Goal: Information Seeking & Learning: Learn about a topic

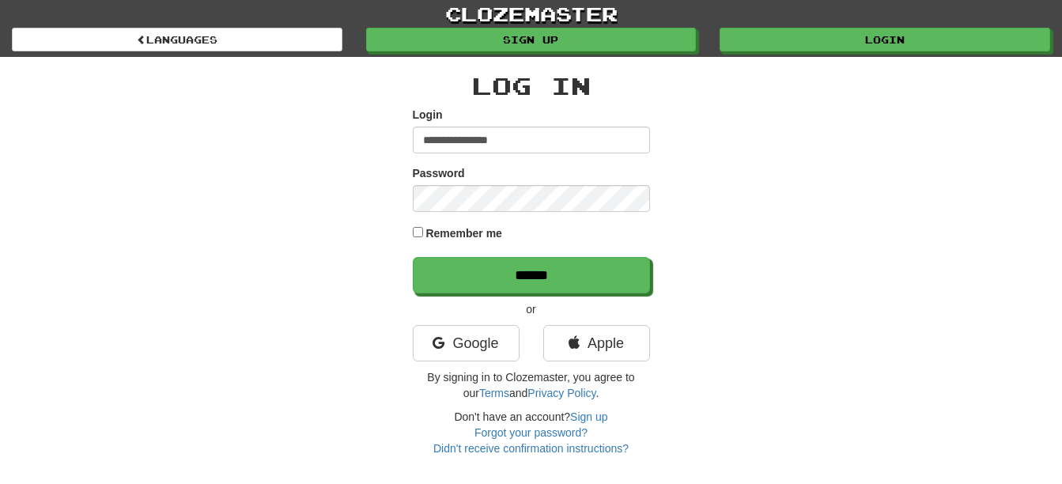
drag, startPoint x: 1004, startPoint y: 59, endPoint x: 1024, endPoint y: 58, distance: 20.6
drag, startPoint x: 1024, startPoint y: 58, endPoint x: 1046, endPoint y: 54, distance: 21.7
drag, startPoint x: 1046, startPoint y: 54, endPoint x: 732, endPoint y: 144, distance: 325.9
click at [732, 144] on div "**********" at bounding box center [531, 256] width 925 height 399
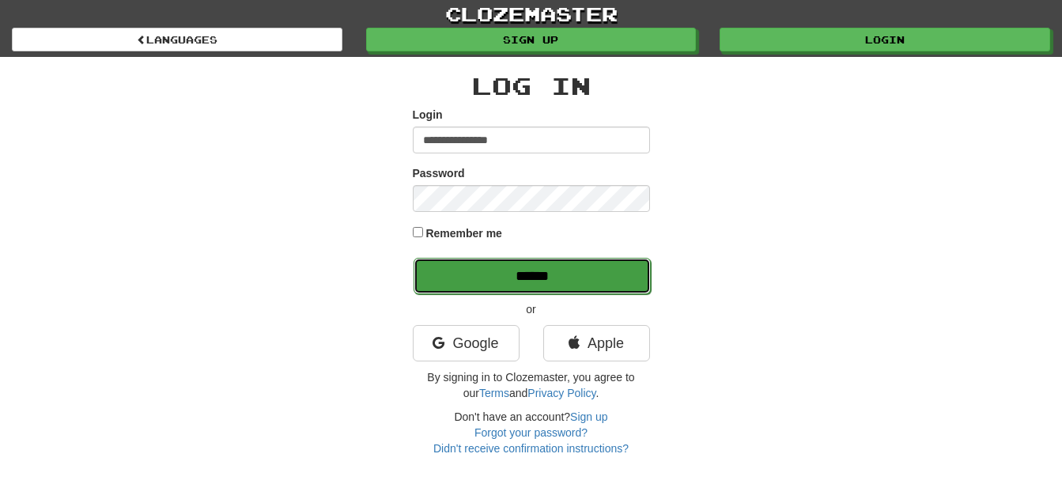
click at [617, 284] on input "******" at bounding box center [532, 276] width 237 height 36
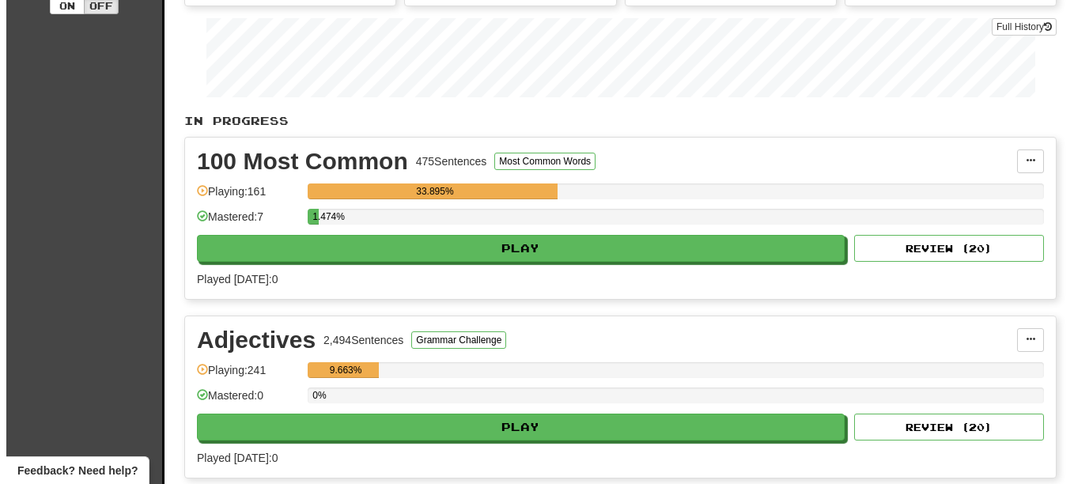
scroll to position [254, 0]
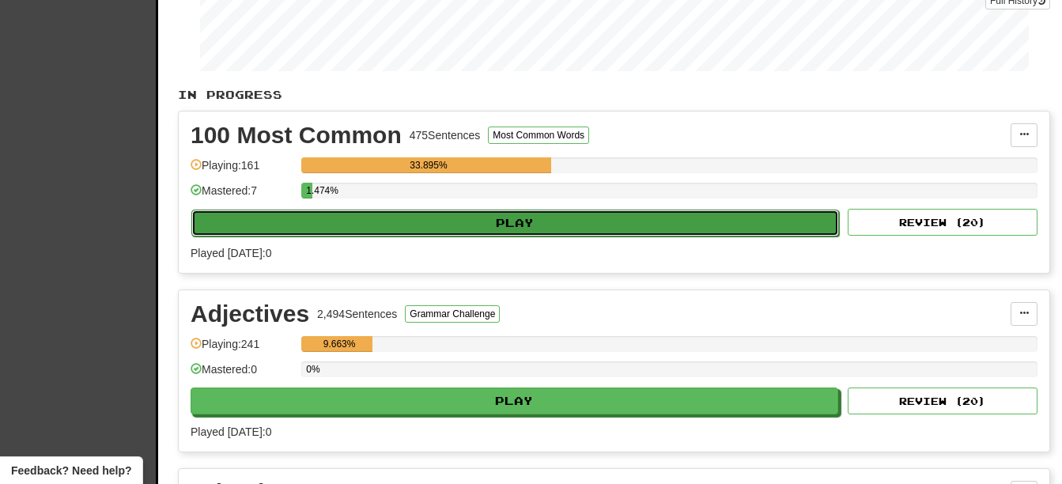
click at [603, 219] on button "Play" at bounding box center [515, 223] width 648 height 27
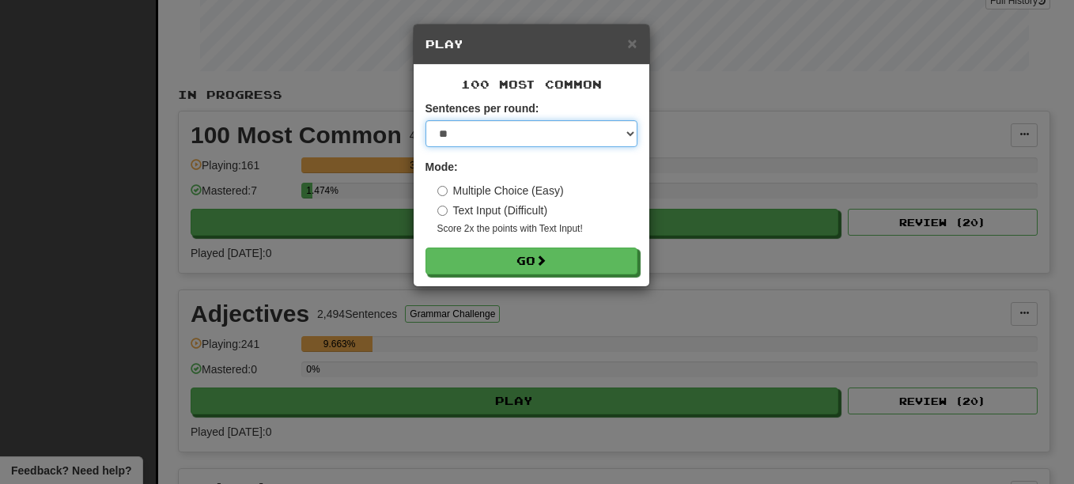
click at [630, 135] on select "* ** ** ** ** ** *** ********" at bounding box center [531, 133] width 212 height 27
select select "*"
click at [425, 120] on select "* ** ** ** ** ** *** ********" at bounding box center [531, 133] width 212 height 27
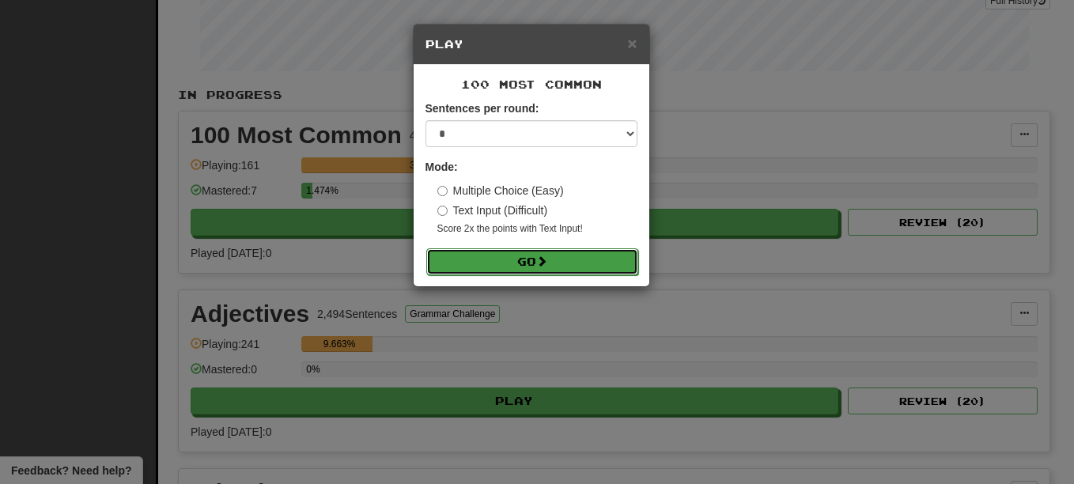
click at [543, 259] on span at bounding box center [541, 260] width 11 height 11
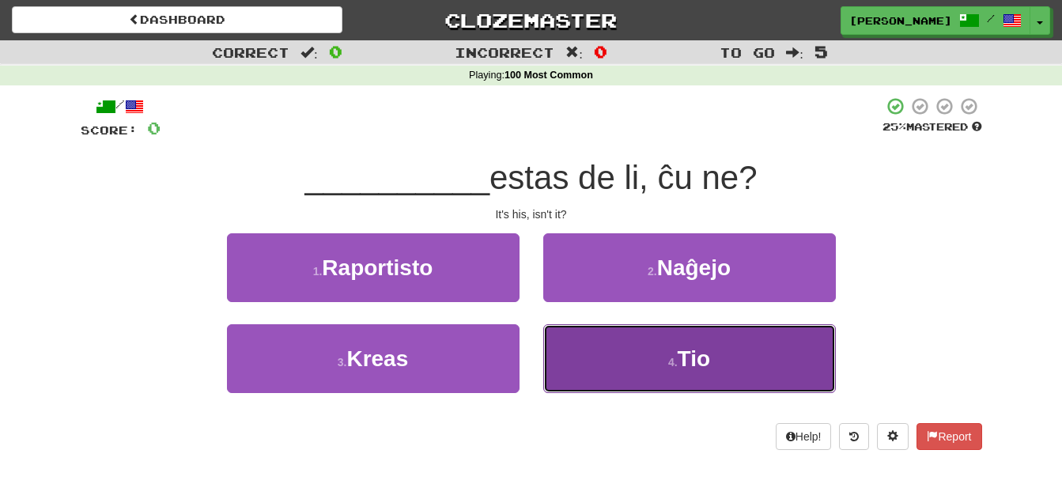
click at [670, 368] on small "4 ." at bounding box center [672, 362] width 9 height 13
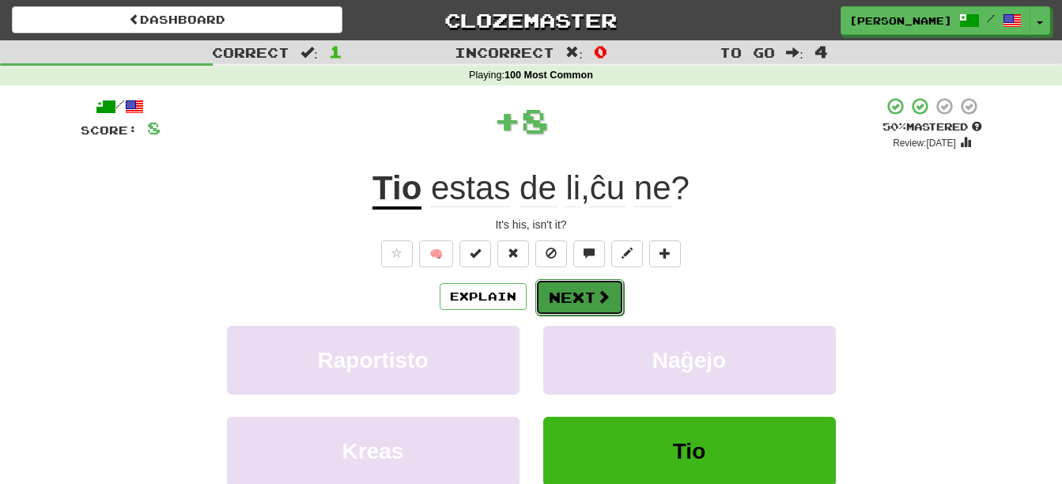
click at [606, 301] on span at bounding box center [603, 296] width 14 height 14
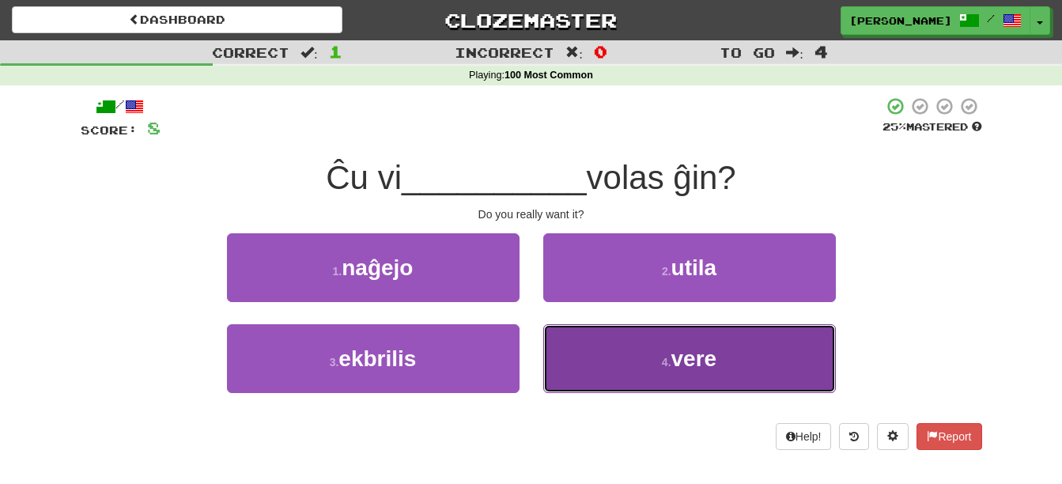
click at [627, 361] on button "4 . vere" at bounding box center [689, 358] width 293 height 69
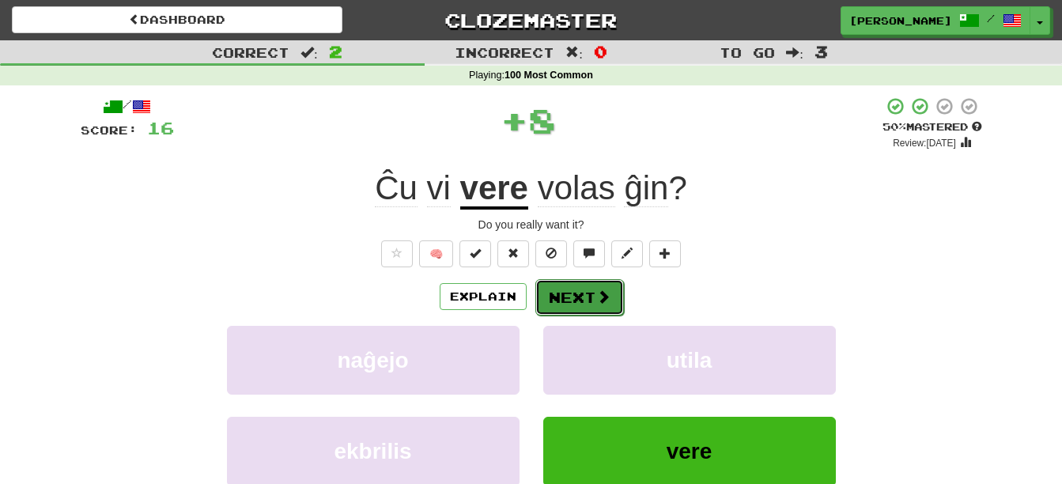
click at [588, 302] on button "Next" at bounding box center [579, 297] width 89 height 36
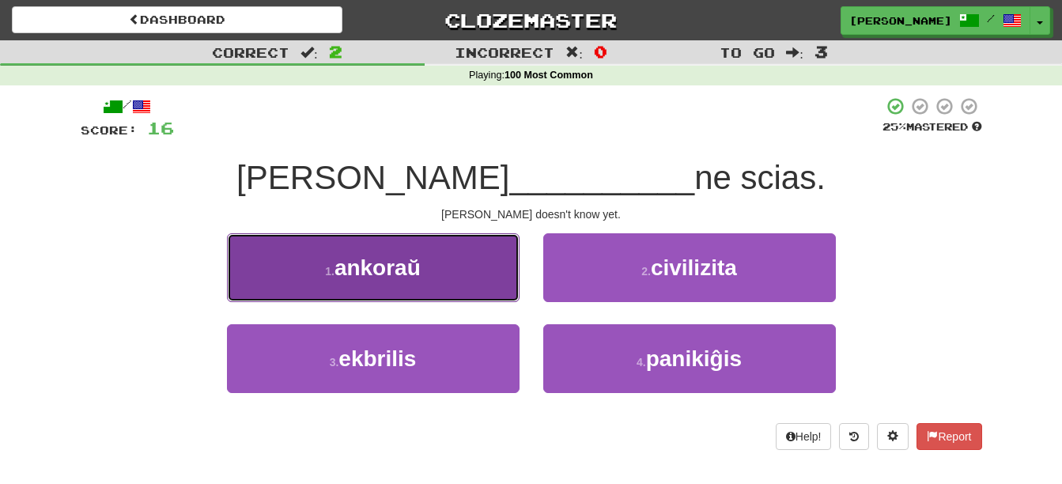
click at [467, 259] on button "1 . ankoraŭ" at bounding box center [373, 267] width 293 height 69
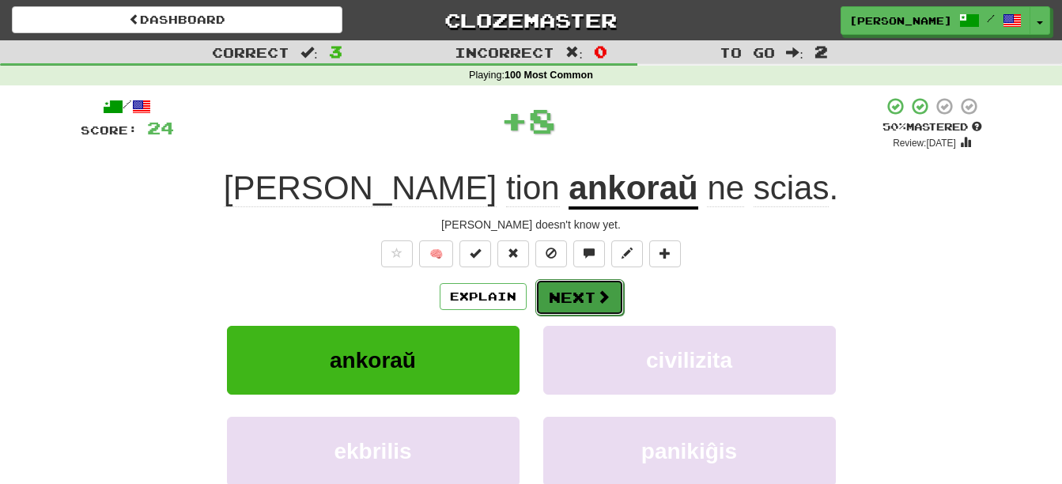
click at [565, 285] on button "Next" at bounding box center [579, 297] width 89 height 36
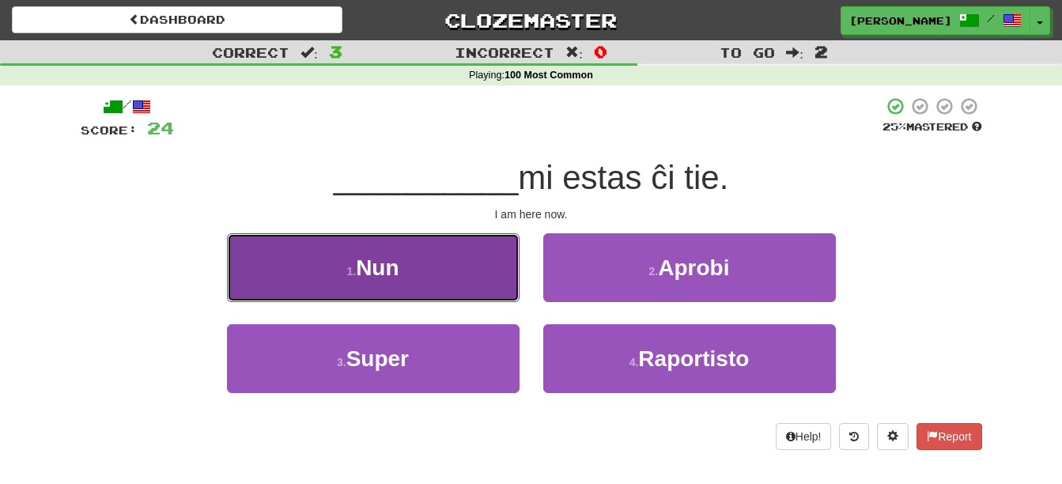
click at [471, 279] on button "1 . Nun" at bounding box center [373, 267] width 293 height 69
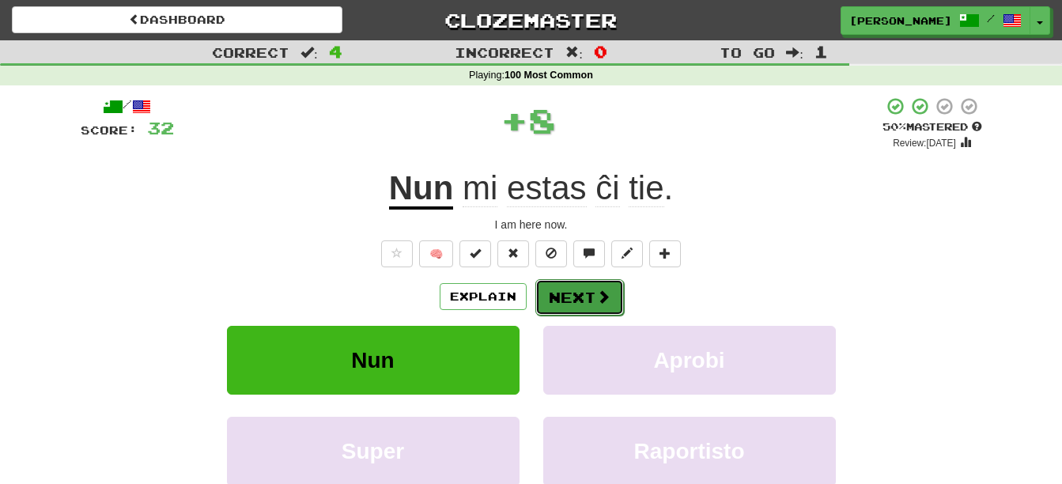
click at [563, 308] on button "Next" at bounding box center [579, 297] width 89 height 36
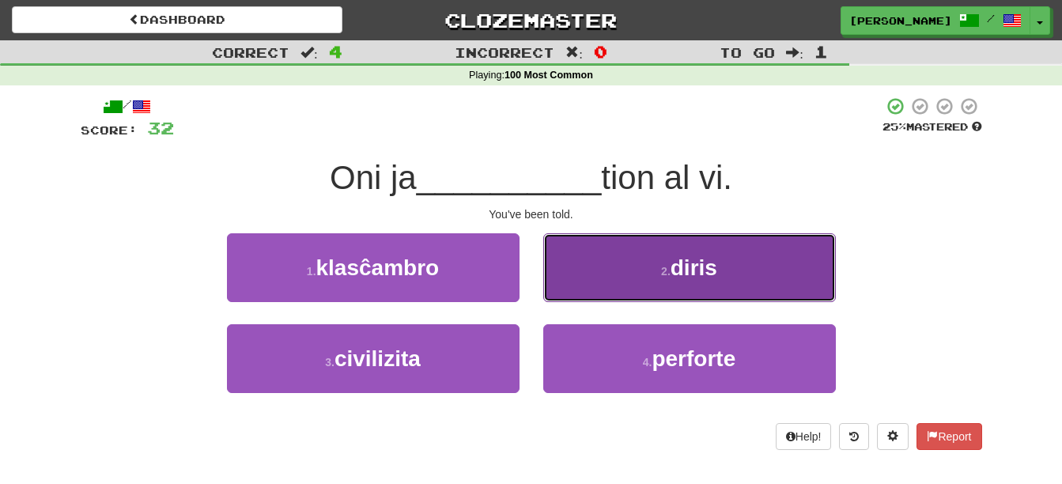
click at [577, 276] on button "2 . diris" at bounding box center [689, 267] width 293 height 69
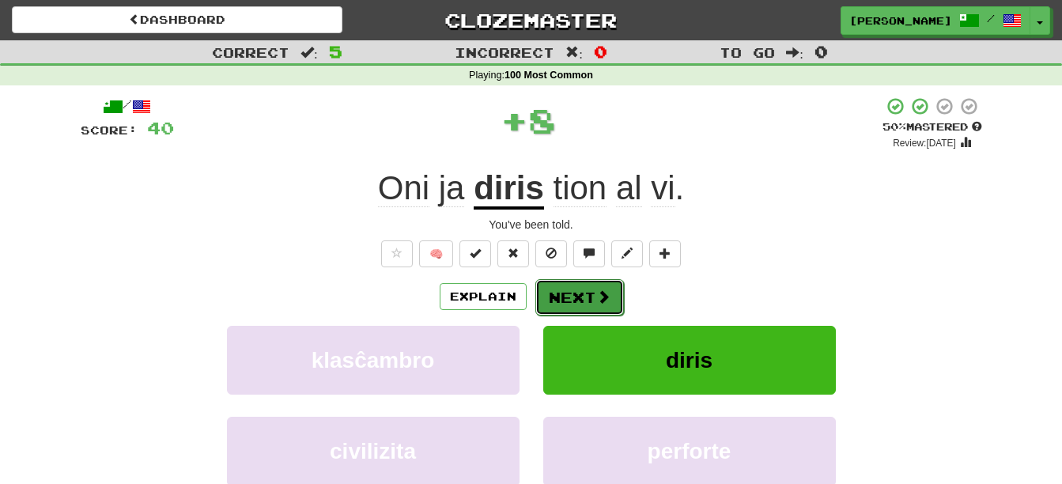
click at [566, 293] on button "Next" at bounding box center [579, 297] width 89 height 36
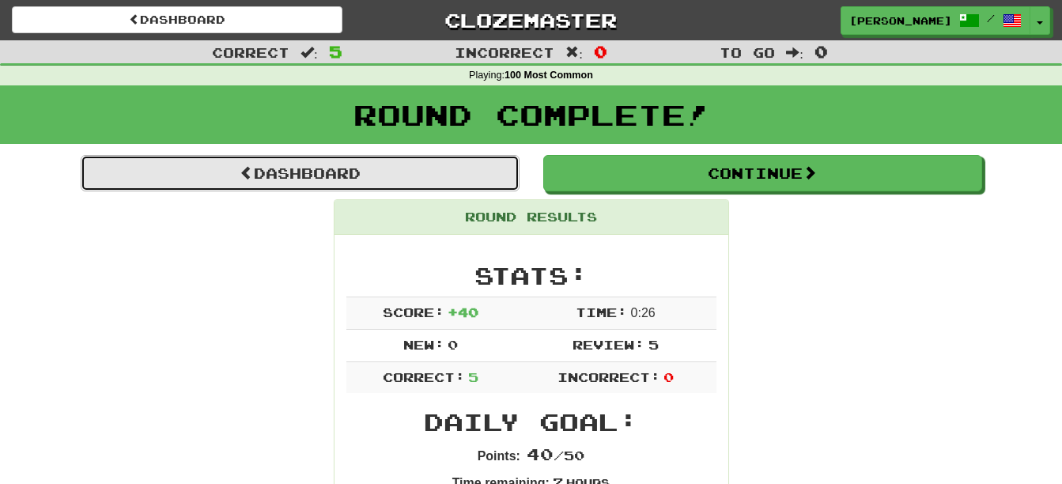
click at [383, 184] on link "Dashboard" at bounding box center [300, 173] width 439 height 36
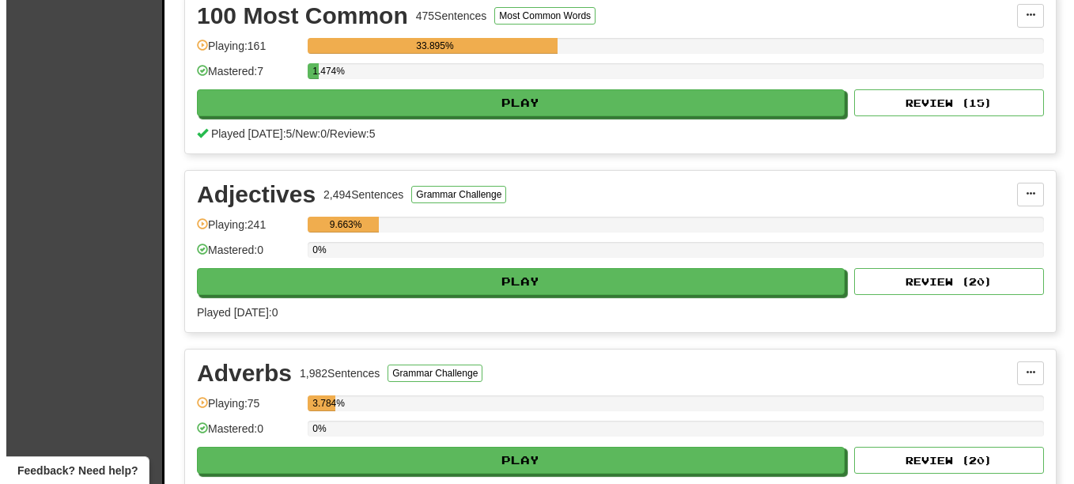
scroll to position [378, 0]
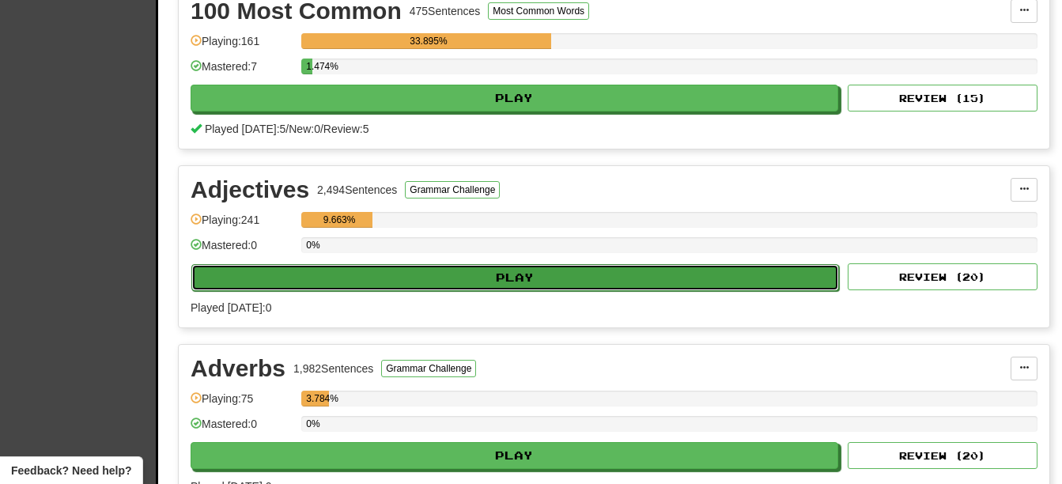
click at [414, 278] on button "Play" at bounding box center [515, 277] width 648 height 27
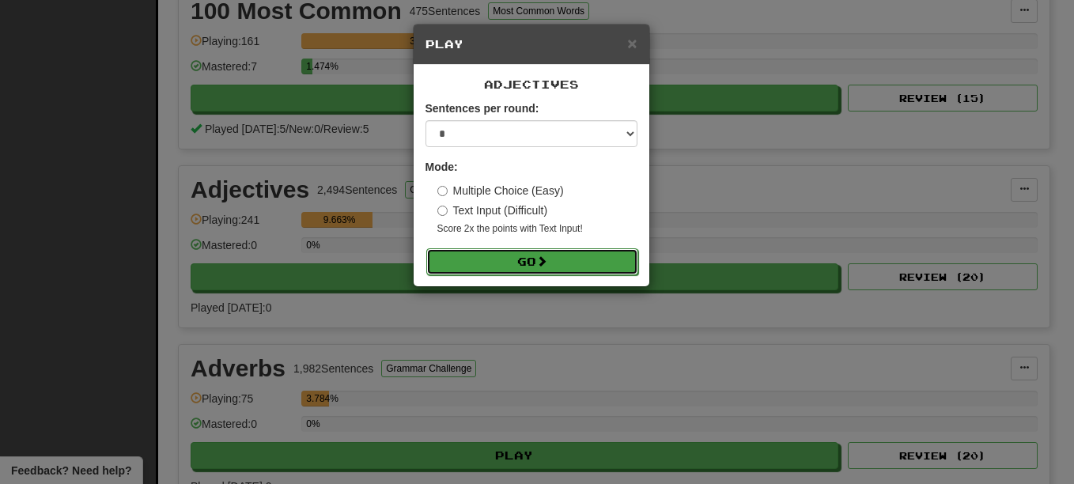
click at [557, 258] on button "Go" at bounding box center [532, 261] width 212 height 27
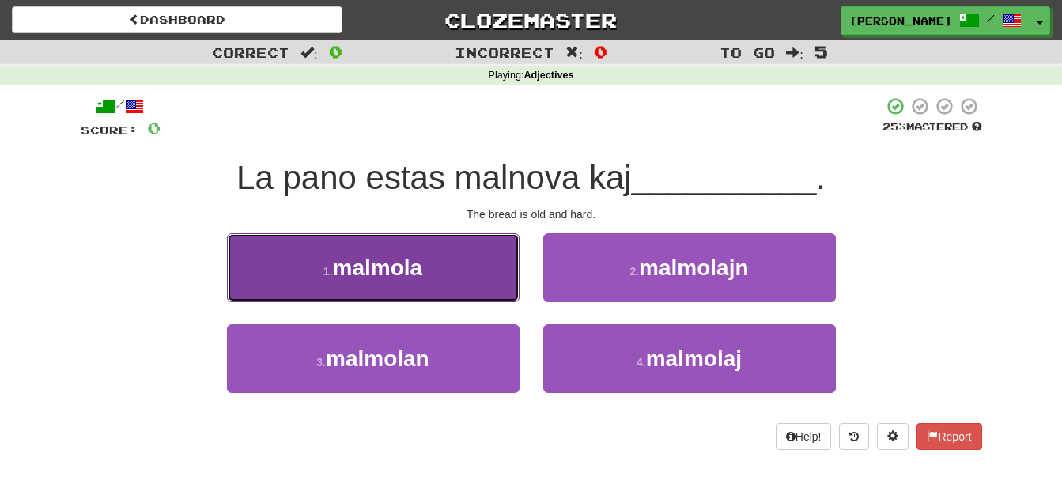
click at [351, 261] on span "malmola" at bounding box center [378, 267] width 90 height 25
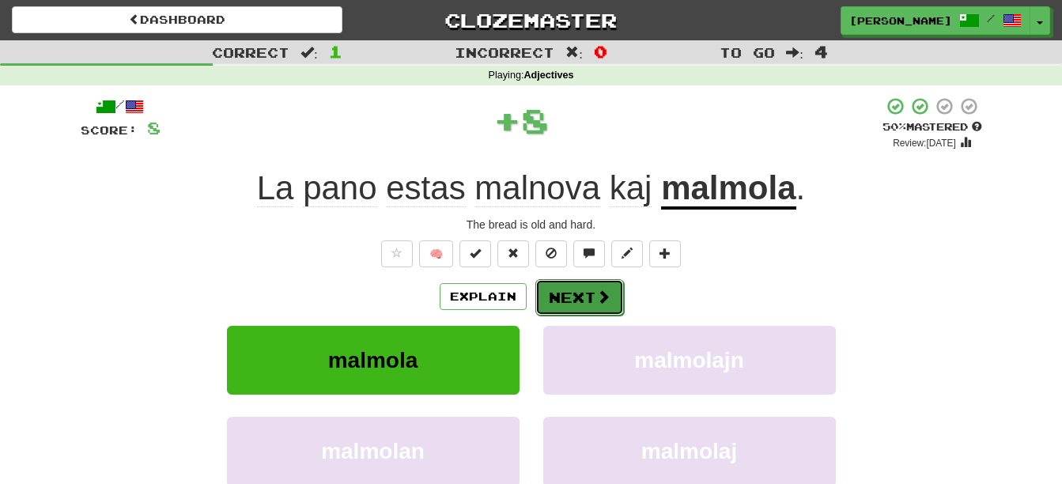
click at [596, 291] on span at bounding box center [603, 296] width 14 height 14
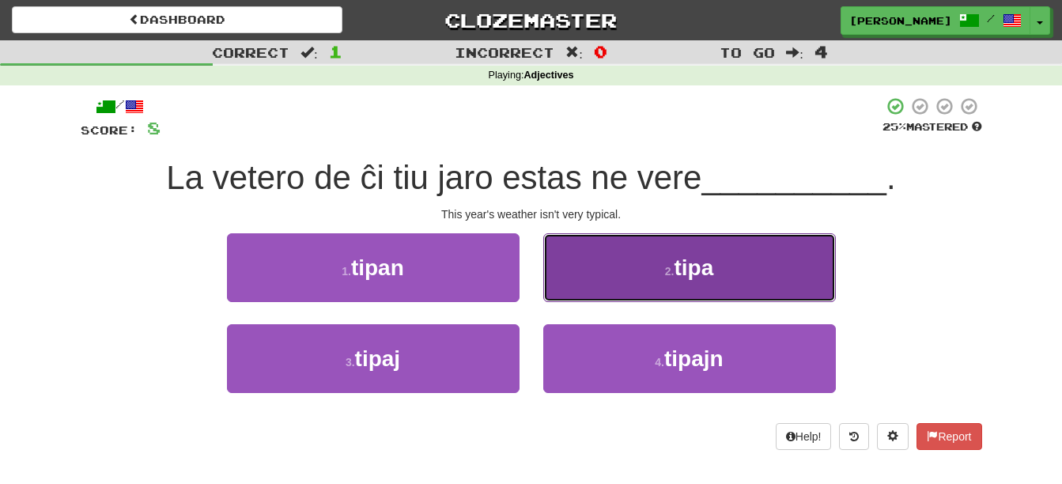
click at [593, 281] on button "2 . tipa" at bounding box center [689, 267] width 293 height 69
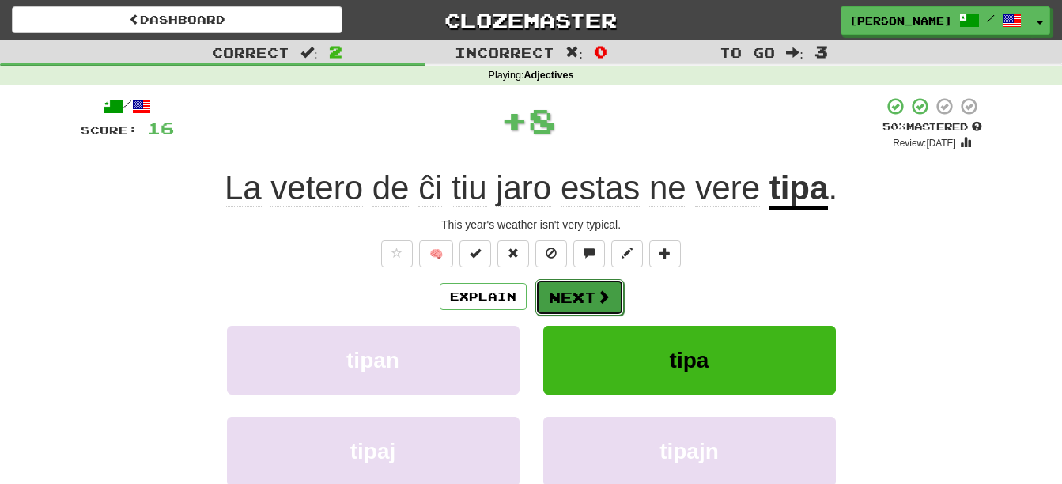
click at [589, 286] on button "Next" at bounding box center [579, 297] width 89 height 36
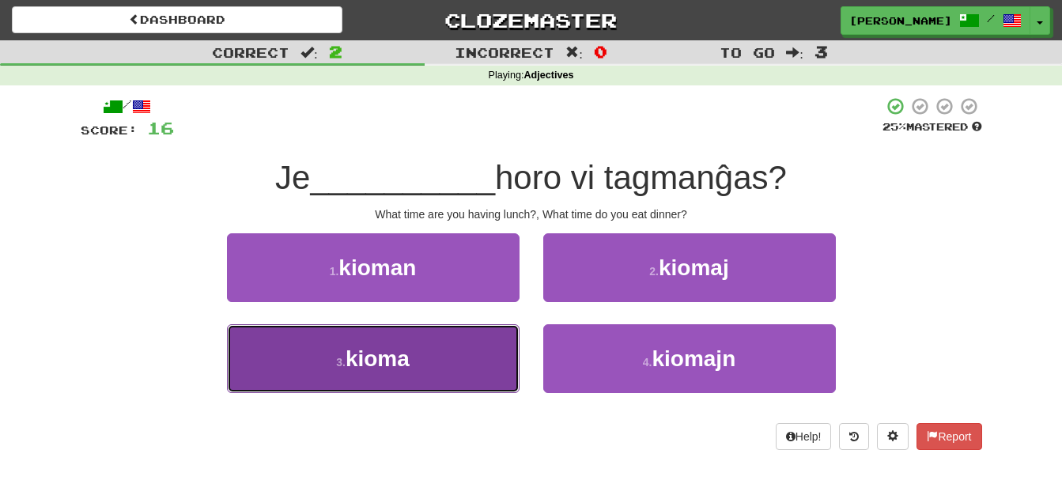
drag, startPoint x: 452, startPoint y: 358, endPoint x: 448, endPoint y: 376, distance: 18.5
click at [448, 376] on button "3 . kioma" at bounding box center [373, 358] width 293 height 69
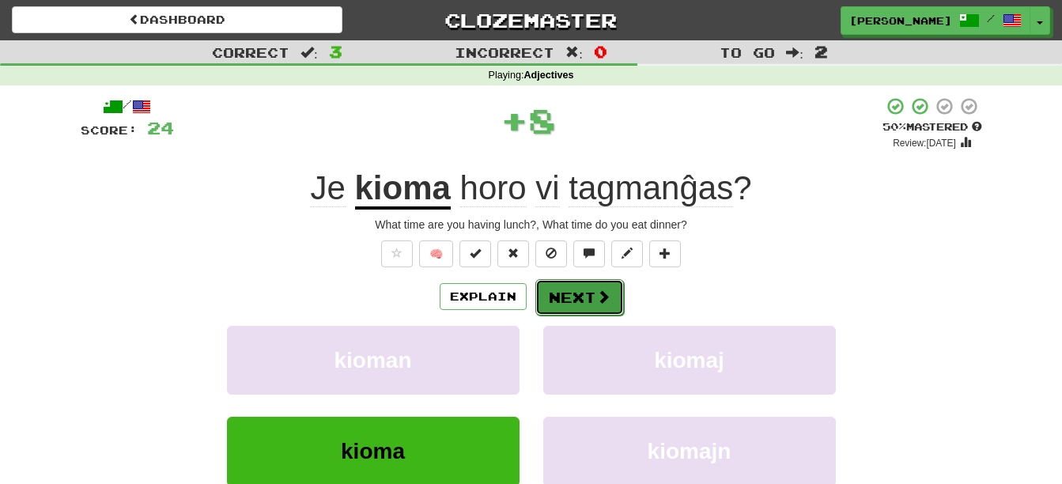
click at [563, 293] on button "Next" at bounding box center [579, 297] width 89 height 36
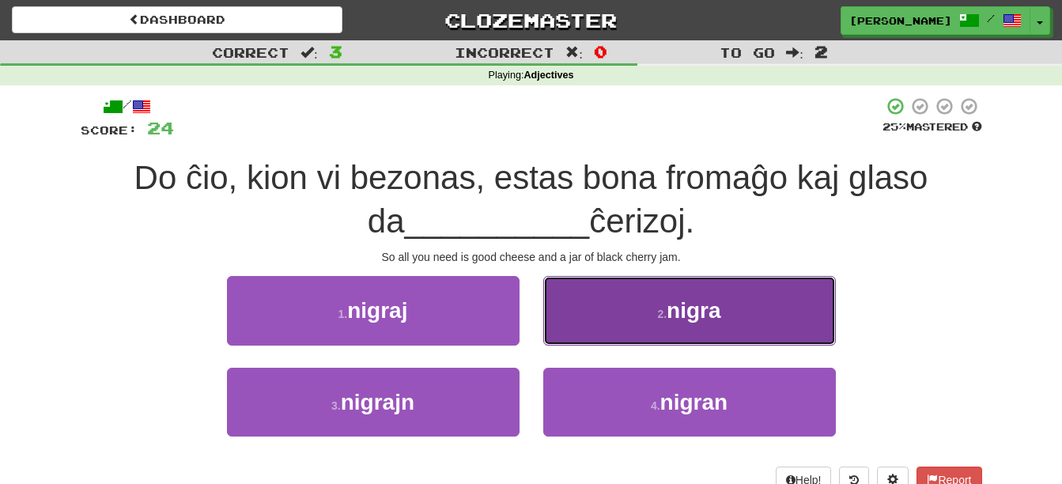
click at [601, 313] on button "2 . nigra" at bounding box center [689, 310] width 293 height 69
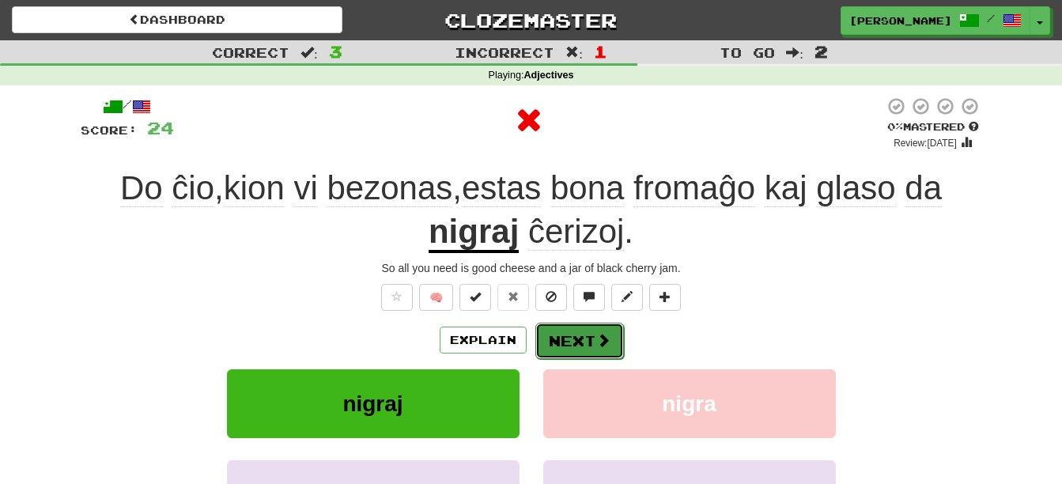
click at [577, 343] on button "Next" at bounding box center [579, 341] width 89 height 36
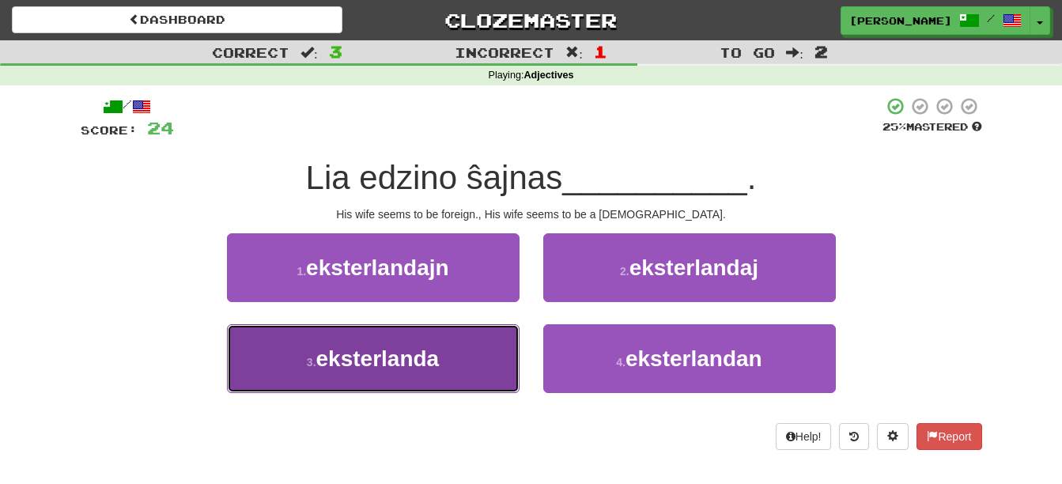
click at [440, 367] on span "eksterlanda" at bounding box center [377, 358] width 123 height 25
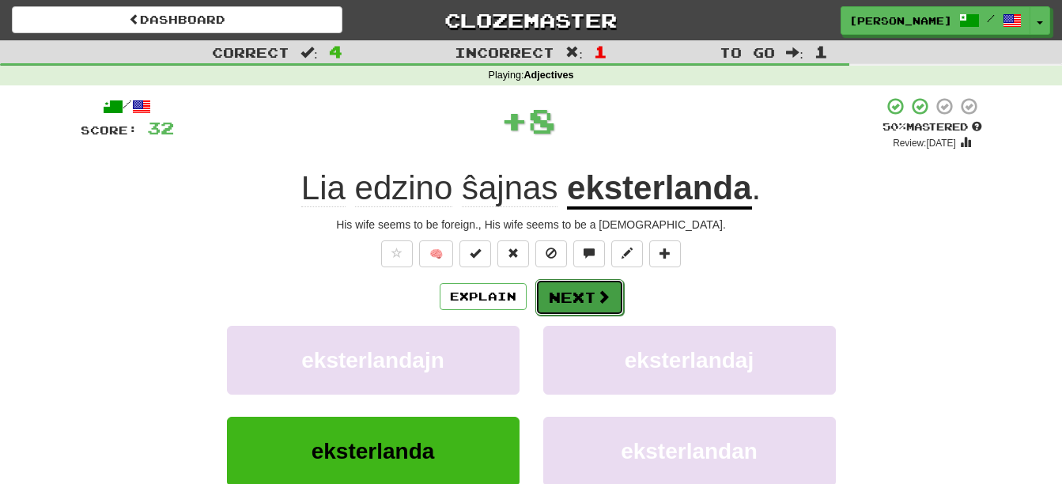
click at [565, 296] on button "Next" at bounding box center [579, 297] width 89 height 36
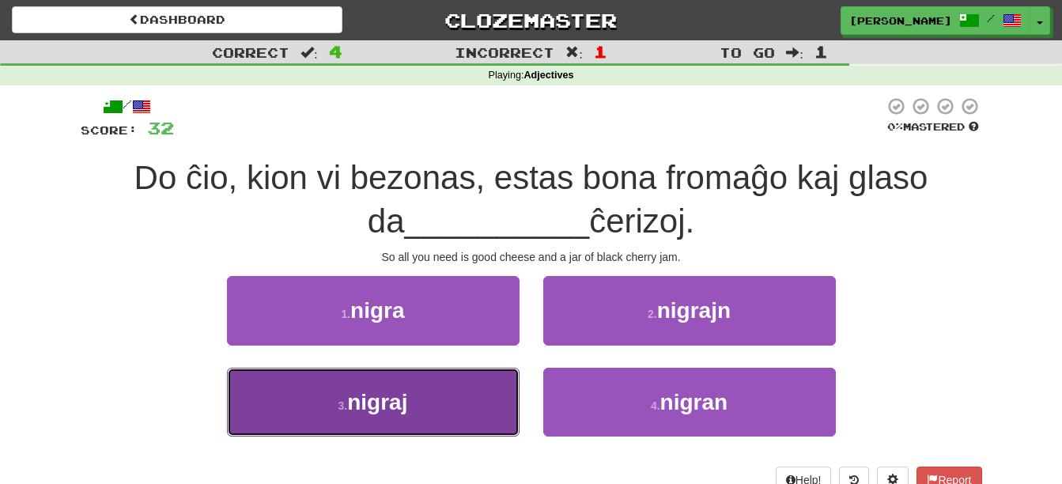
click at [427, 393] on button "3 . nigraj" at bounding box center [373, 402] width 293 height 69
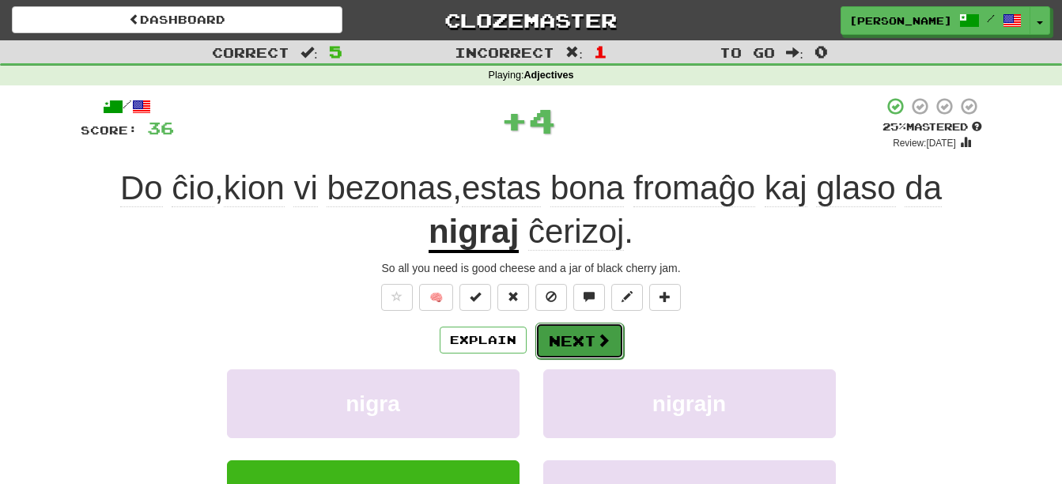
click at [582, 340] on button "Next" at bounding box center [579, 341] width 89 height 36
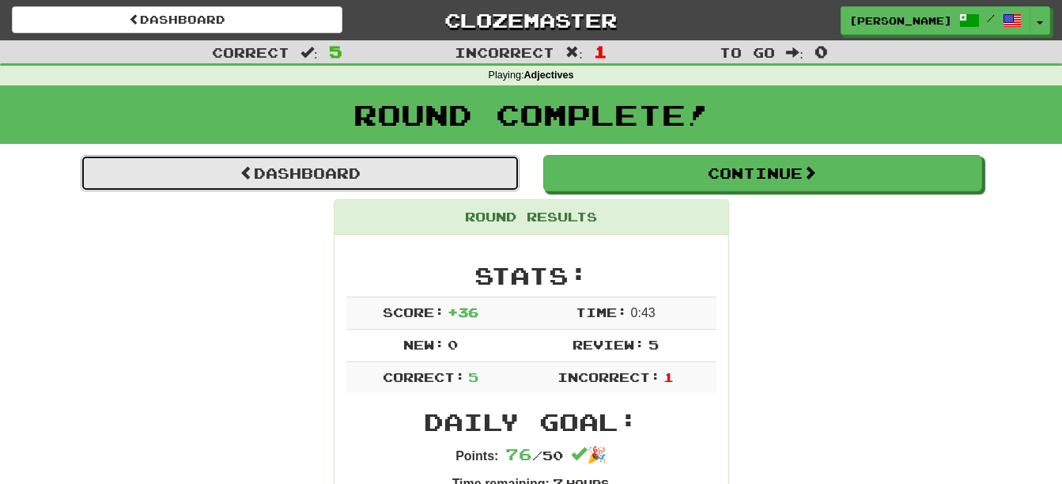
click at [385, 179] on link "Dashboard" at bounding box center [300, 173] width 439 height 36
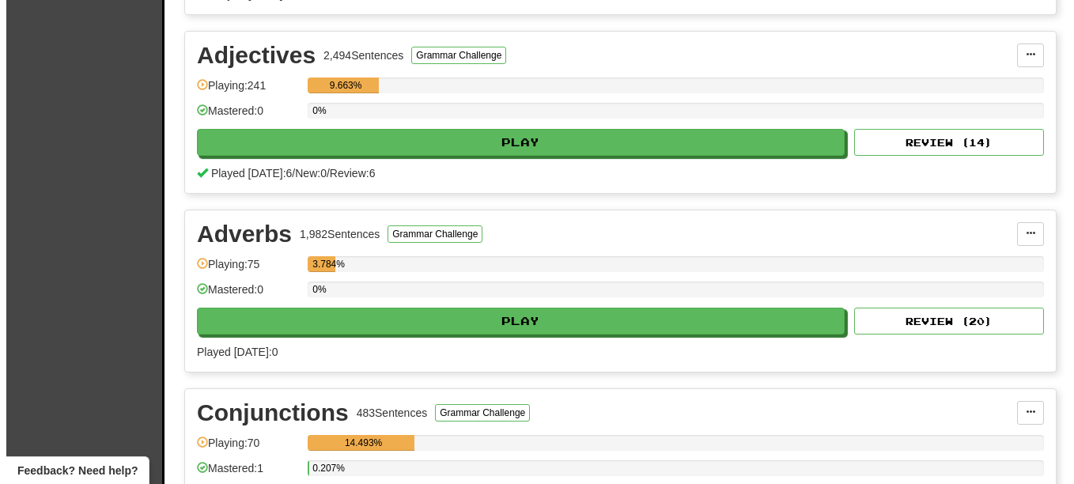
scroll to position [518, 0]
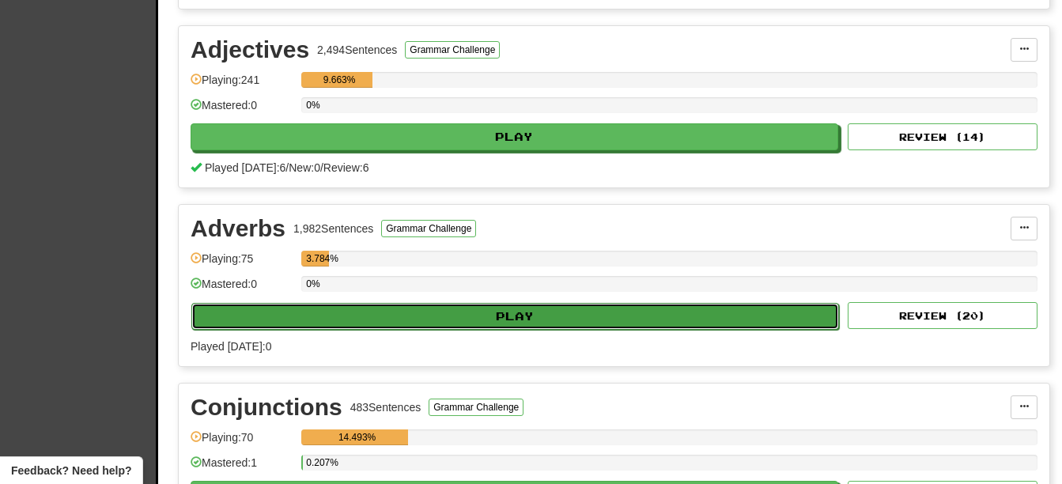
click at [546, 329] on button "Play" at bounding box center [515, 316] width 648 height 27
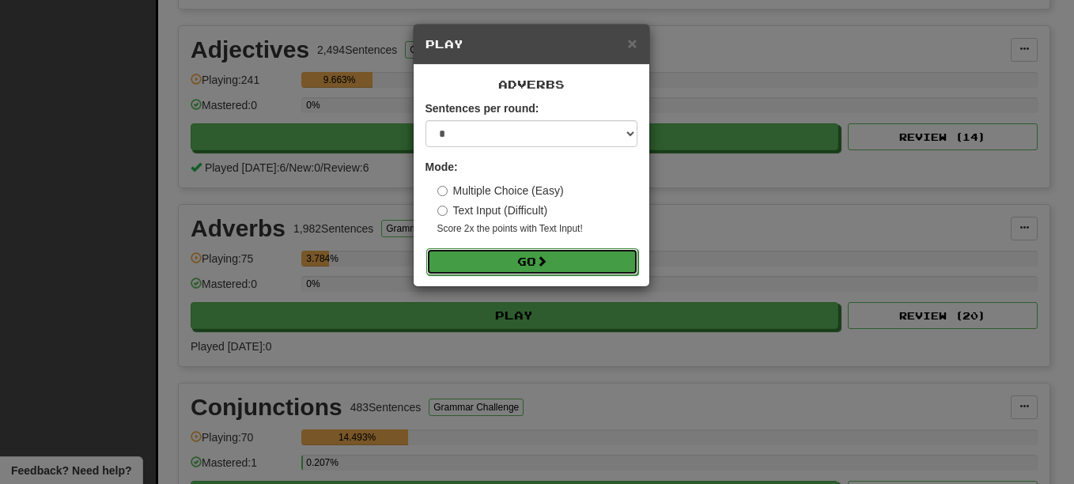
click at [547, 267] on span at bounding box center [541, 260] width 11 height 11
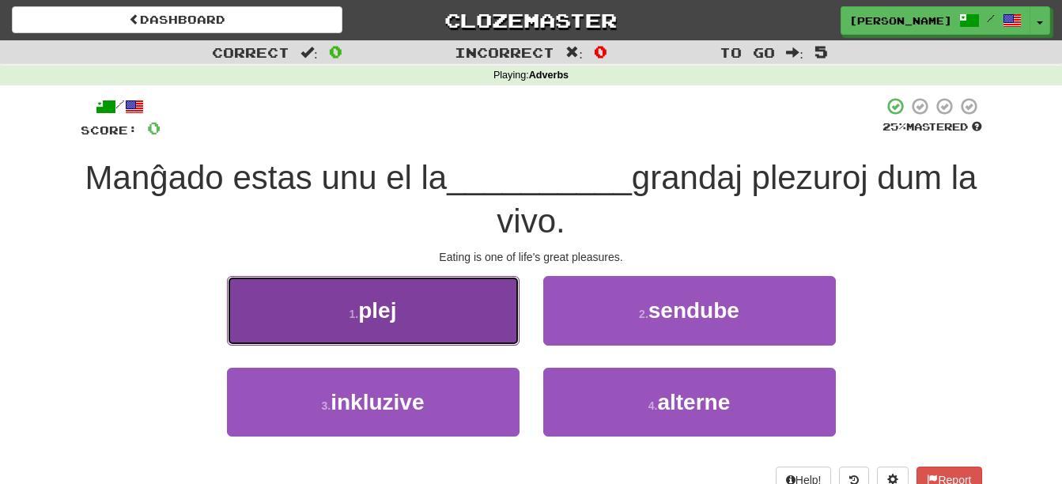
click at [437, 314] on button "1 . plej" at bounding box center [373, 310] width 293 height 69
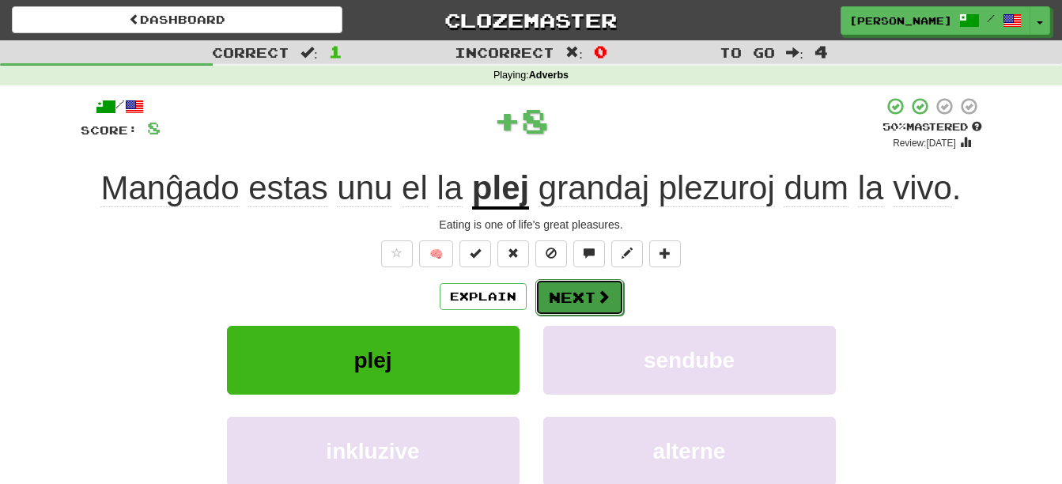
click at [577, 300] on button "Next" at bounding box center [579, 297] width 89 height 36
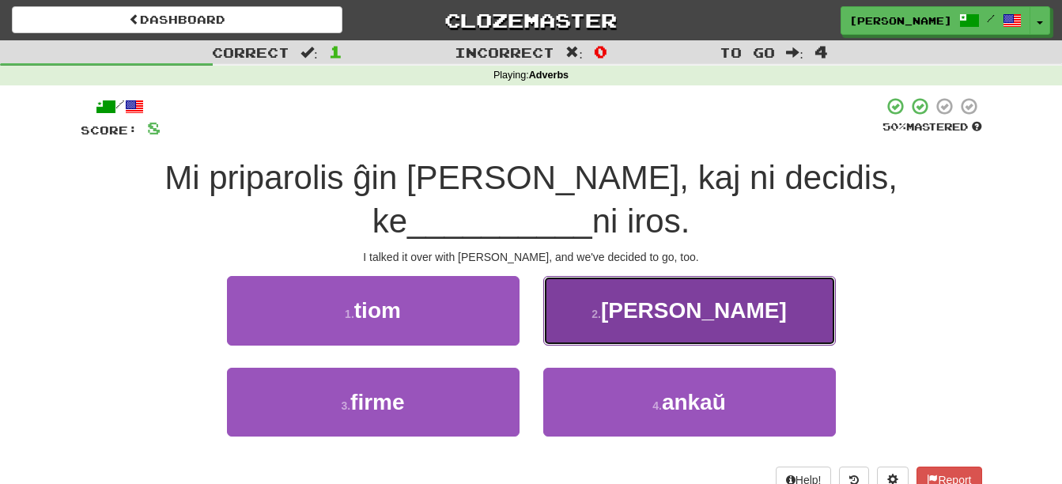
click at [645, 308] on button "2 . baldaŭ" at bounding box center [689, 310] width 293 height 69
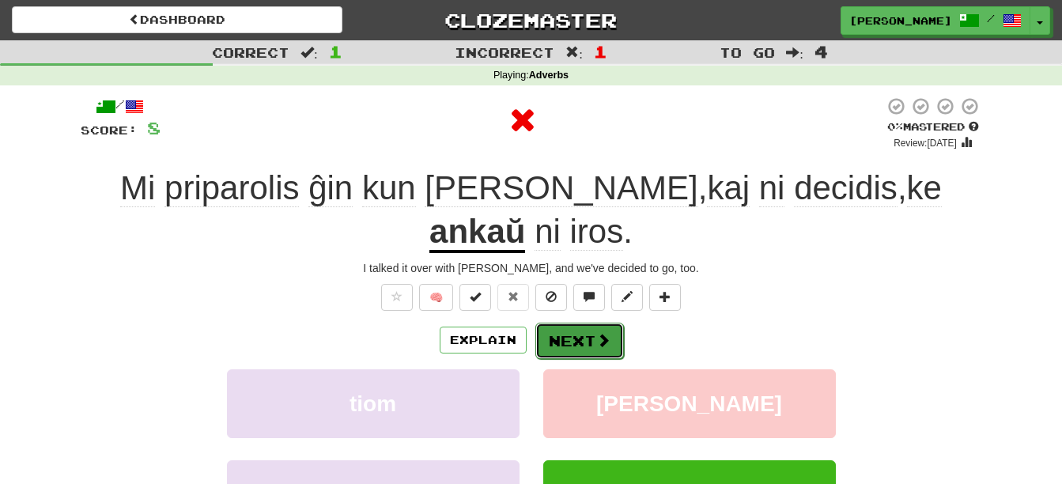
click at [585, 323] on button "Next" at bounding box center [579, 341] width 89 height 36
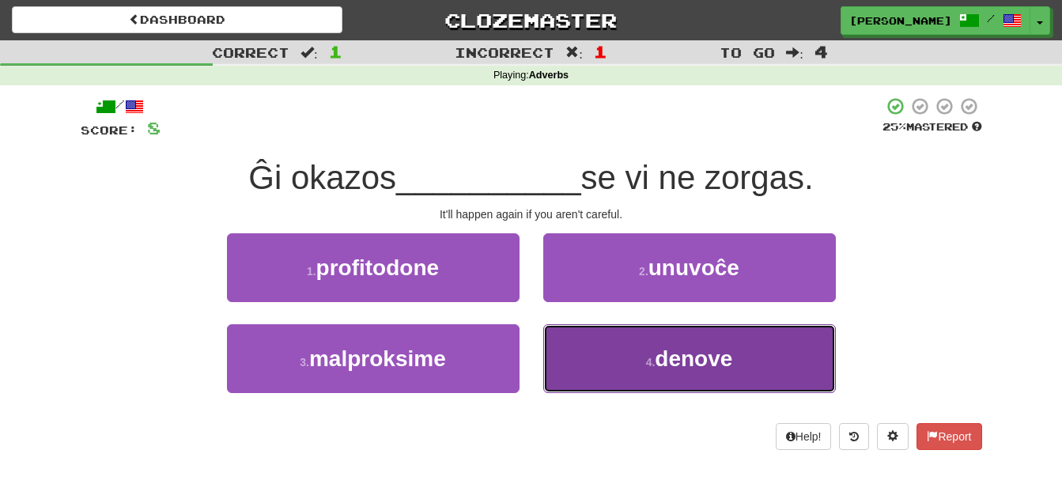
click at [664, 348] on span "denove" at bounding box center [694, 358] width 78 height 25
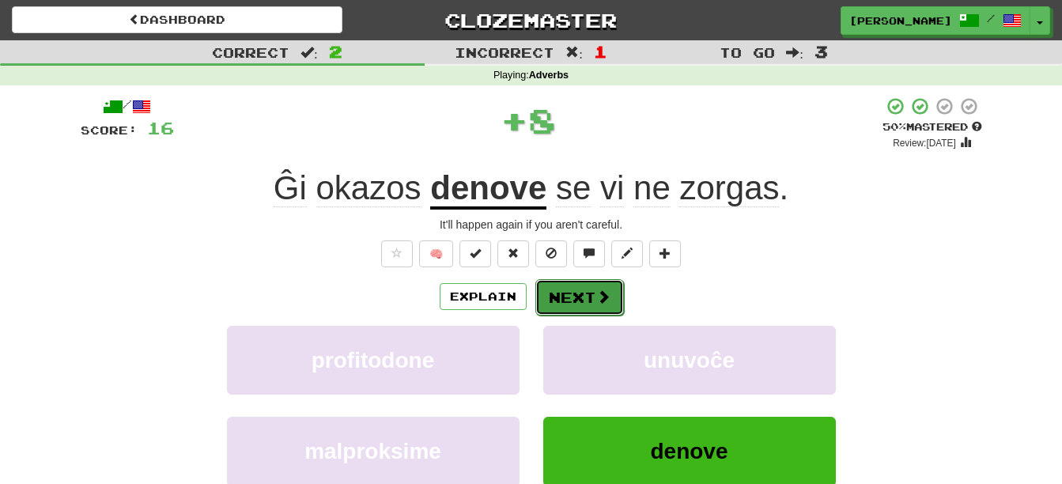
click at [590, 313] on button "Next" at bounding box center [579, 297] width 89 height 36
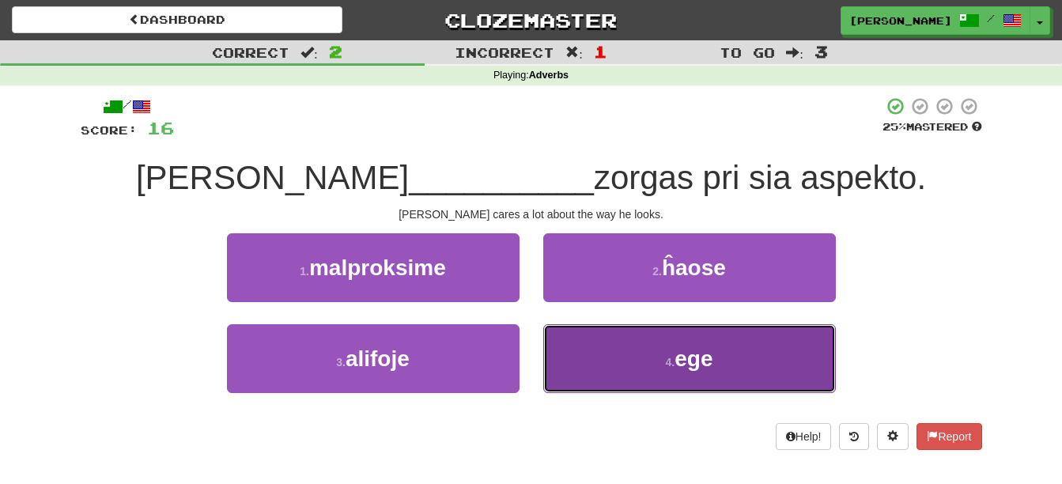
click at [646, 360] on button "4 . ege" at bounding box center [689, 358] width 293 height 69
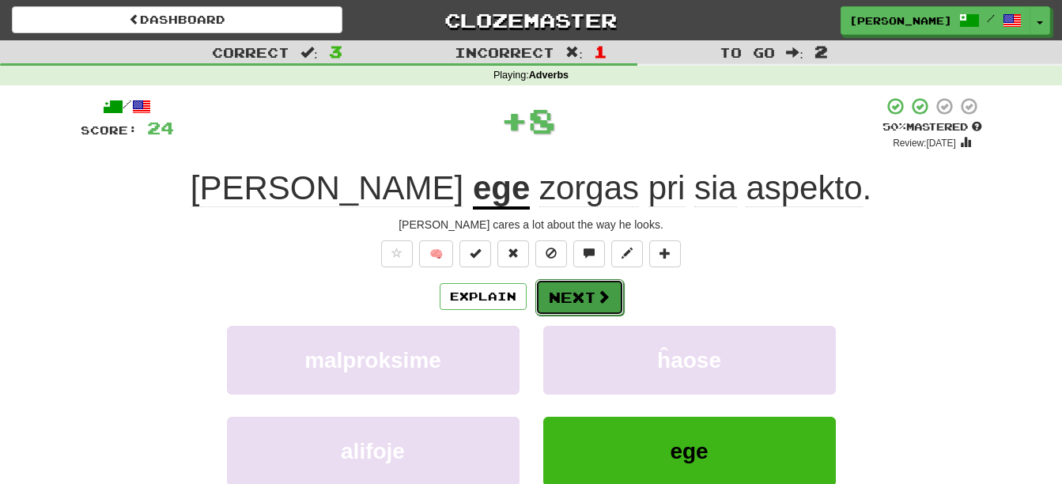
click at [596, 303] on span at bounding box center [603, 296] width 14 height 14
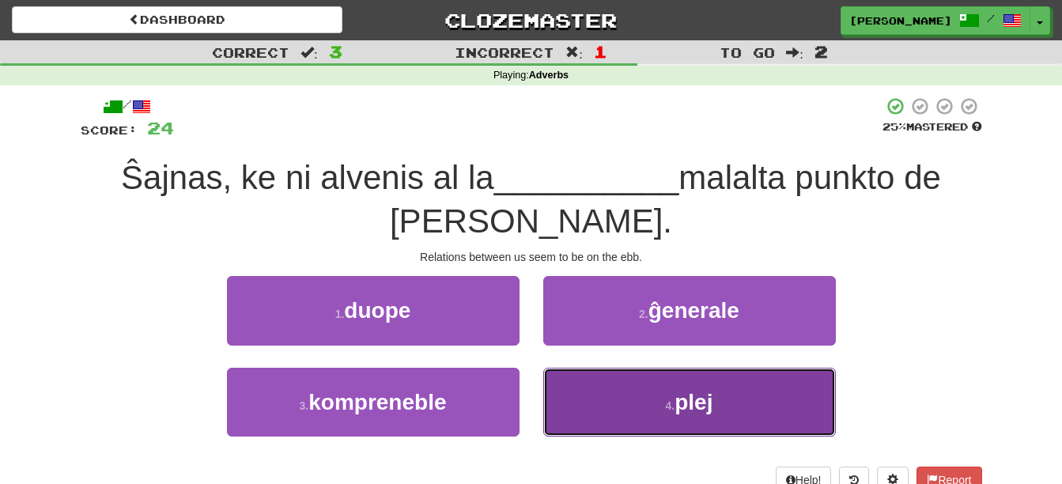
click at [622, 421] on button "4 . plej" at bounding box center [689, 402] width 293 height 69
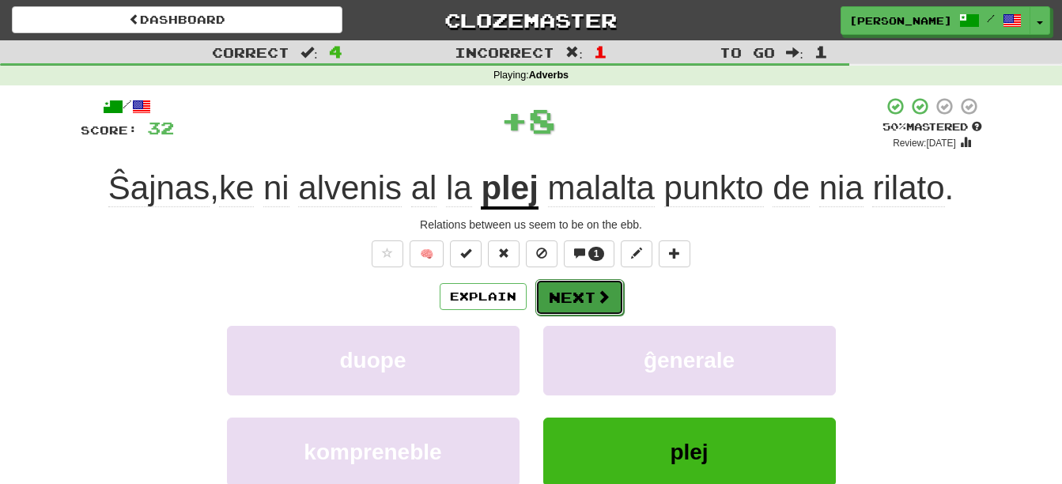
click at [607, 304] on span at bounding box center [603, 296] width 14 height 14
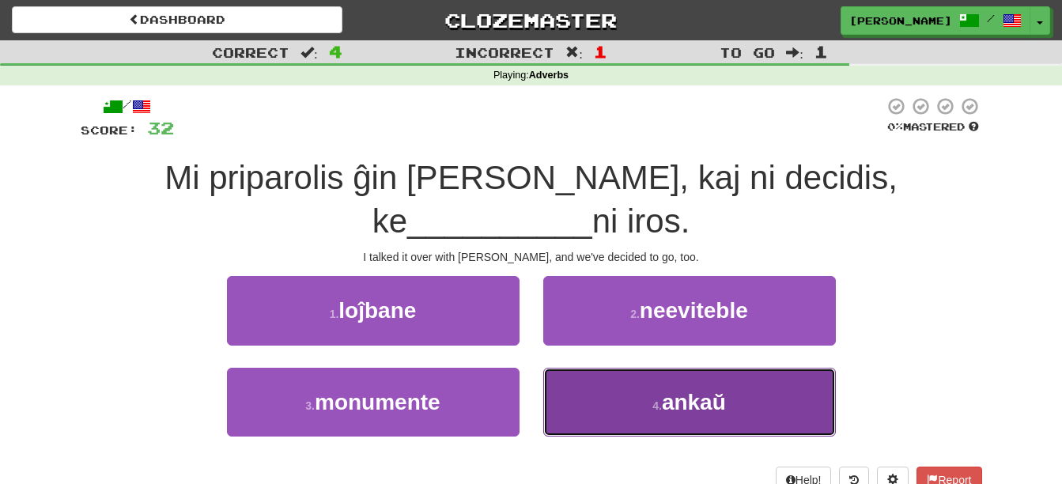
click at [649, 409] on button "4 . ankaŭ" at bounding box center [689, 402] width 293 height 69
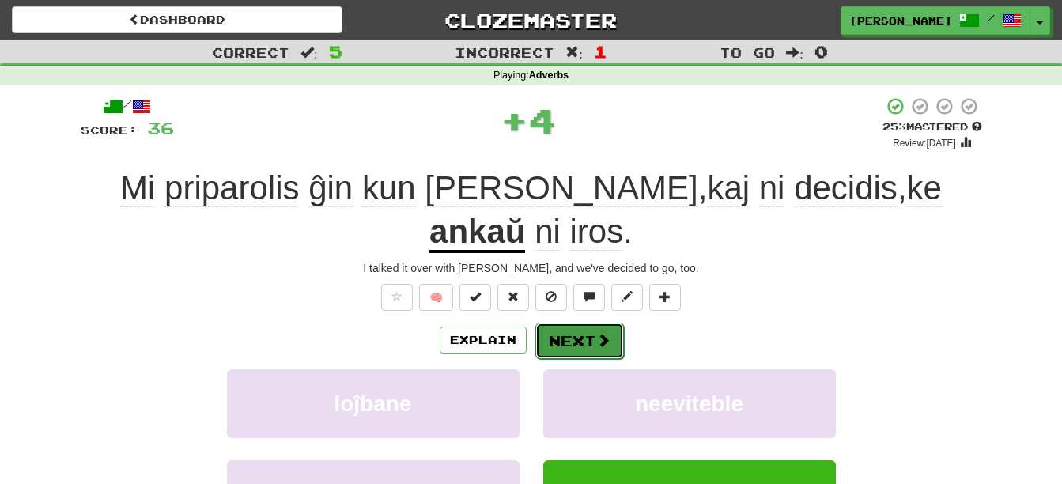
click at [608, 333] on span at bounding box center [603, 340] width 14 height 14
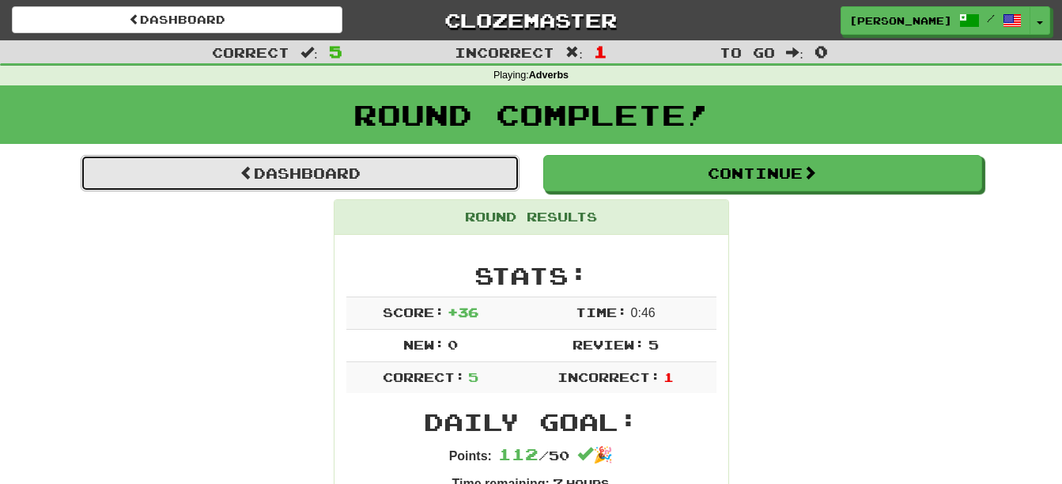
click at [437, 176] on link "Dashboard" at bounding box center [300, 173] width 439 height 36
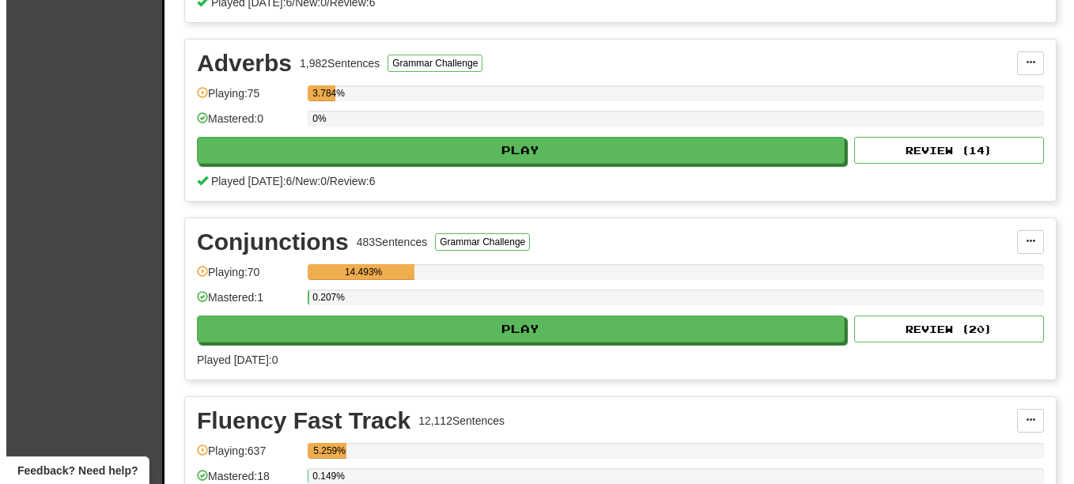
scroll to position [709, 0]
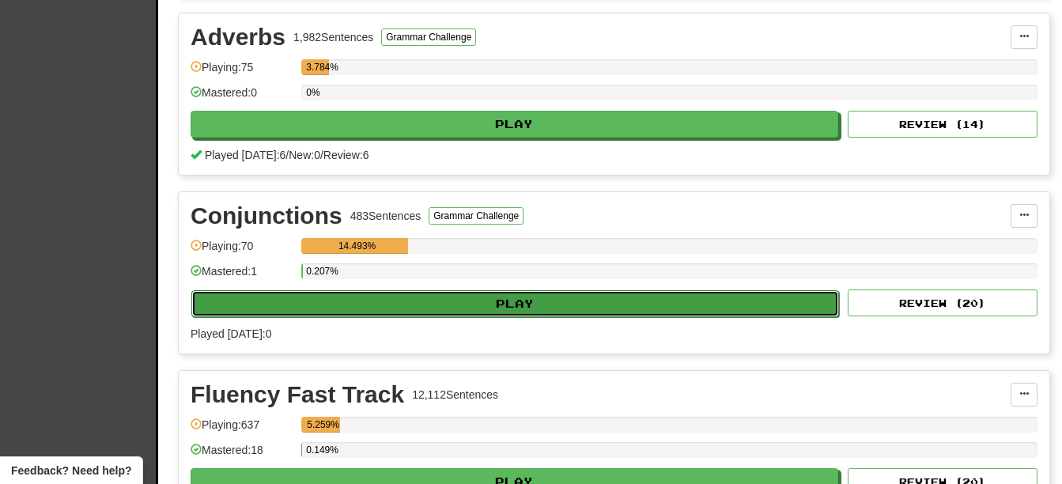
click at [558, 308] on button "Play" at bounding box center [515, 303] width 648 height 27
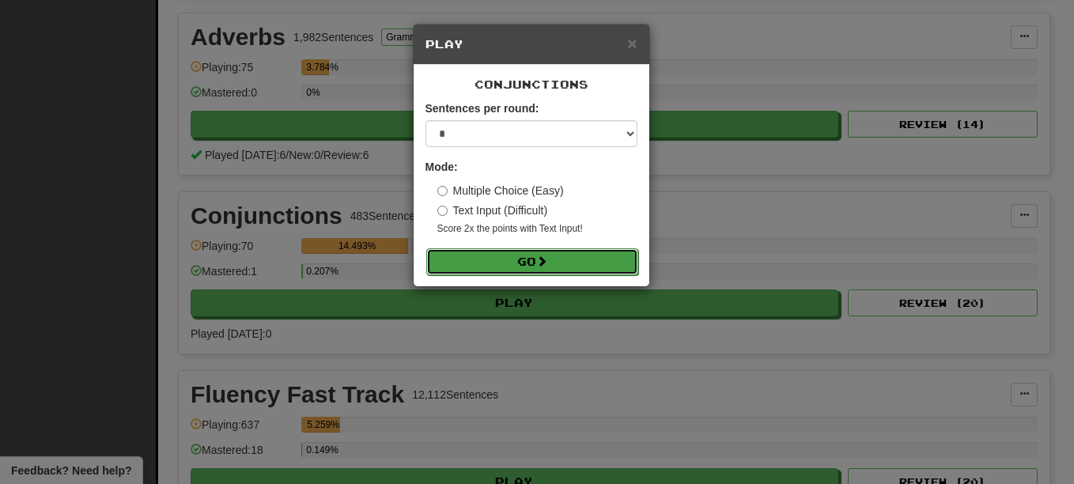
click at [554, 255] on button "Go" at bounding box center [532, 261] width 212 height 27
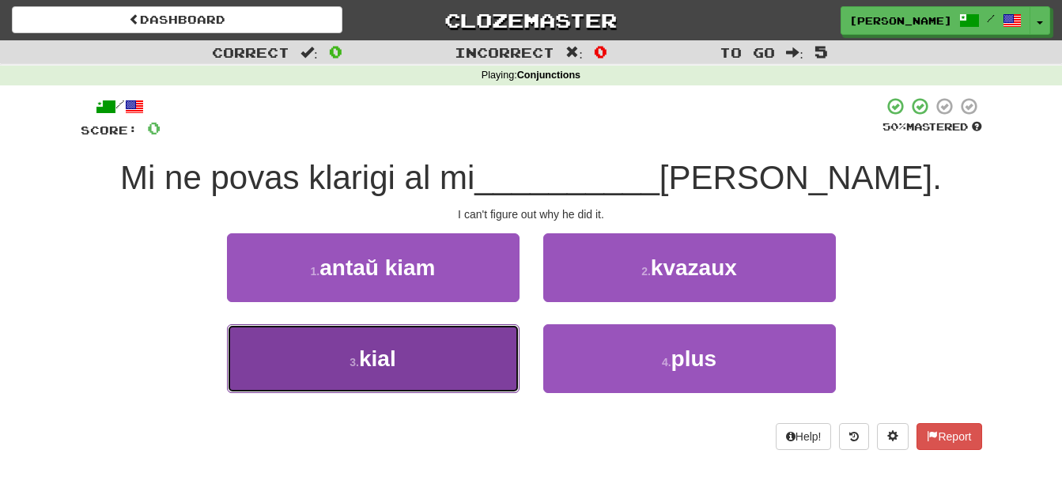
click at [463, 341] on button "3 . kial" at bounding box center [373, 358] width 293 height 69
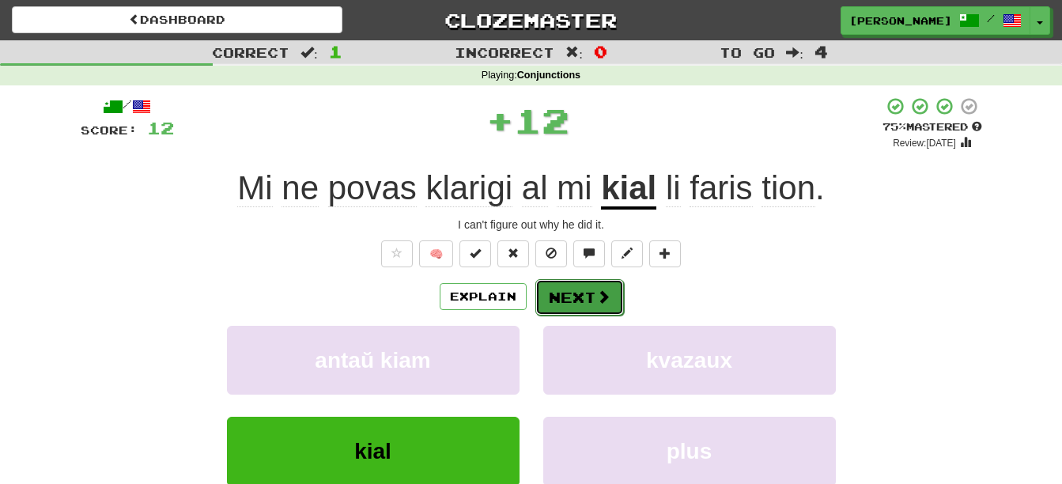
click at [580, 298] on button "Next" at bounding box center [579, 297] width 89 height 36
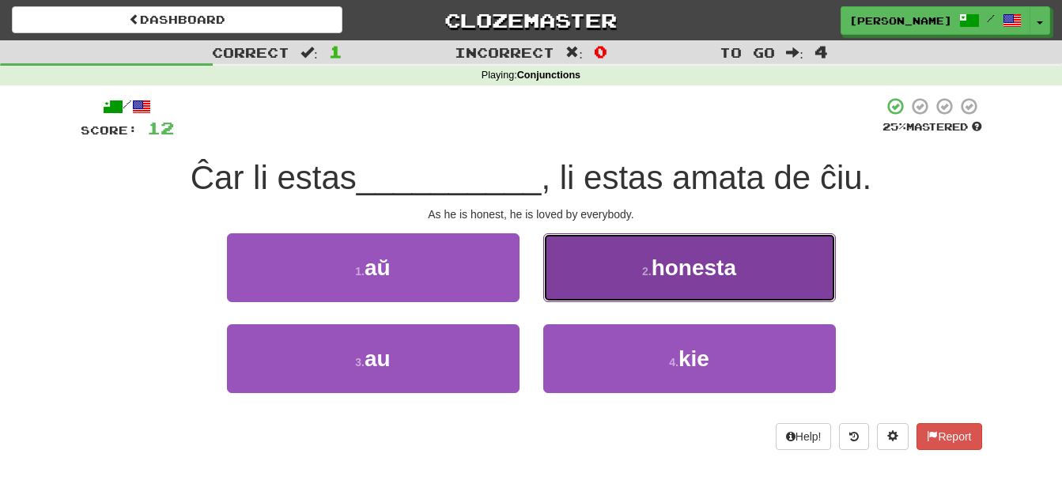
click at [584, 274] on button "2 . honesta" at bounding box center [689, 267] width 293 height 69
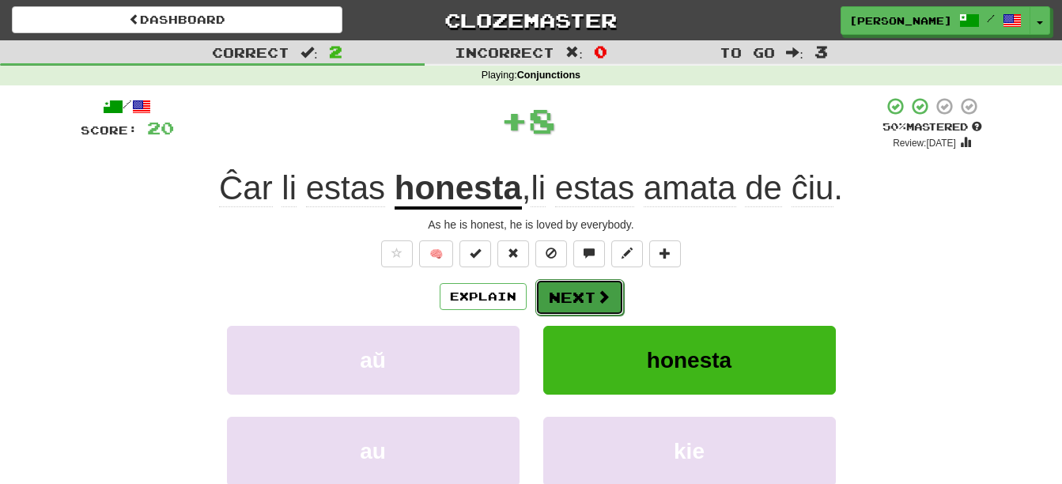
click at [577, 303] on button "Next" at bounding box center [579, 297] width 89 height 36
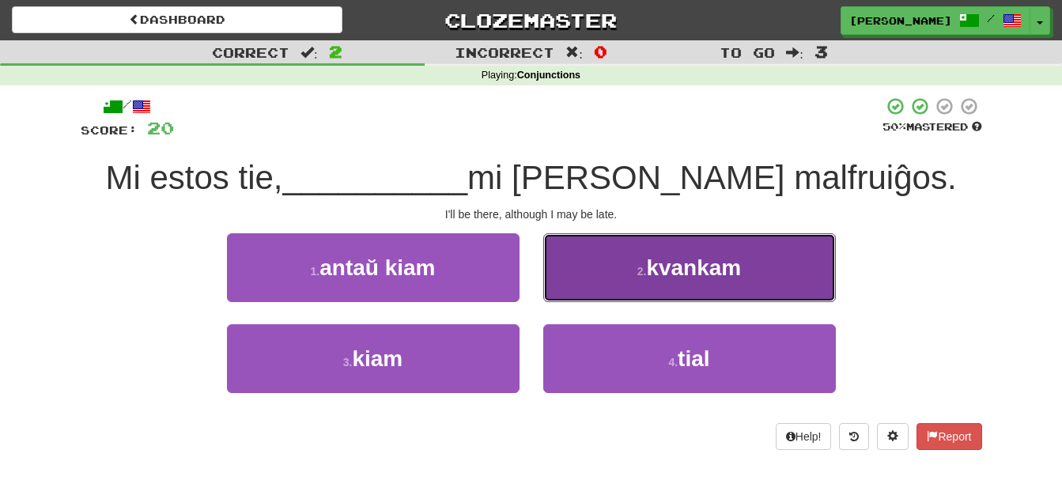
click at [674, 260] on span "kvankam" at bounding box center [693, 267] width 95 height 25
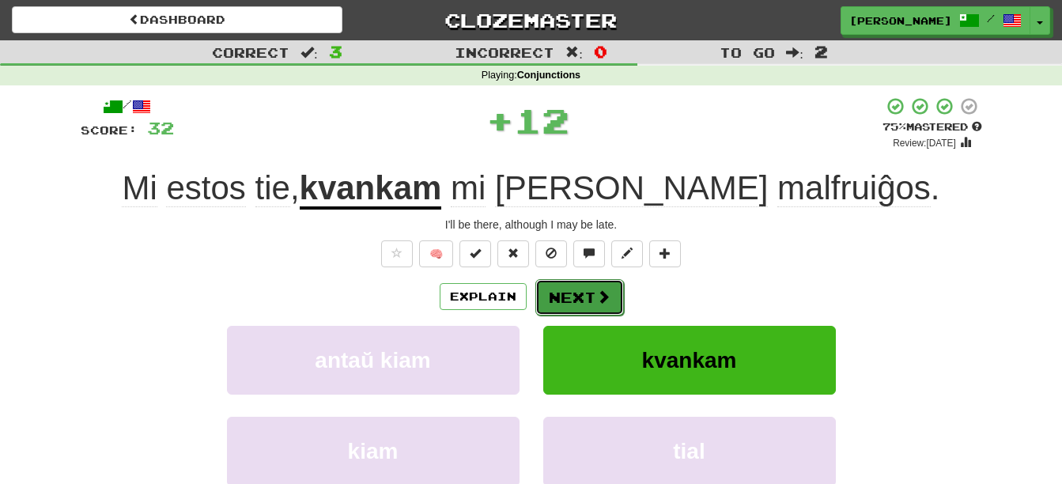
click at [562, 303] on button "Next" at bounding box center [579, 297] width 89 height 36
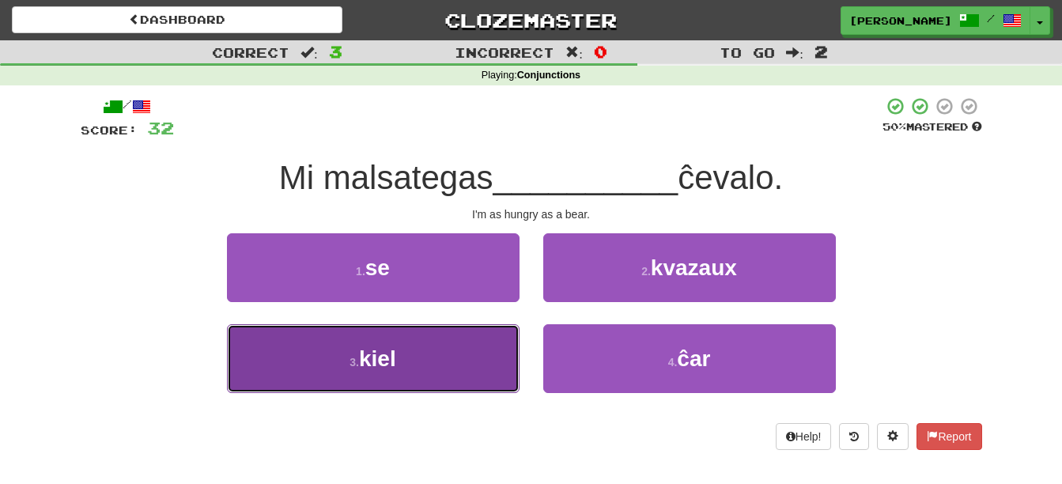
click at [482, 377] on button "3 . kiel" at bounding box center [373, 358] width 293 height 69
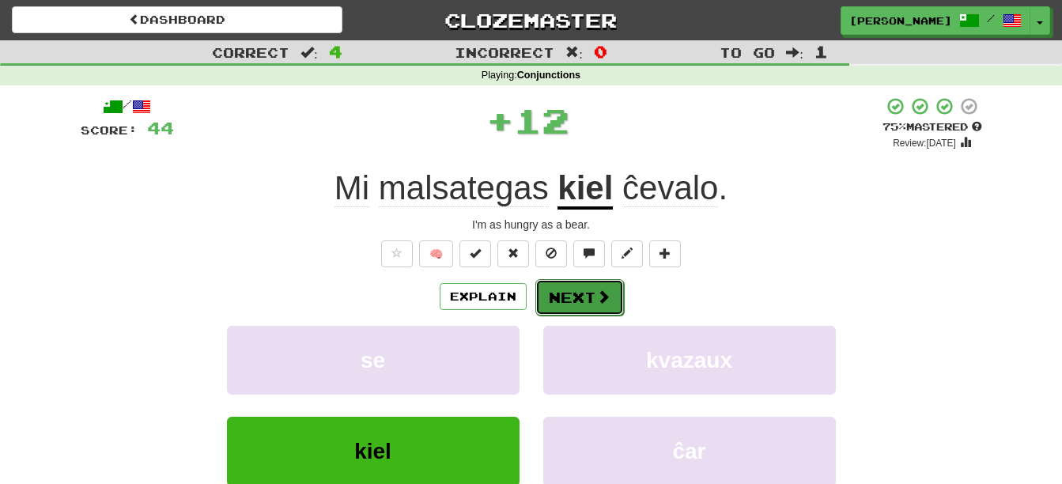
click at [573, 304] on button "Next" at bounding box center [579, 297] width 89 height 36
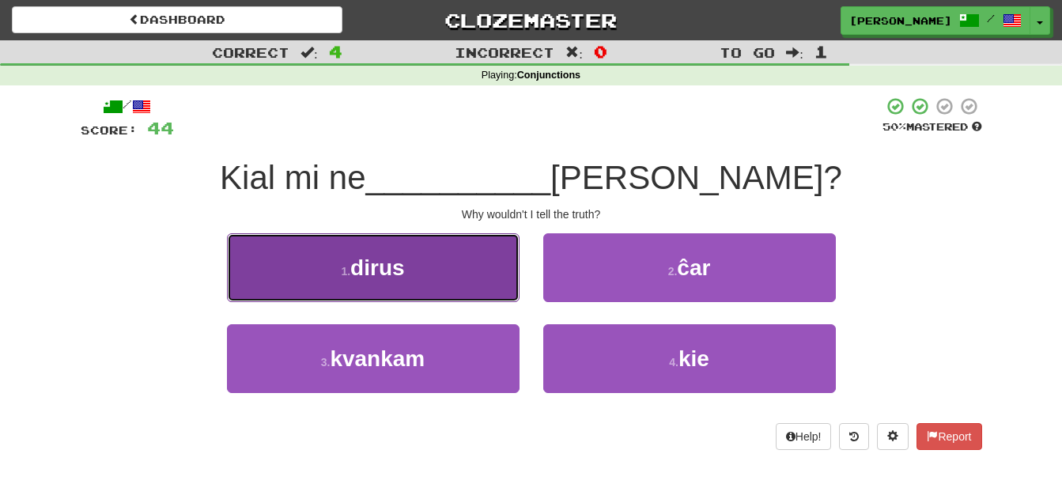
click at [472, 278] on button "1 . dirus" at bounding box center [373, 267] width 293 height 69
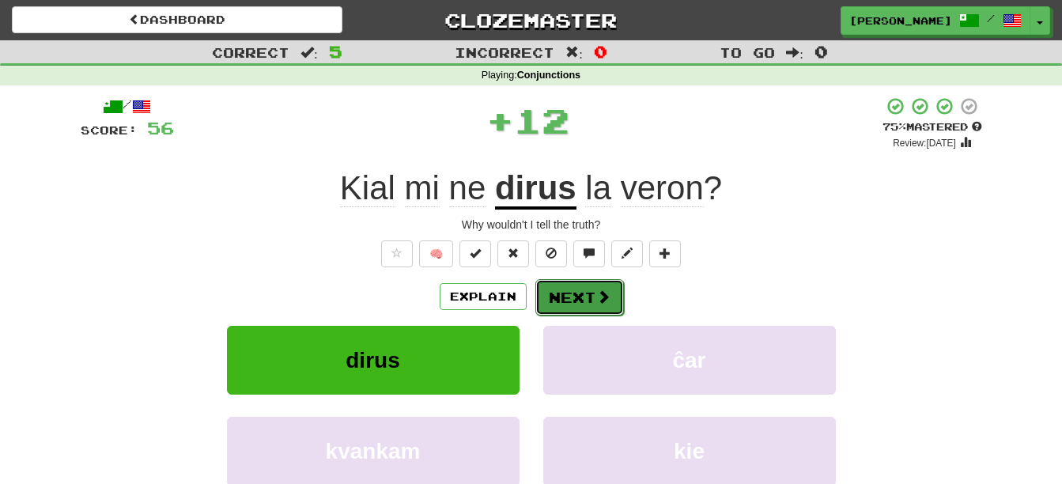
click at [586, 302] on button "Next" at bounding box center [579, 297] width 89 height 36
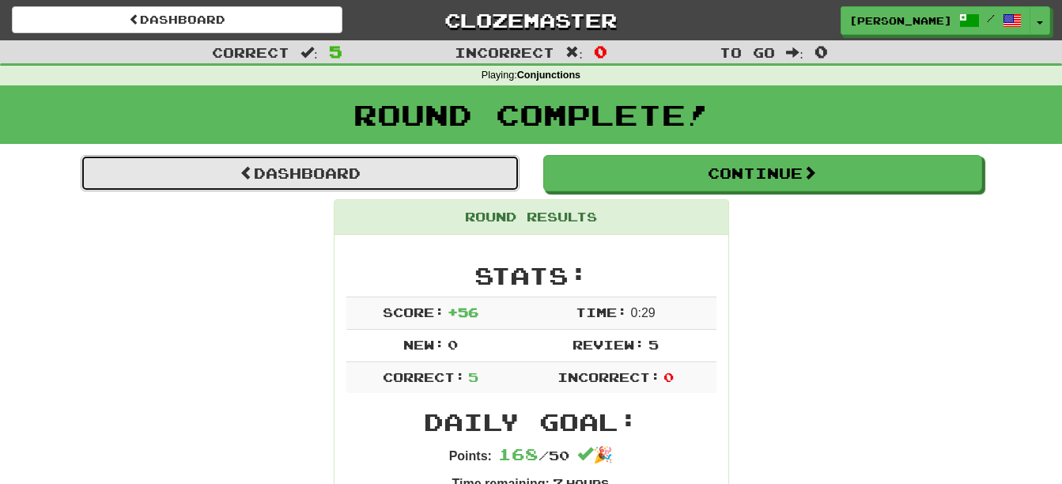
click at [359, 172] on link "Dashboard" at bounding box center [300, 173] width 439 height 36
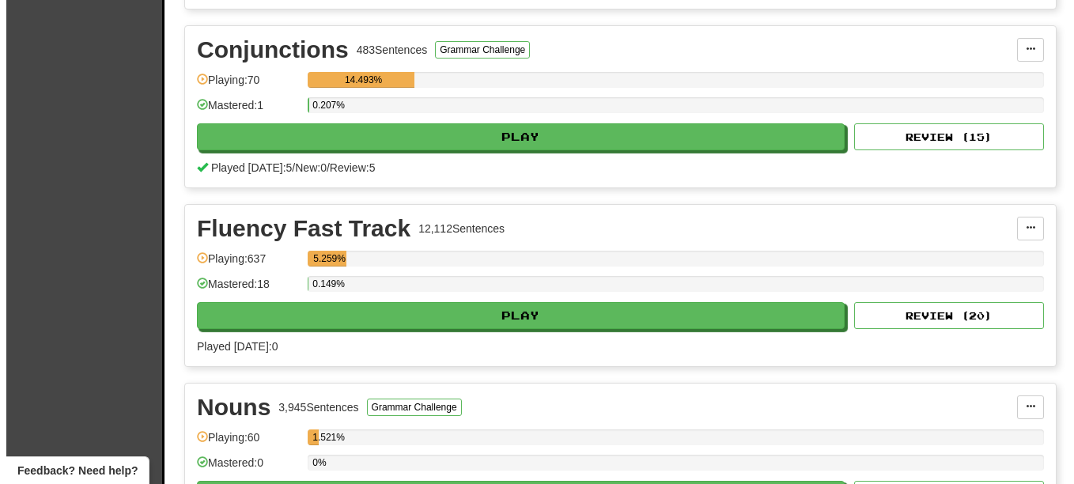
scroll to position [1000, 0]
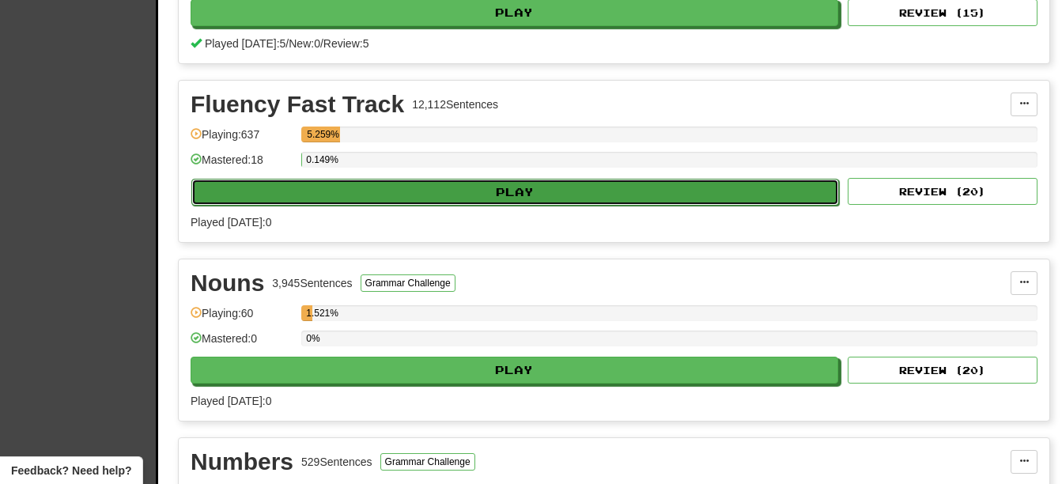
click at [678, 199] on button "Play" at bounding box center [515, 192] width 648 height 27
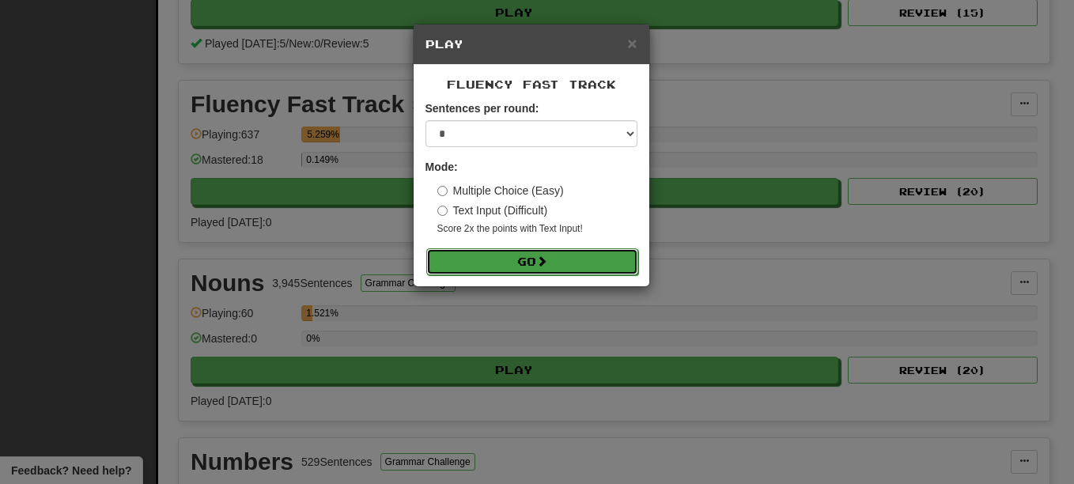
click at [559, 265] on button "Go" at bounding box center [532, 261] width 212 height 27
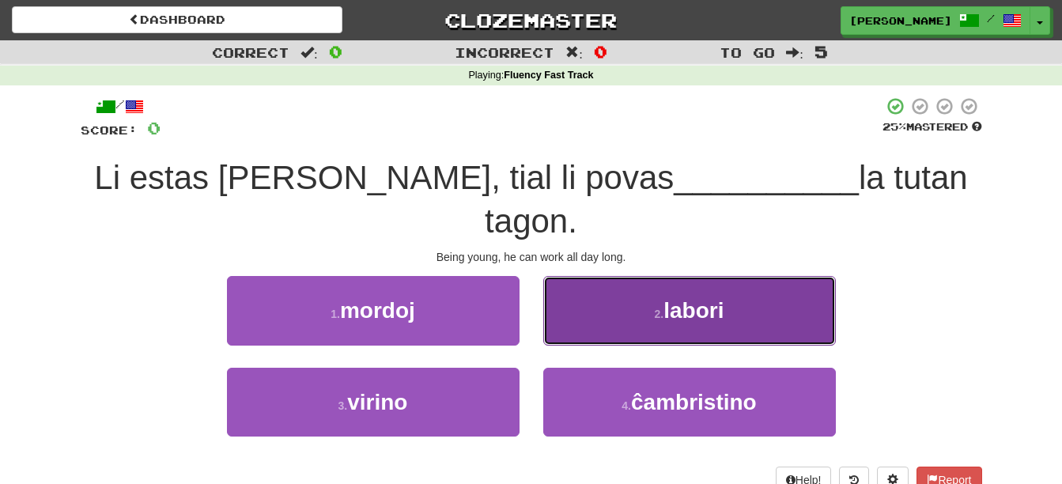
click at [603, 276] on button "2 . labori" at bounding box center [689, 310] width 293 height 69
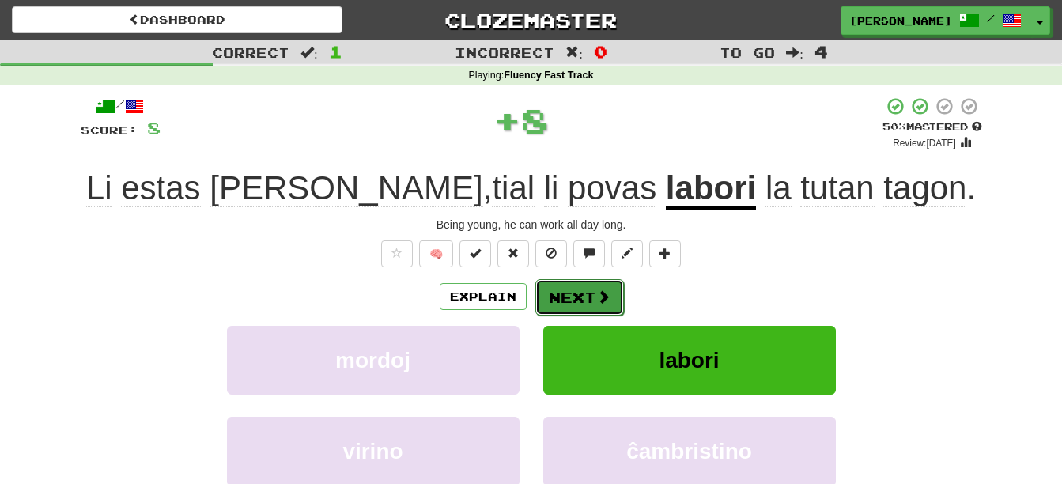
click at [584, 297] on button "Next" at bounding box center [579, 297] width 89 height 36
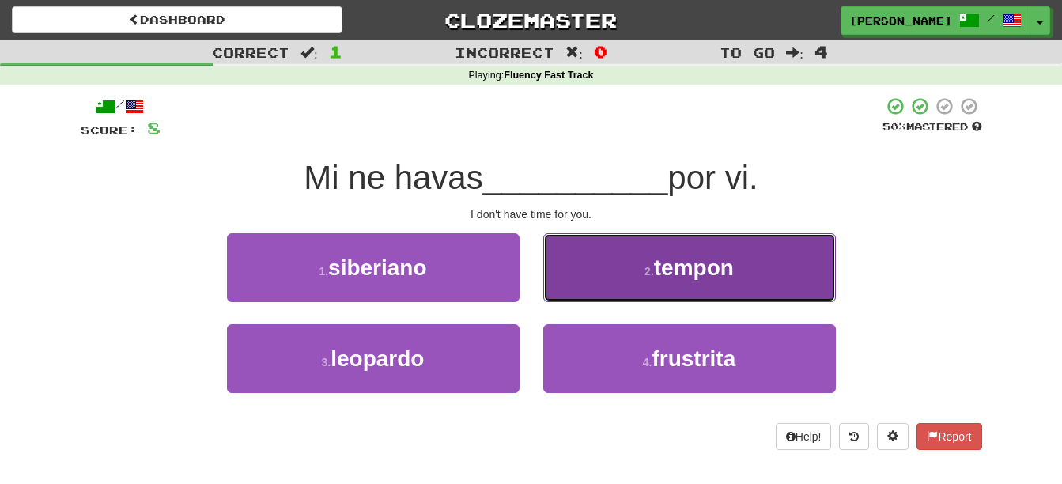
click at [619, 286] on button "2 . tempon" at bounding box center [689, 267] width 293 height 69
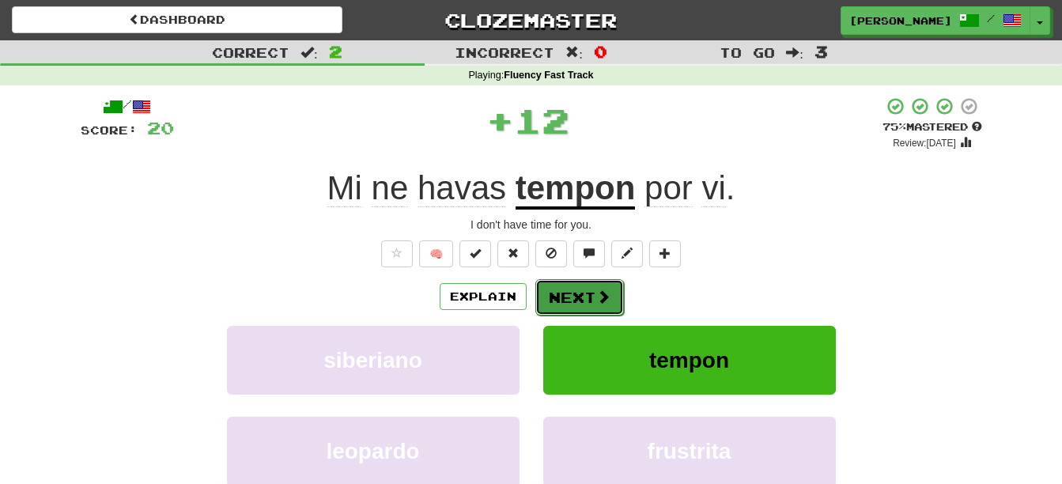
click at [607, 296] on span at bounding box center [603, 296] width 14 height 14
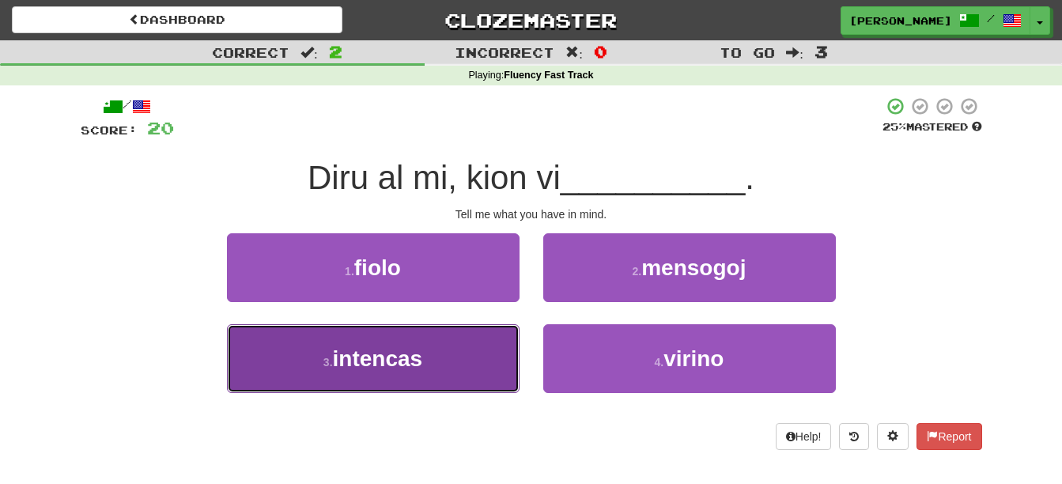
click at [437, 357] on button "3 . intencas" at bounding box center [373, 358] width 293 height 69
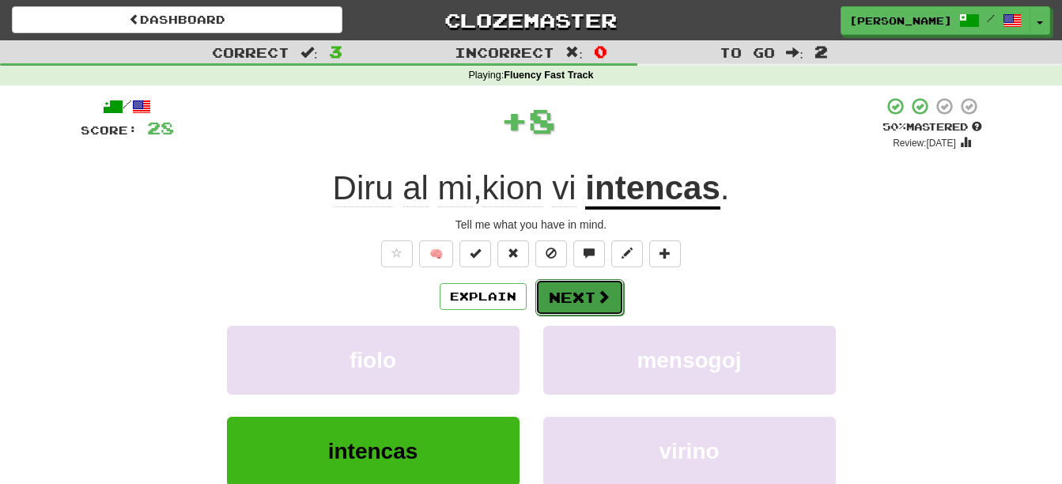
click at [558, 293] on button "Next" at bounding box center [579, 297] width 89 height 36
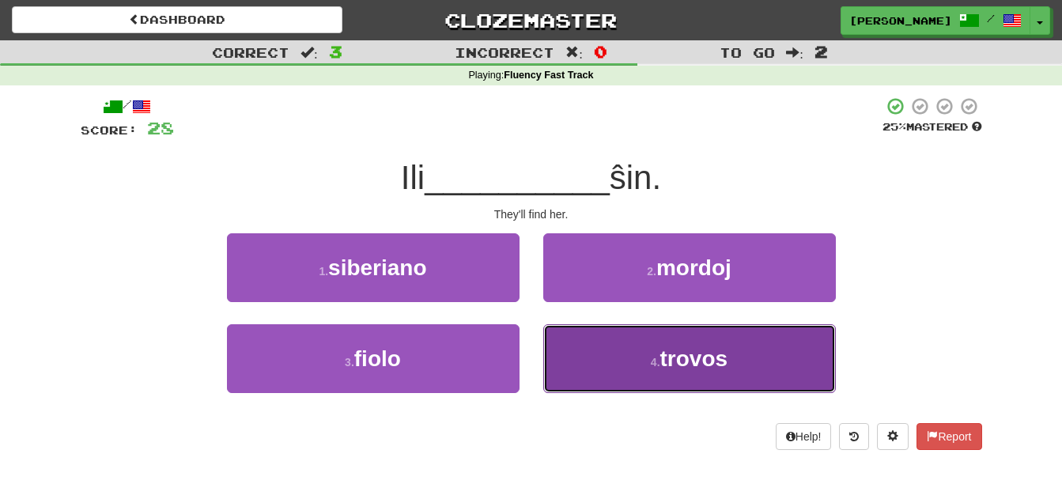
click at [602, 382] on button "4 . trovos" at bounding box center [689, 358] width 293 height 69
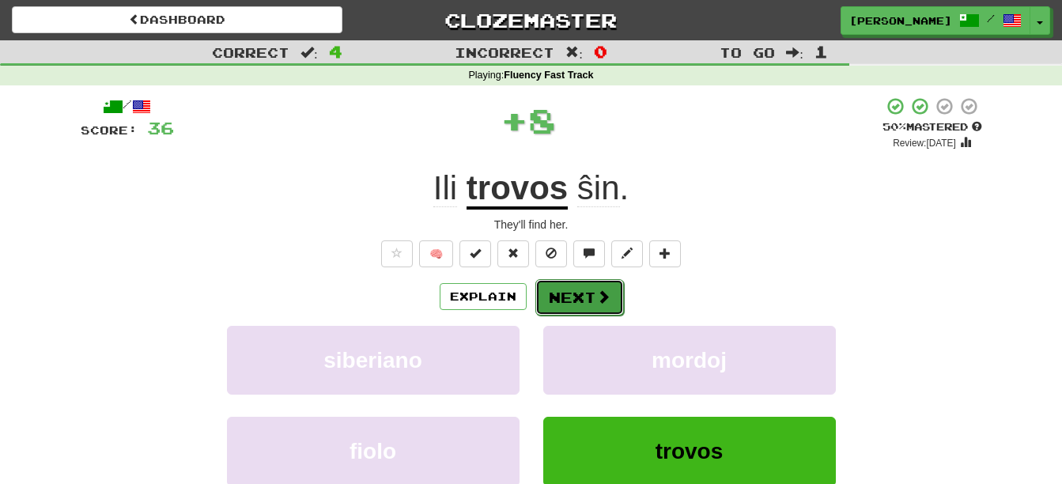
click at [575, 294] on button "Next" at bounding box center [579, 297] width 89 height 36
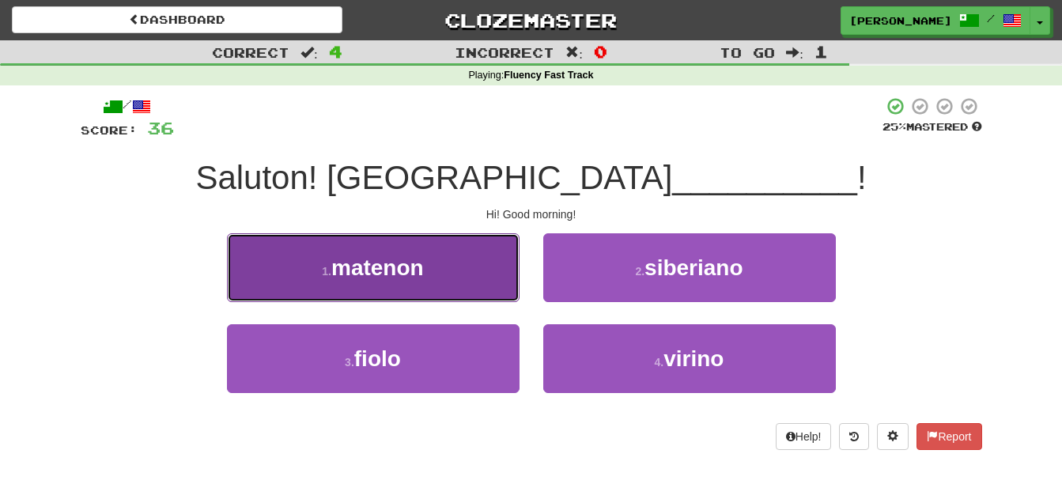
click at [477, 278] on button "1 . matenon" at bounding box center [373, 267] width 293 height 69
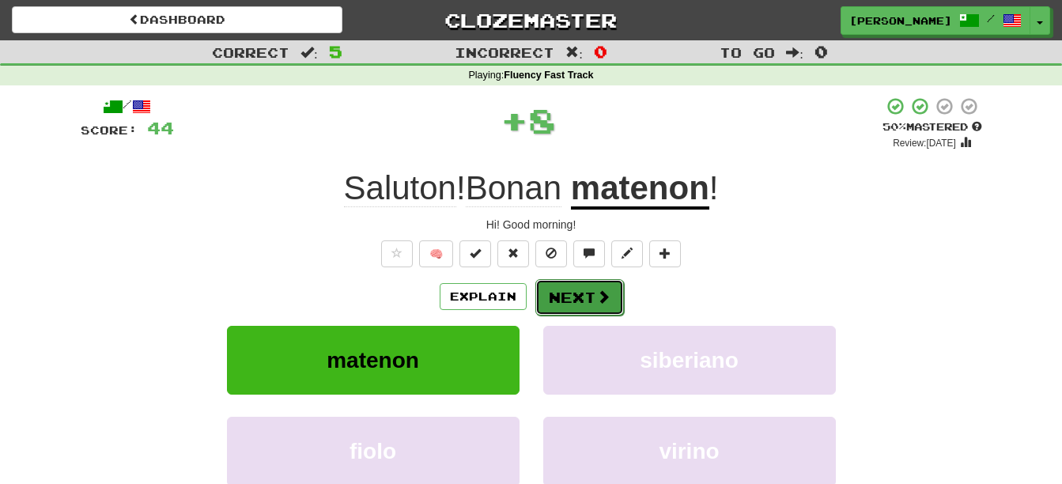
click at [561, 301] on button "Next" at bounding box center [579, 297] width 89 height 36
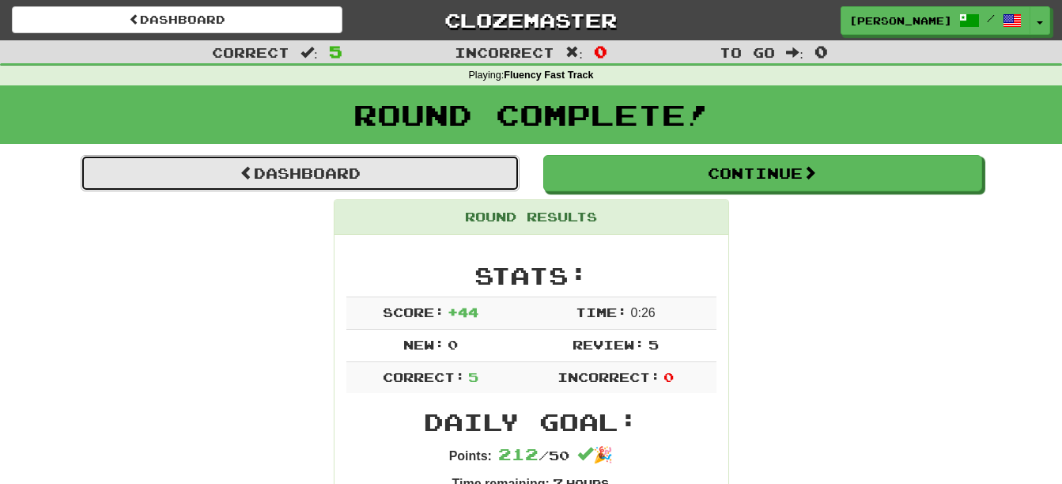
click at [442, 183] on link "Dashboard" at bounding box center [300, 173] width 439 height 36
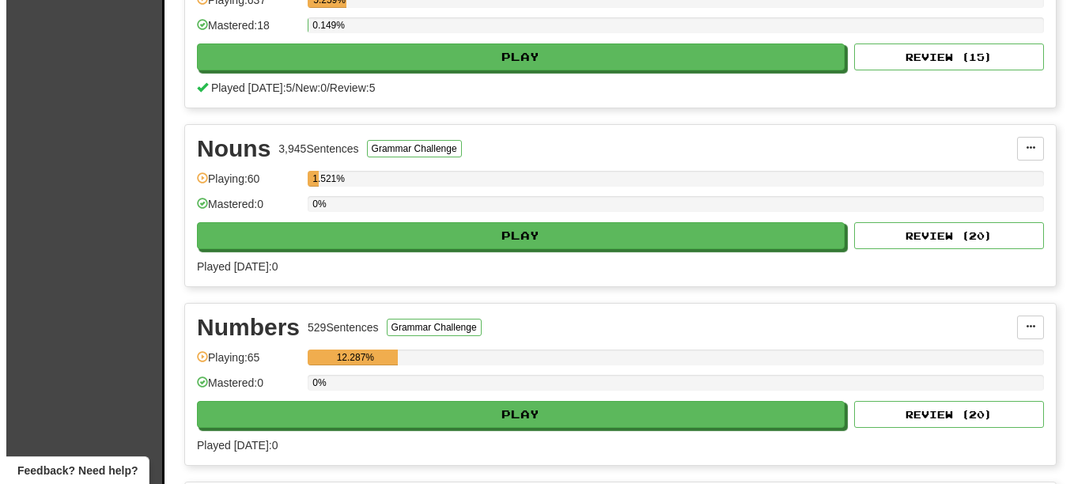
scroll to position [1072, 0]
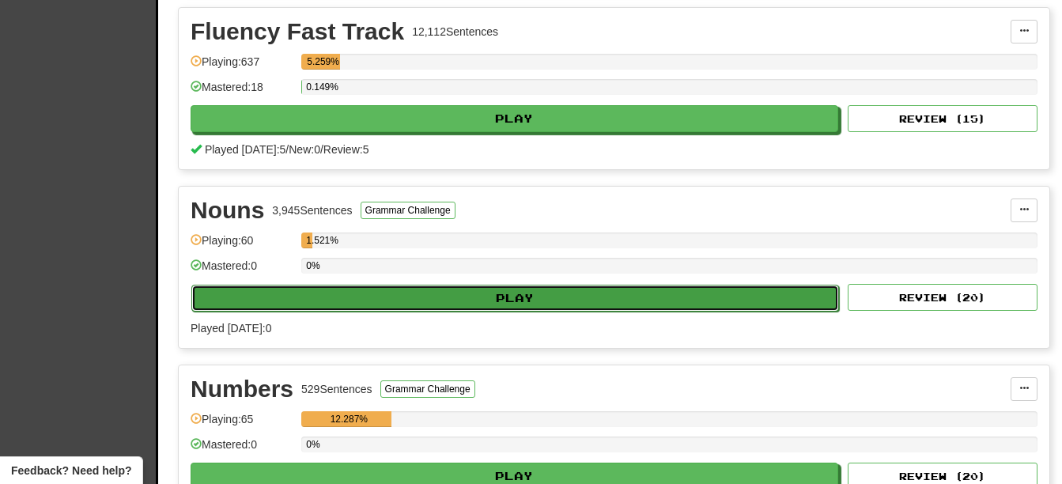
click at [664, 296] on button "Play" at bounding box center [515, 298] width 648 height 27
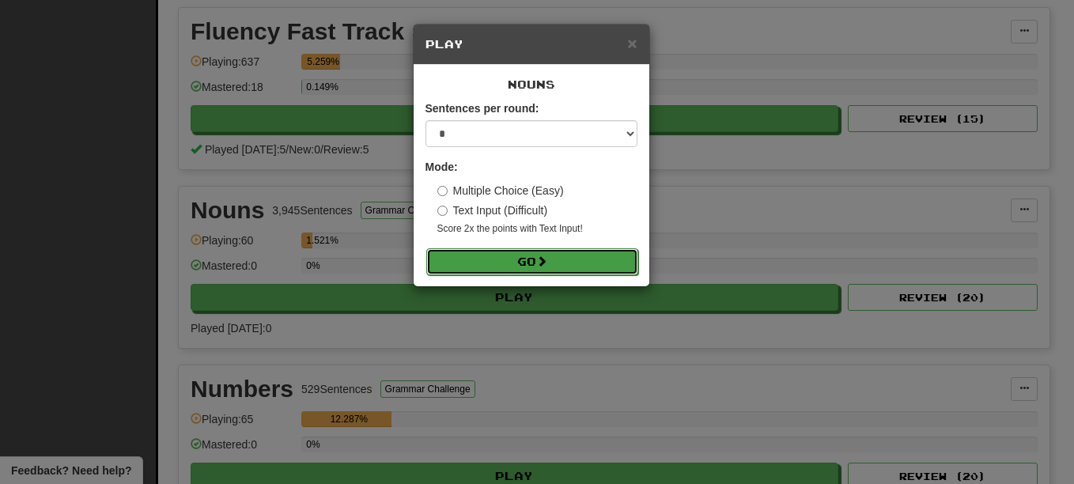
click at [600, 258] on button "Go" at bounding box center [532, 261] width 212 height 27
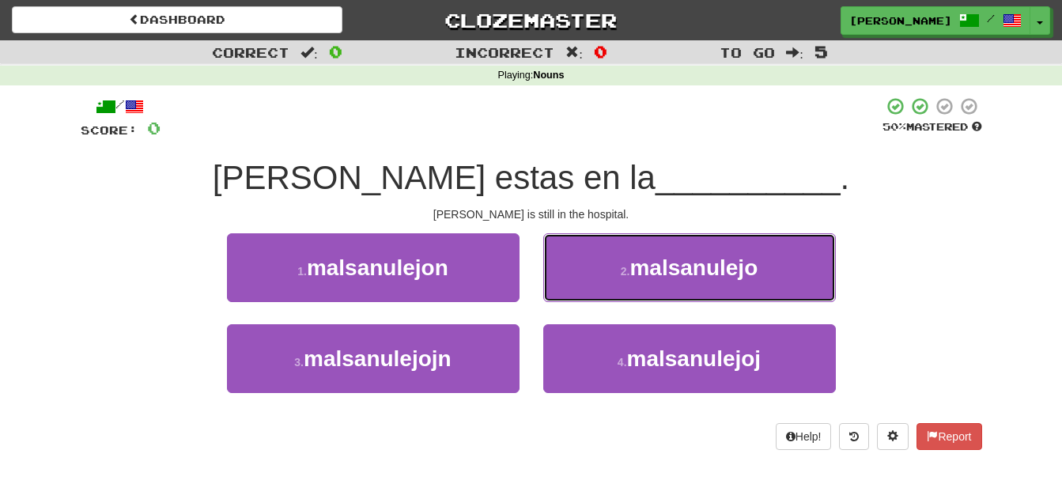
click at [634, 274] on span "malsanulejo" at bounding box center [694, 267] width 128 height 25
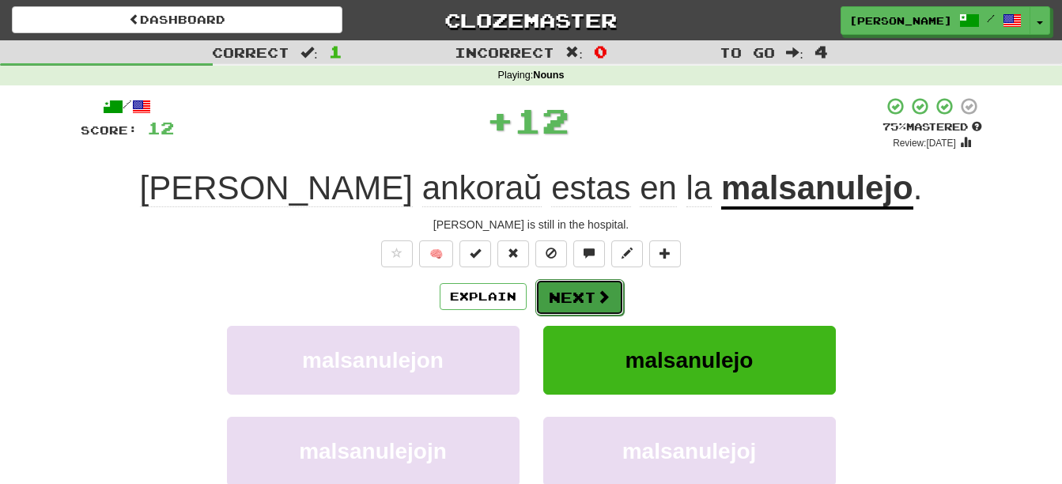
click at [569, 309] on button "Next" at bounding box center [579, 297] width 89 height 36
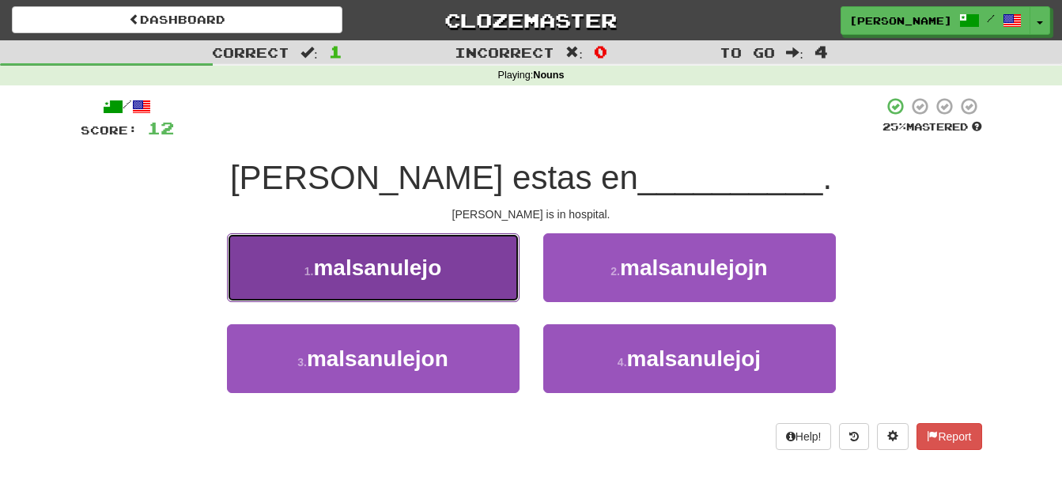
click at [427, 257] on span "malsanulejo" at bounding box center [377, 267] width 128 height 25
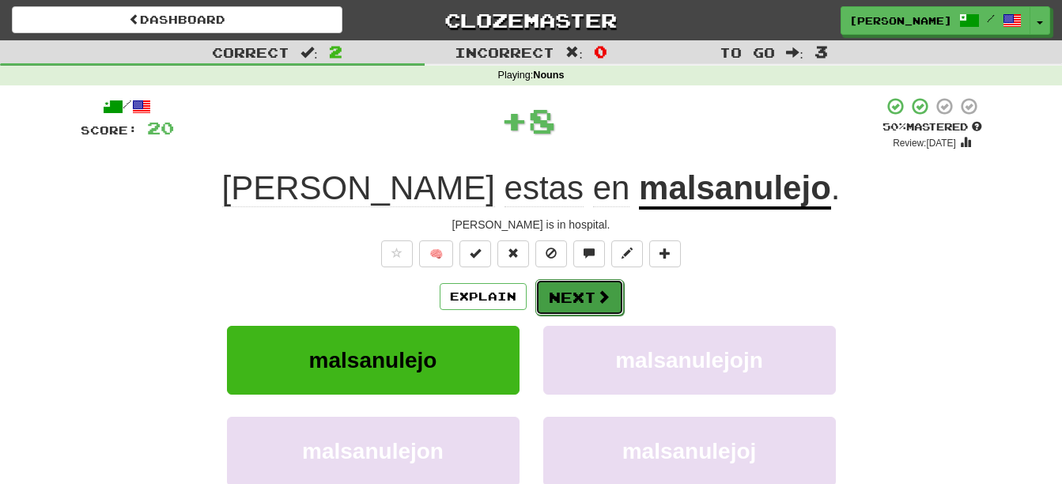
click at [568, 310] on button "Next" at bounding box center [579, 297] width 89 height 36
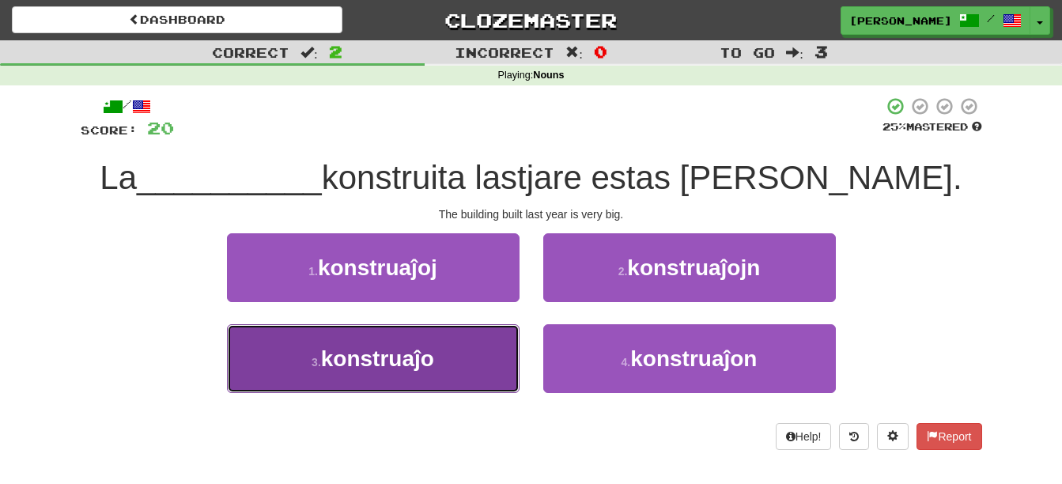
click at [457, 354] on button "3 . konstruaĵo" at bounding box center [373, 358] width 293 height 69
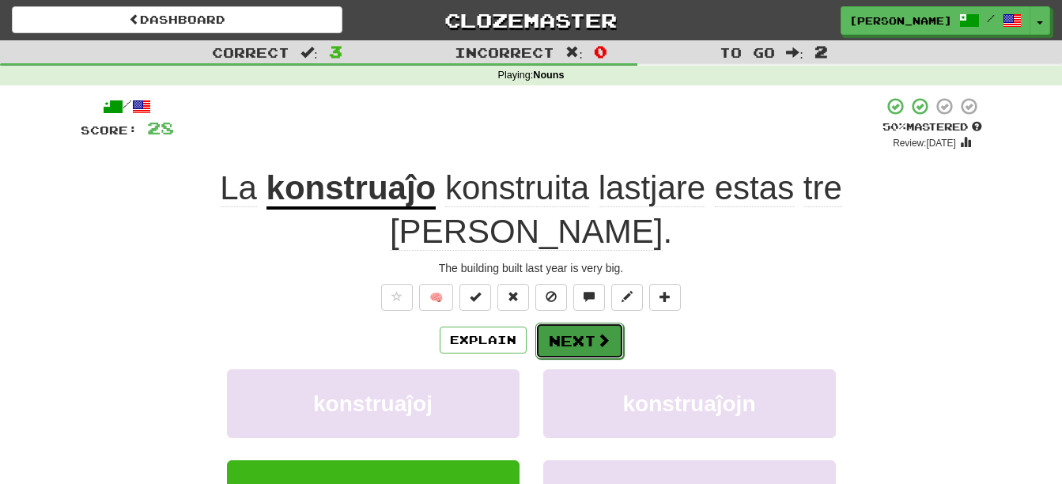
click at [600, 333] on span at bounding box center [603, 340] width 14 height 14
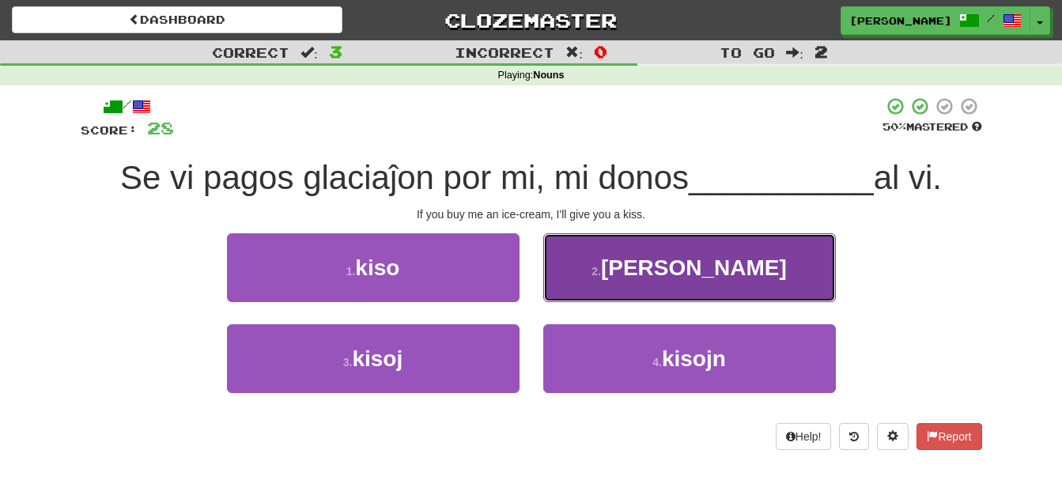
click at [648, 252] on button "2 . kison" at bounding box center [689, 267] width 293 height 69
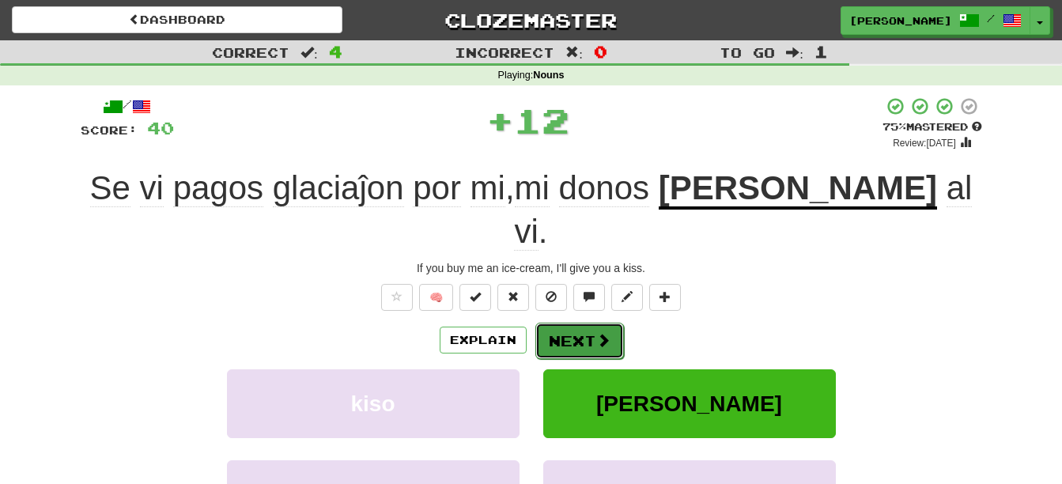
click at [610, 323] on button "Next" at bounding box center [579, 341] width 89 height 36
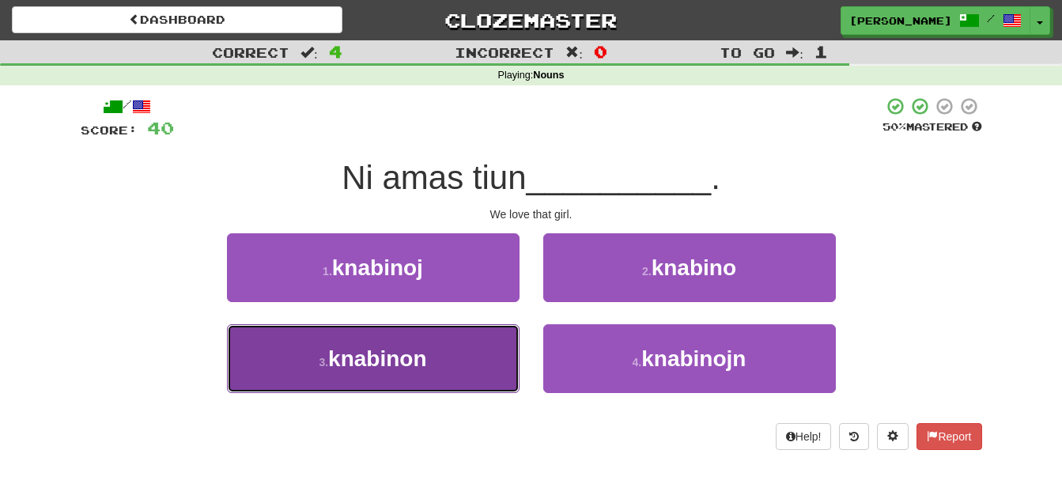
click at [422, 353] on span "knabinon" at bounding box center [377, 358] width 98 height 25
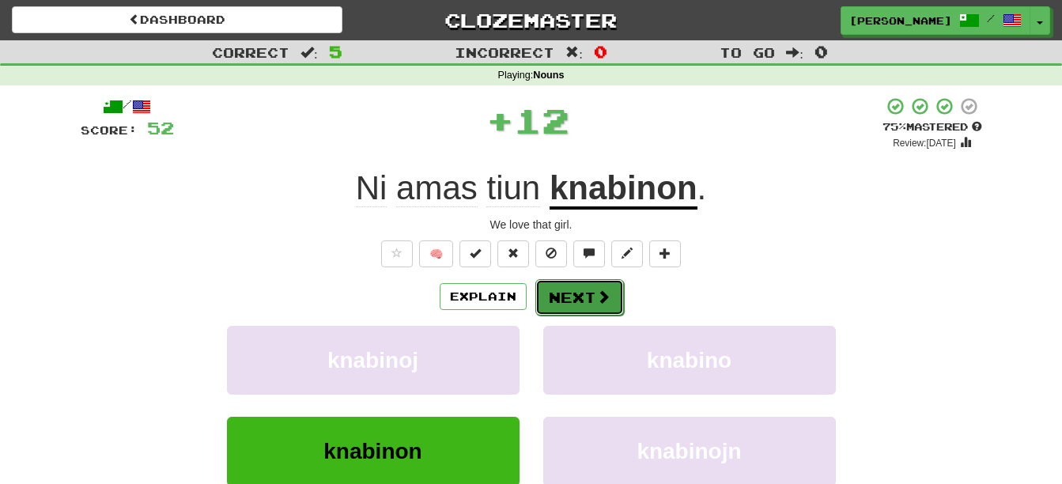
click at [550, 293] on button "Next" at bounding box center [579, 297] width 89 height 36
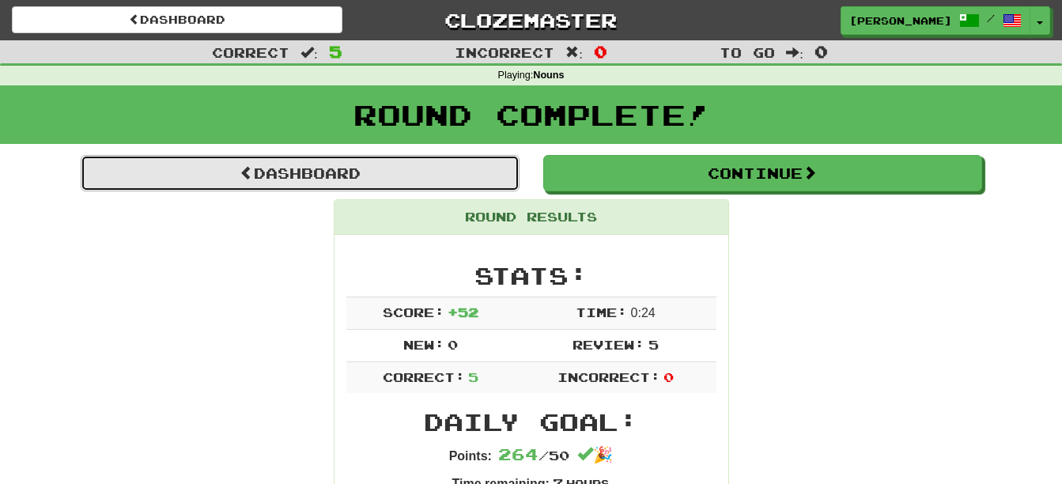
click at [366, 182] on link "Dashboard" at bounding box center [300, 173] width 439 height 36
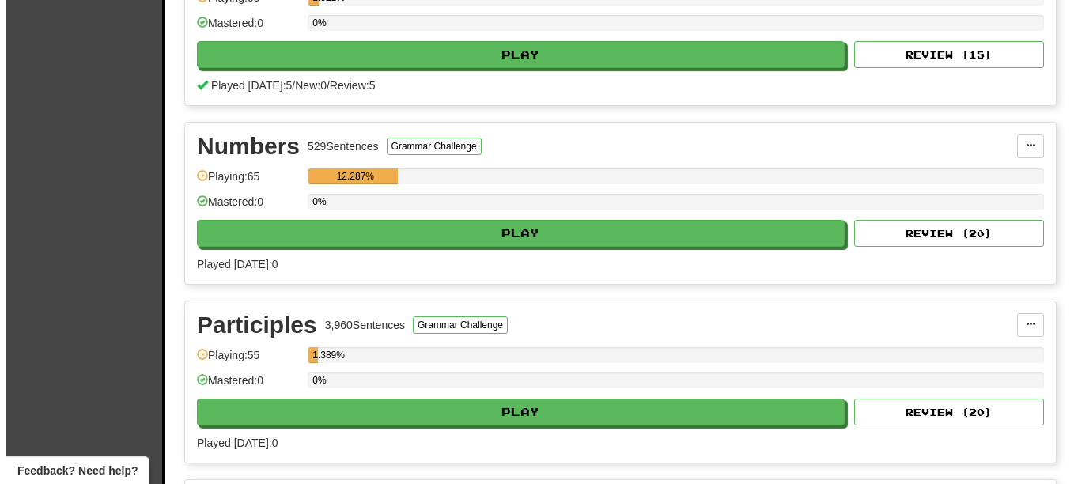
scroll to position [1305, 0]
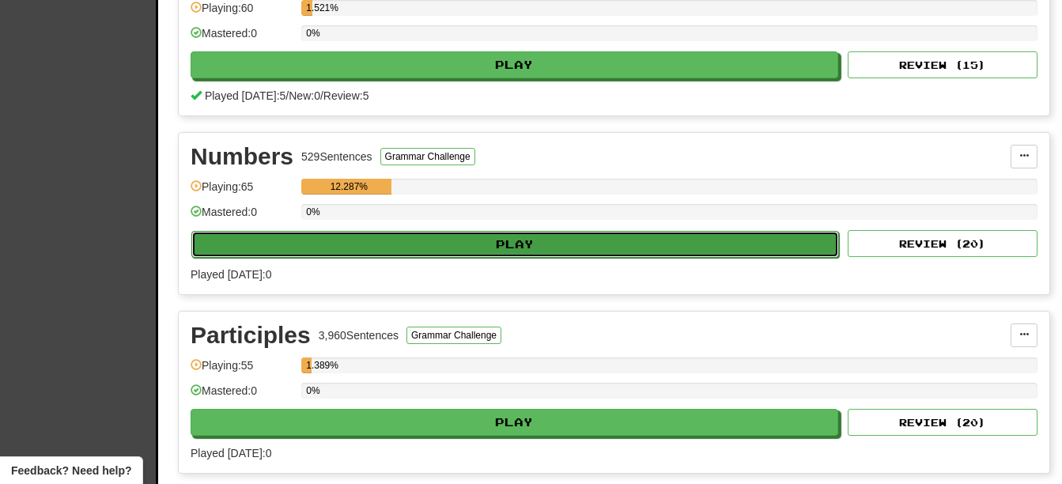
click at [716, 243] on button "Play" at bounding box center [515, 244] width 648 height 27
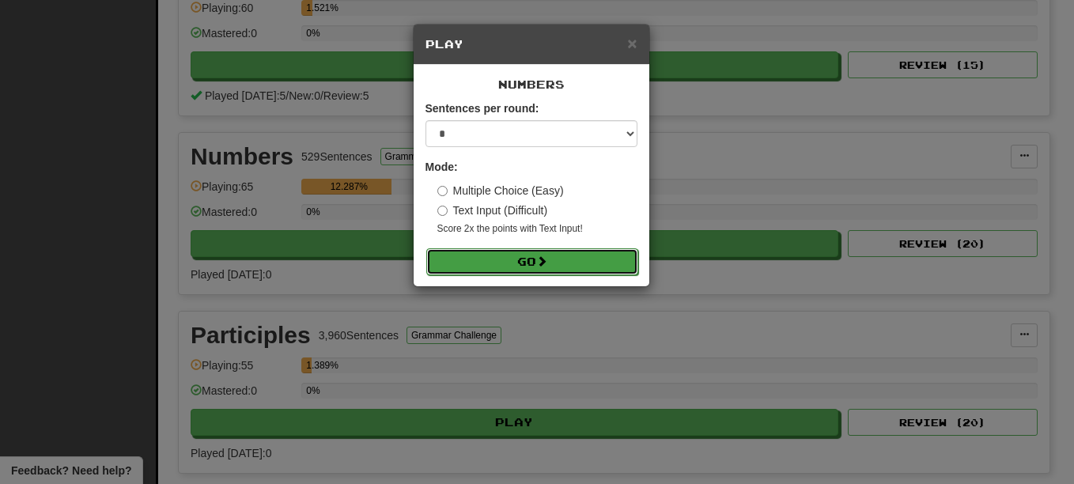
click at [569, 267] on button "Go" at bounding box center [532, 261] width 212 height 27
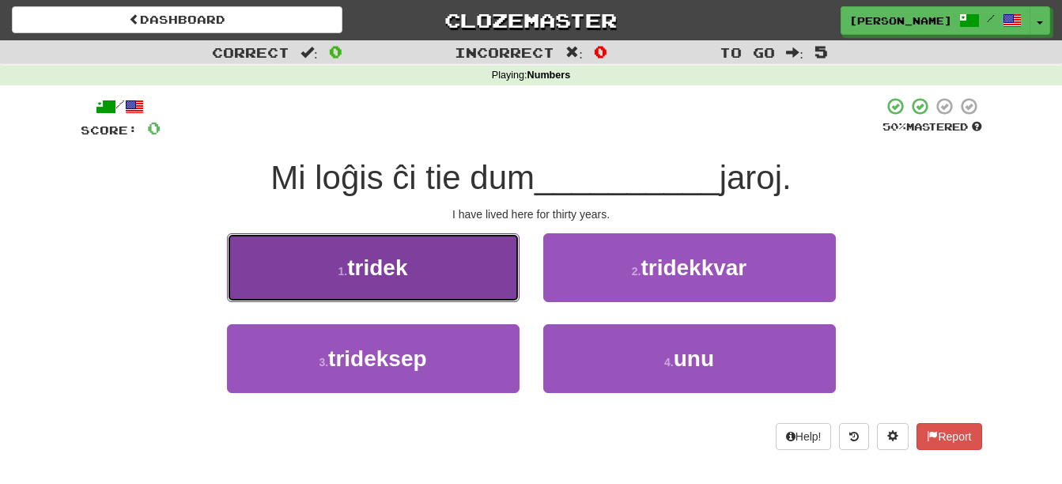
click at [358, 262] on span "tridek" at bounding box center [377, 267] width 60 height 25
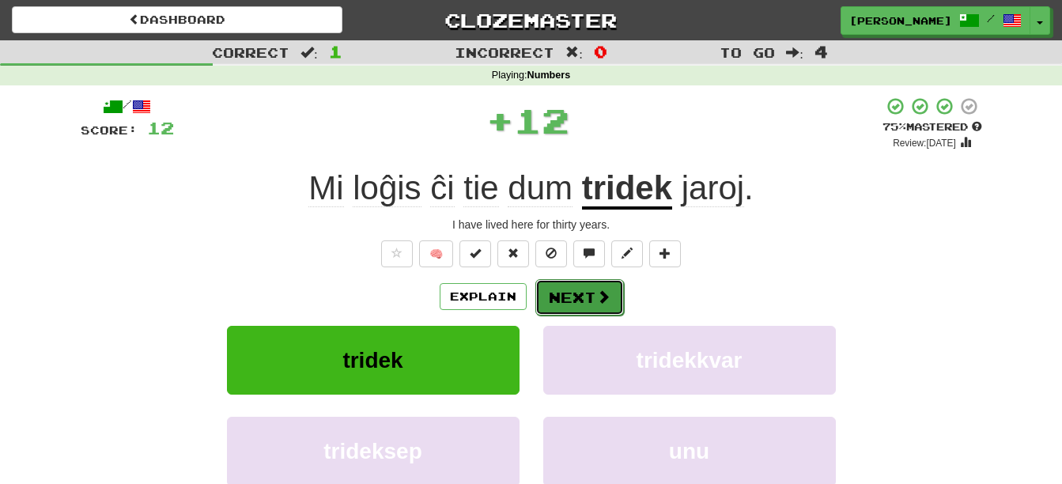
click at [586, 305] on button "Next" at bounding box center [579, 297] width 89 height 36
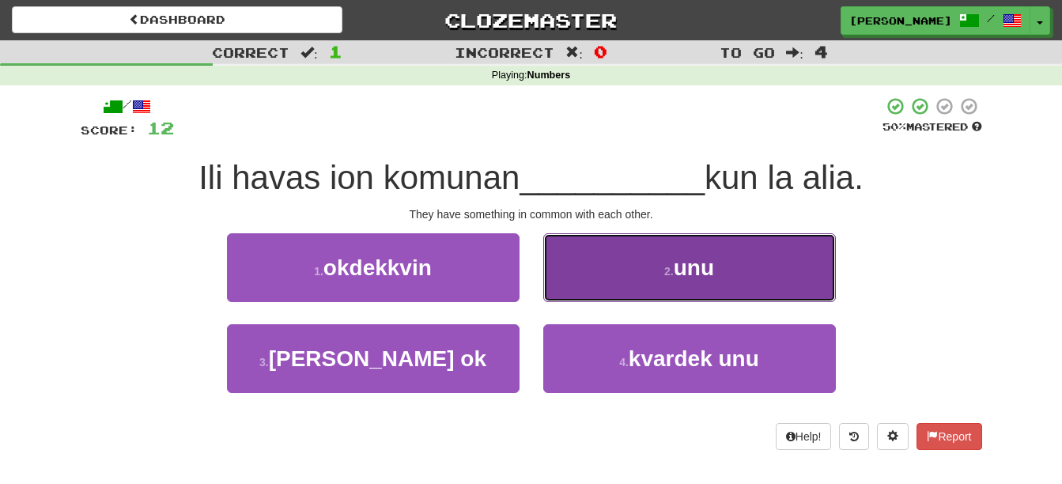
click at [598, 271] on button "2 . unu" at bounding box center [689, 267] width 293 height 69
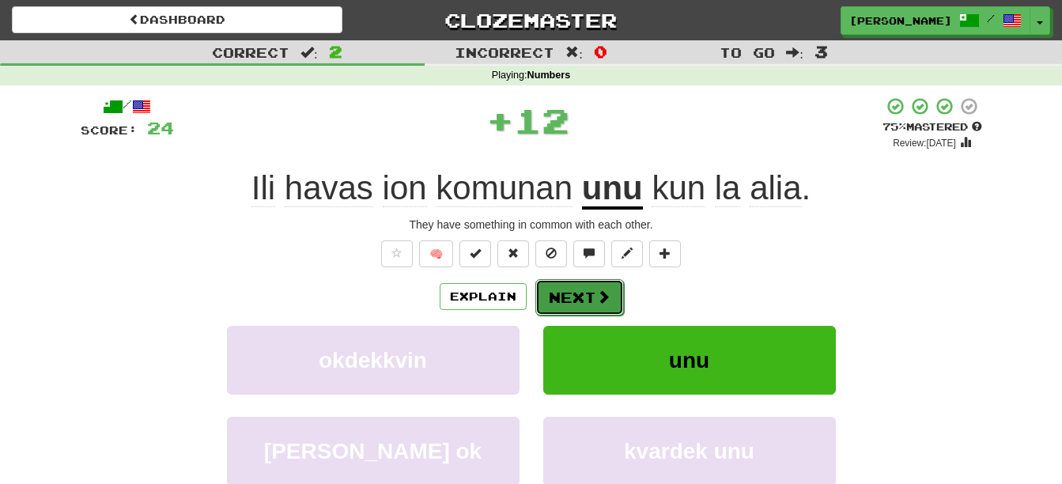
click at [584, 289] on button "Next" at bounding box center [579, 297] width 89 height 36
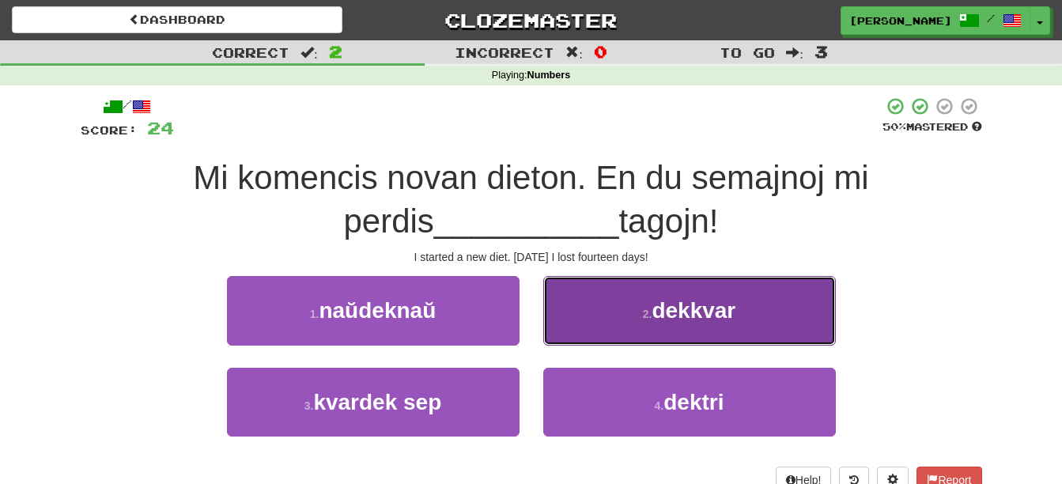
click at [572, 319] on button "2 . dekkvar" at bounding box center [689, 310] width 293 height 69
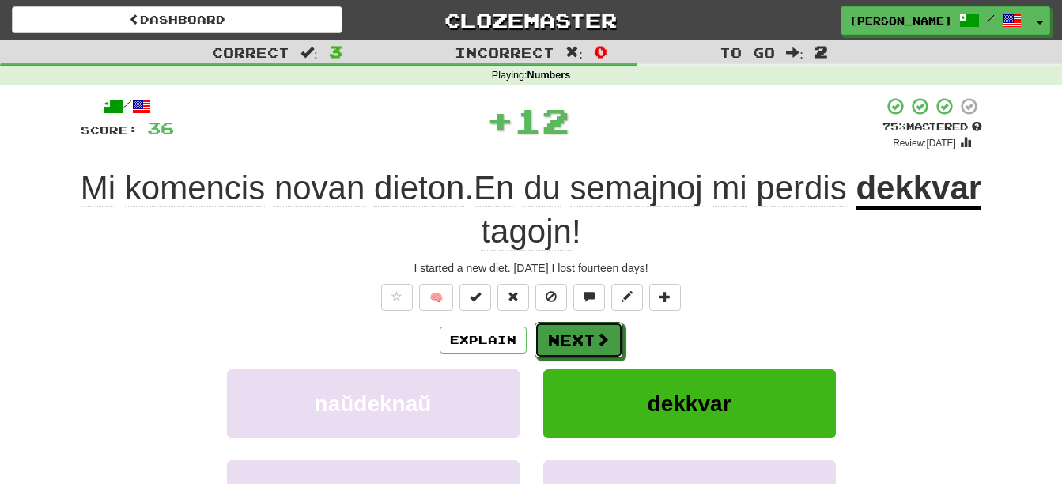
click at [571, 325] on button "Next" at bounding box center [579, 340] width 89 height 36
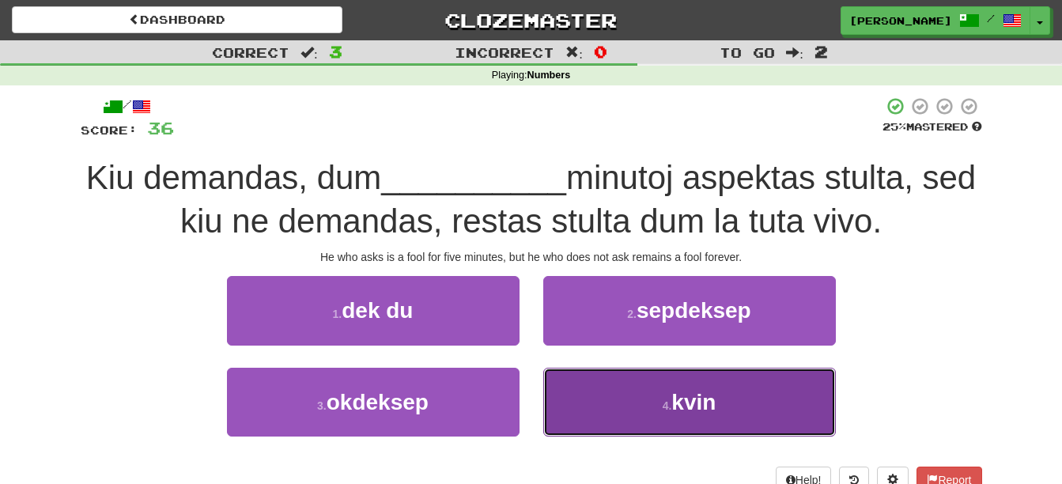
click at [700, 390] on span "kvin" at bounding box center [693, 402] width 44 height 25
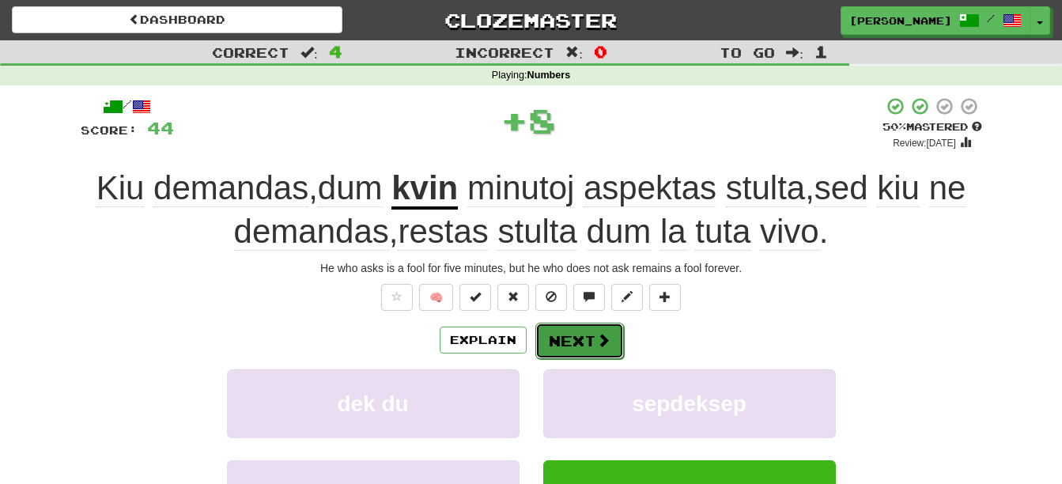
click at [590, 335] on button "Next" at bounding box center [579, 341] width 89 height 36
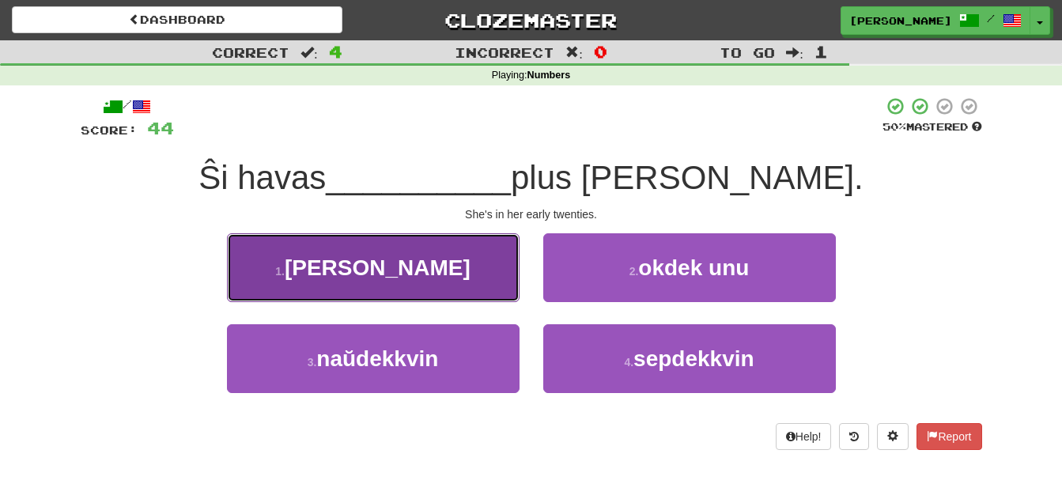
click at [399, 267] on span "dudek" at bounding box center [378, 267] width 186 height 25
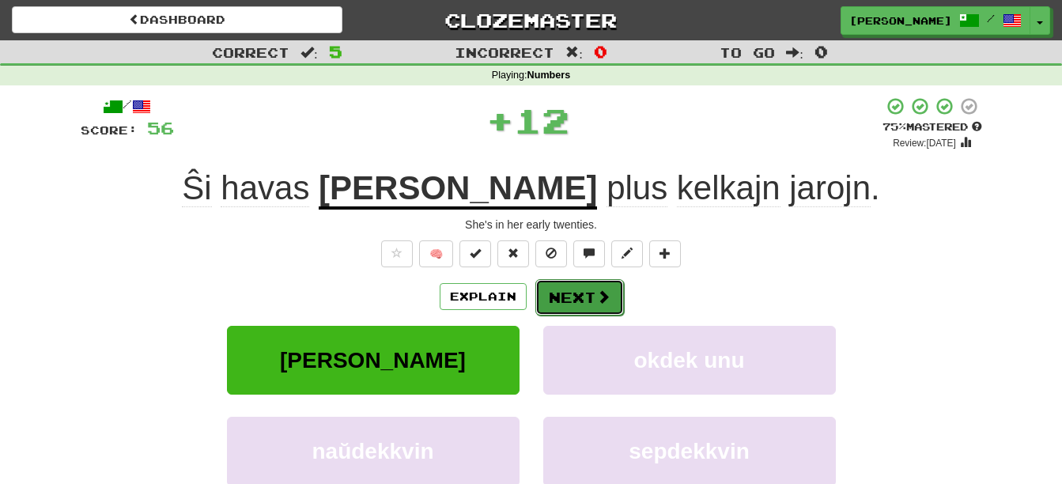
click at [596, 300] on span at bounding box center [603, 296] width 14 height 14
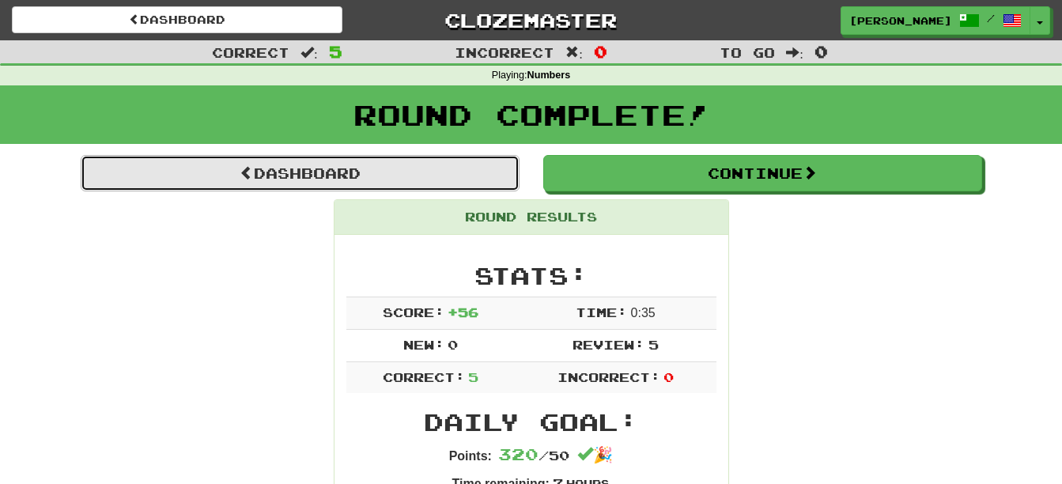
click at [449, 178] on link "Dashboard" at bounding box center [300, 173] width 439 height 36
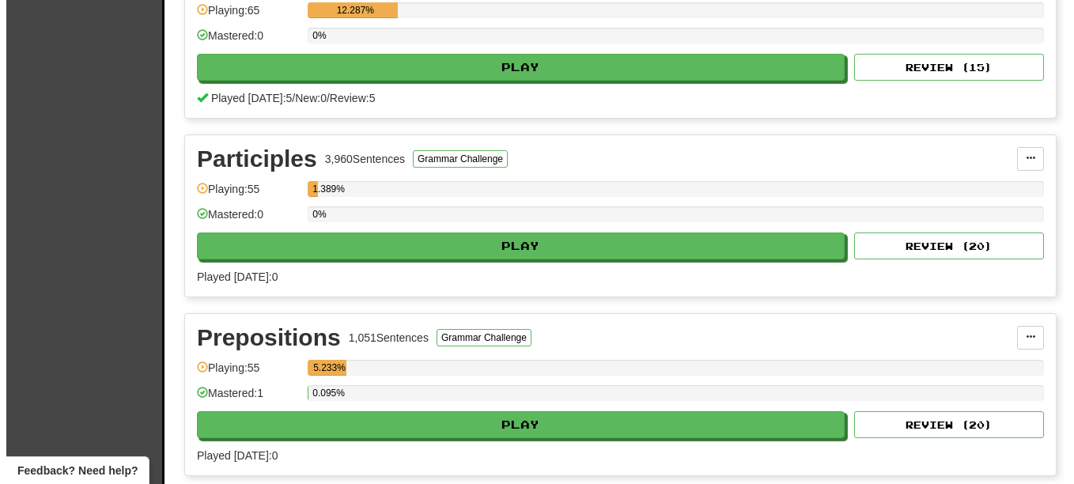
scroll to position [1486, 0]
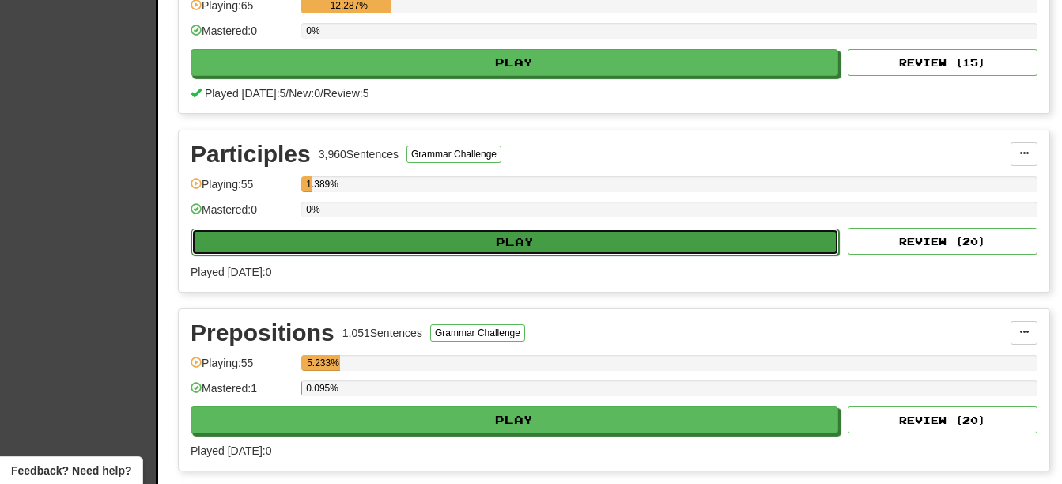
click at [717, 245] on button "Play" at bounding box center [515, 242] width 648 height 27
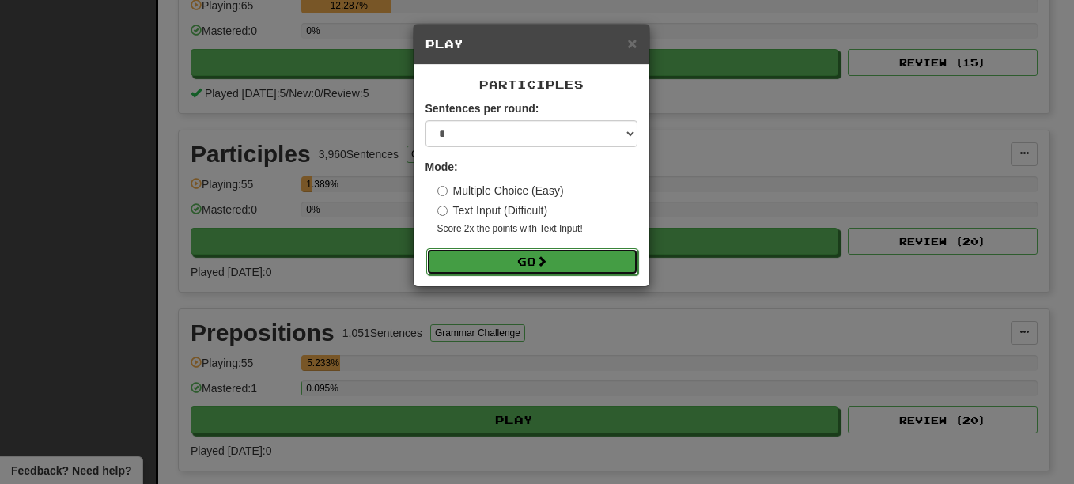
click at [593, 259] on button "Go" at bounding box center [532, 261] width 212 height 27
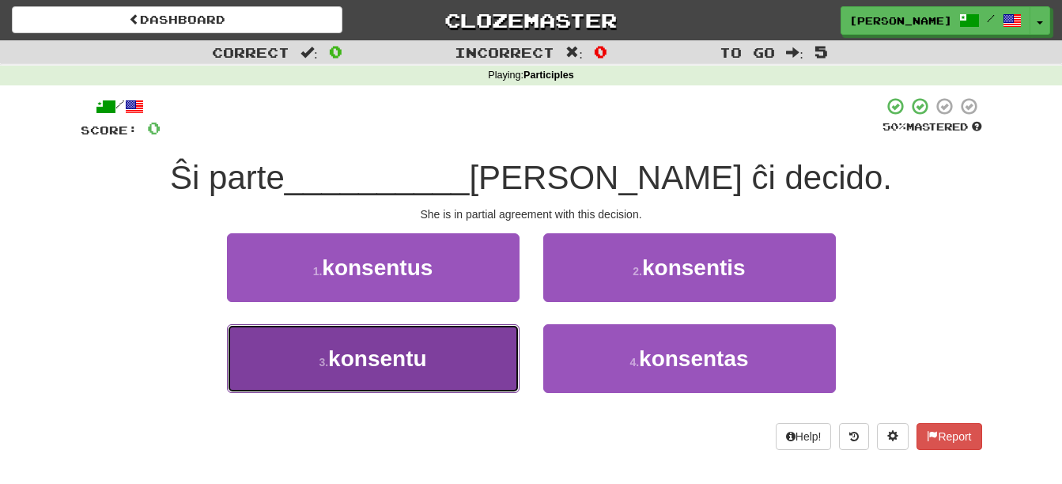
click at [471, 379] on button "3 . konsentu" at bounding box center [373, 358] width 293 height 69
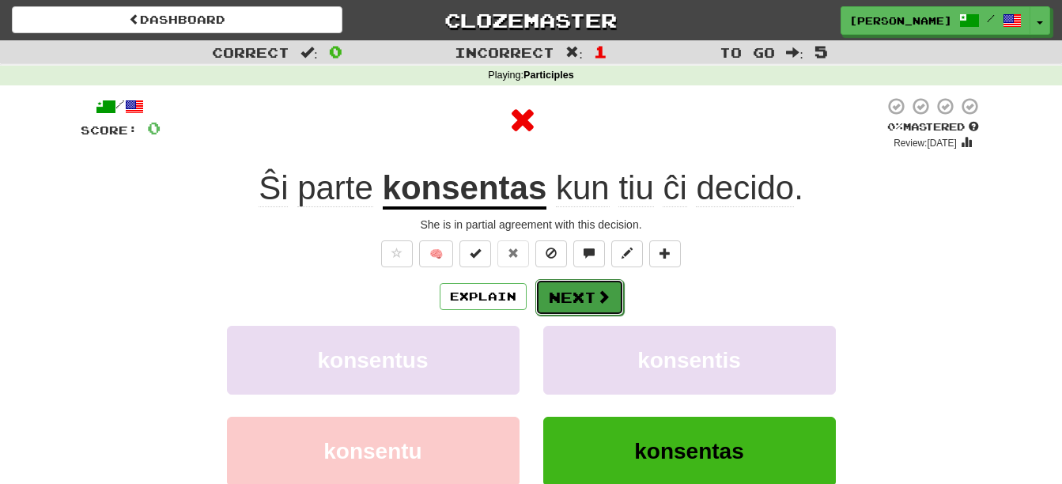
click at [565, 293] on button "Next" at bounding box center [579, 297] width 89 height 36
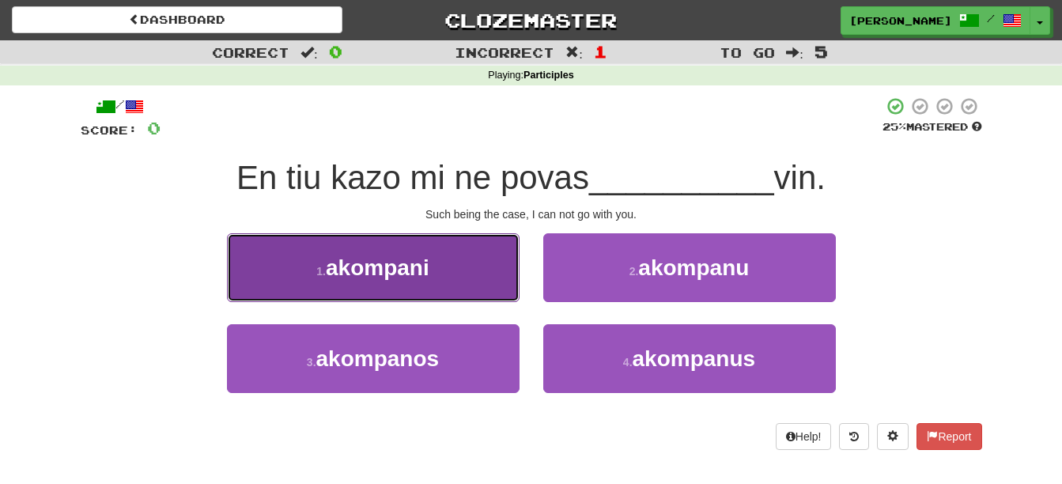
click at [441, 282] on button "1 . akompani" at bounding box center [373, 267] width 293 height 69
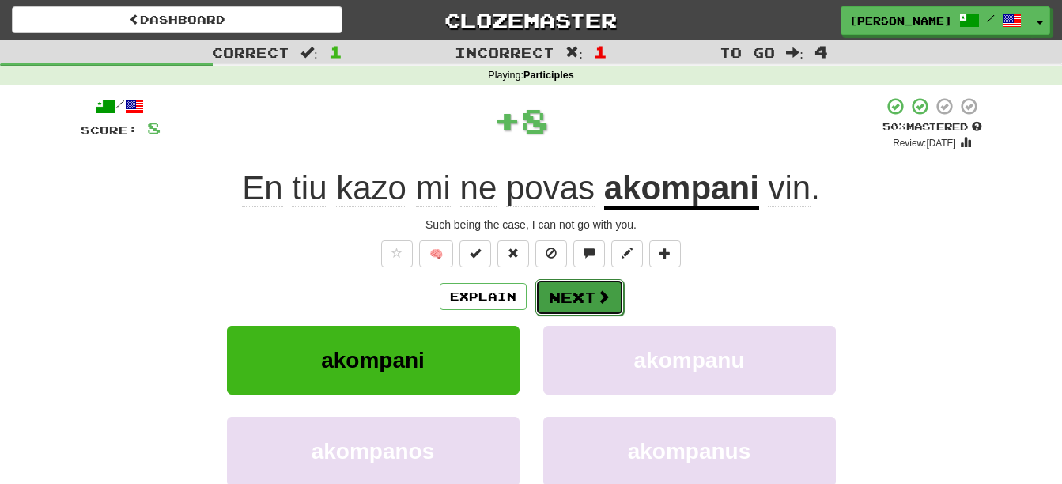
click at [591, 285] on button "Next" at bounding box center [579, 297] width 89 height 36
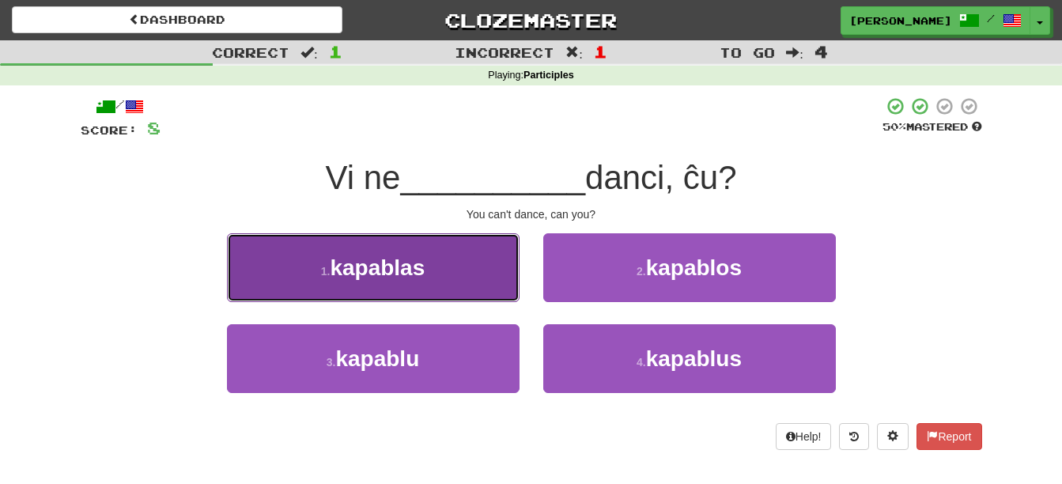
click at [447, 280] on button "1 . kapablas" at bounding box center [373, 267] width 293 height 69
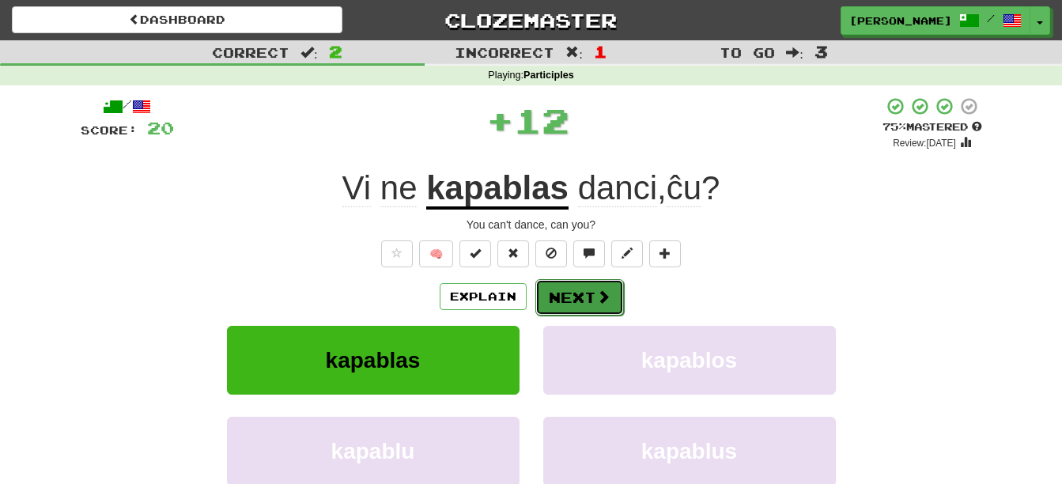
click at [594, 305] on button "Next" at bounding box center [579, 297] width 89 height 36
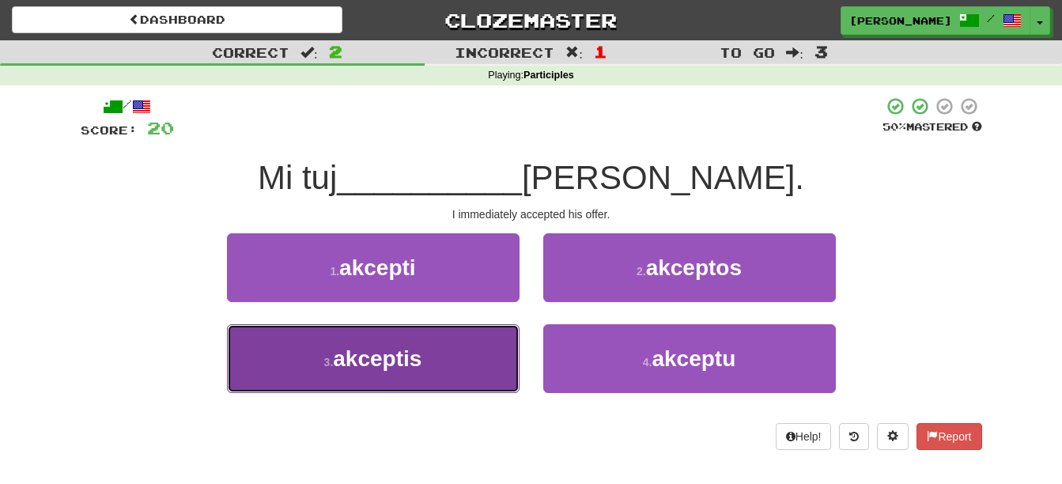
click at [463, 361] on button "3 . akceptis" at bounding box center [373, 358] width 293 height 69
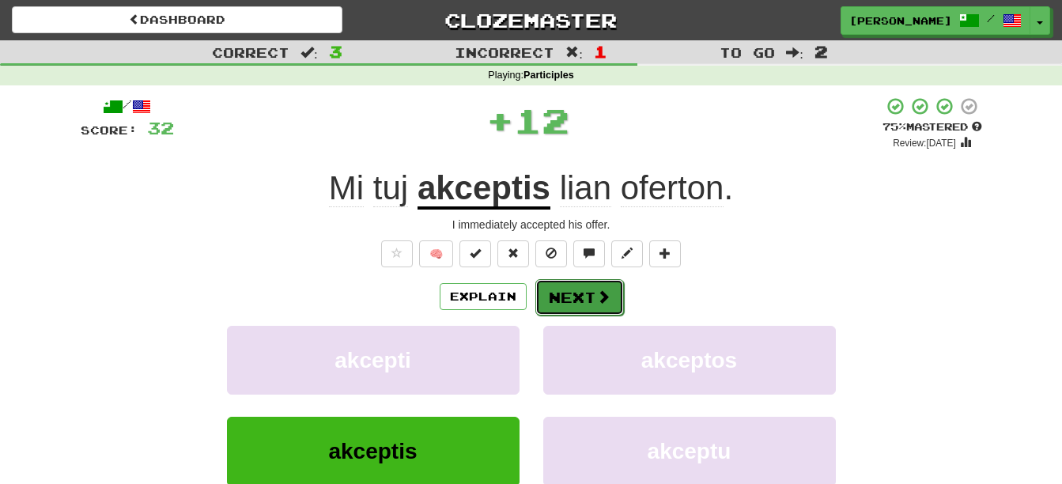
click at [562, 294] on button "Next" at bounding box center [579, 297] width 89 height 36
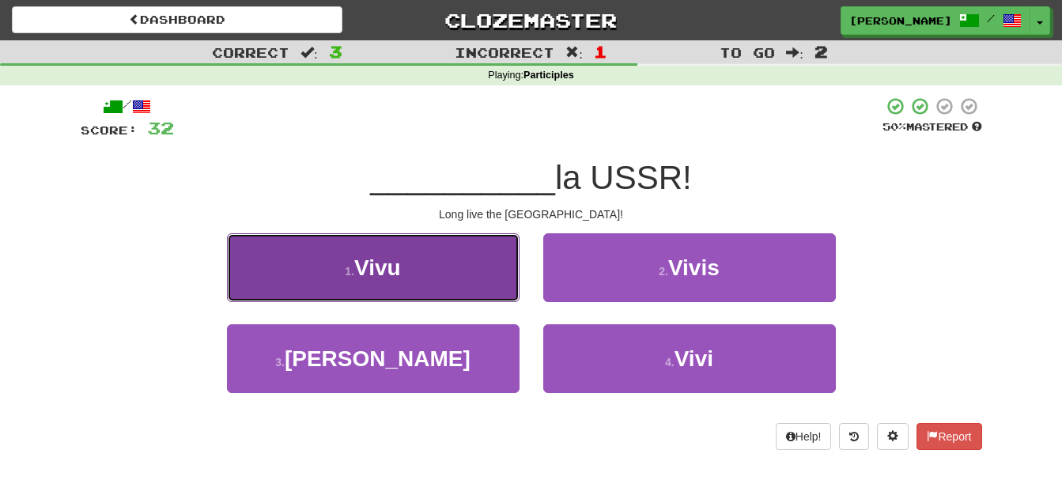
click at [472, 270] on button "1 . Vivu" at bounding box center [373, 267] width 293 height 69
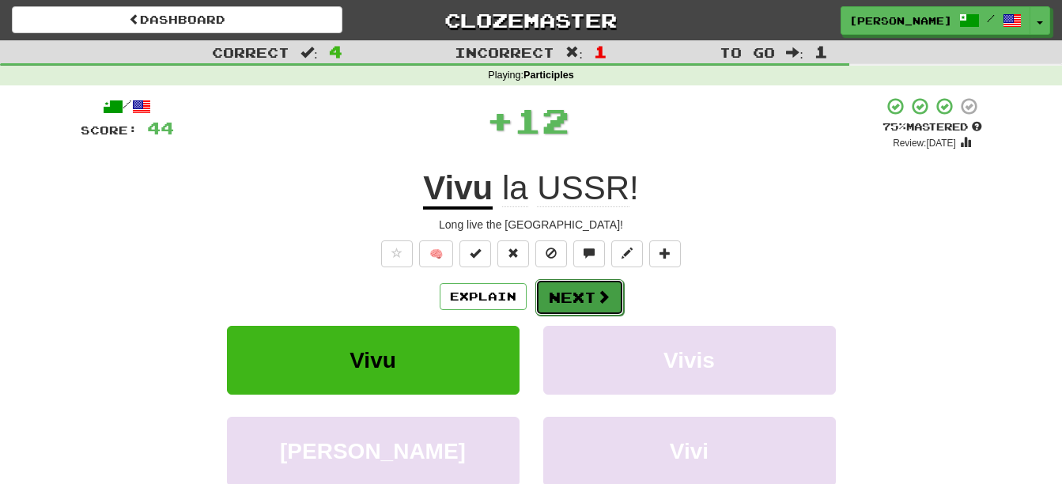
click at [588, 293] on button "Next" at bounding box center [579, 297] width 89 height 36
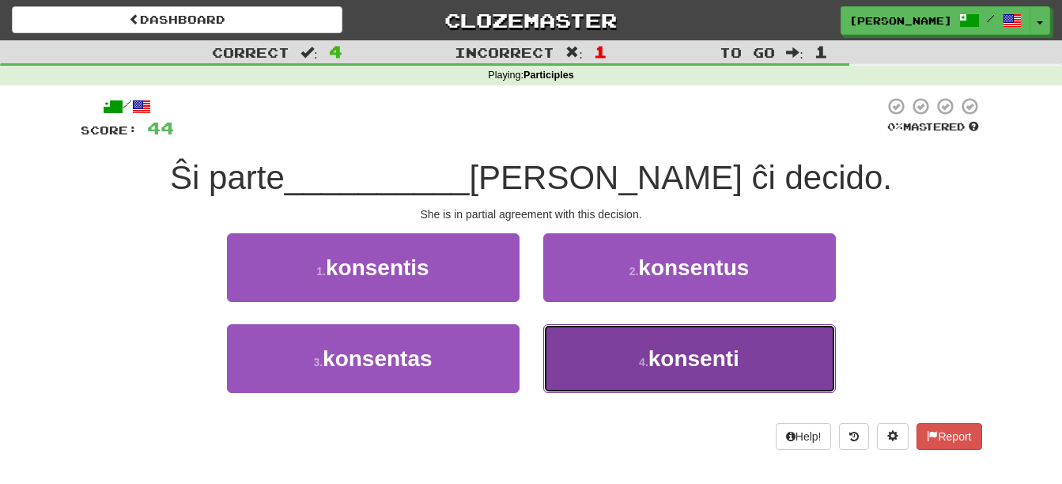
click at [643, 365] on small "4 ." at bounding box center [643, 362] width 9 height 13
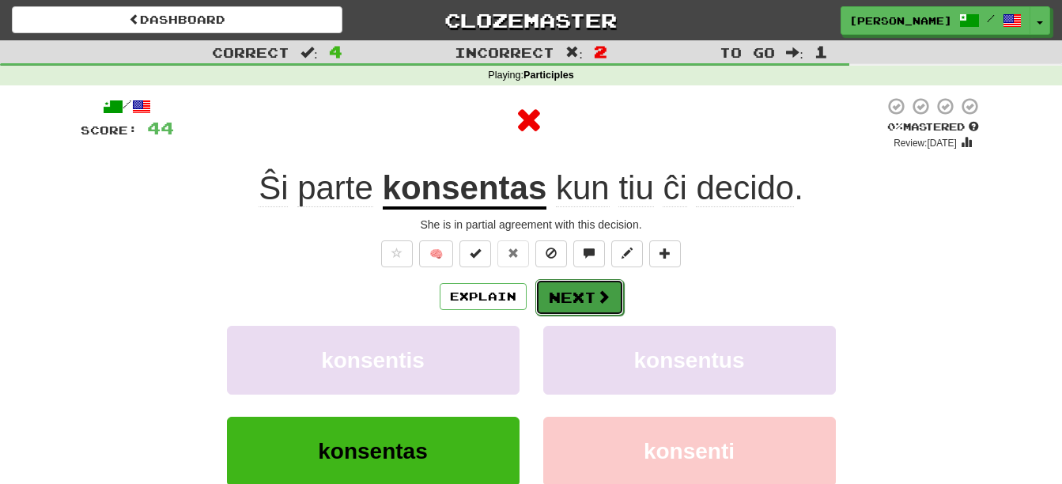
click at [587, 293] on button "Next" at bounding box center [579, 297] width 89 height 36
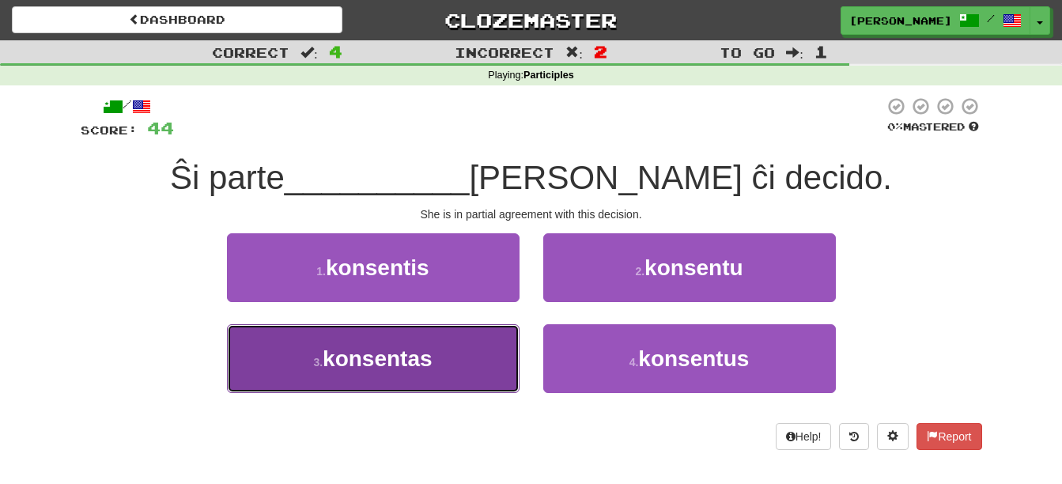
click at [466, 361] on button "3 . konsentas" at bounding box center [373, 358] width 293 height 69
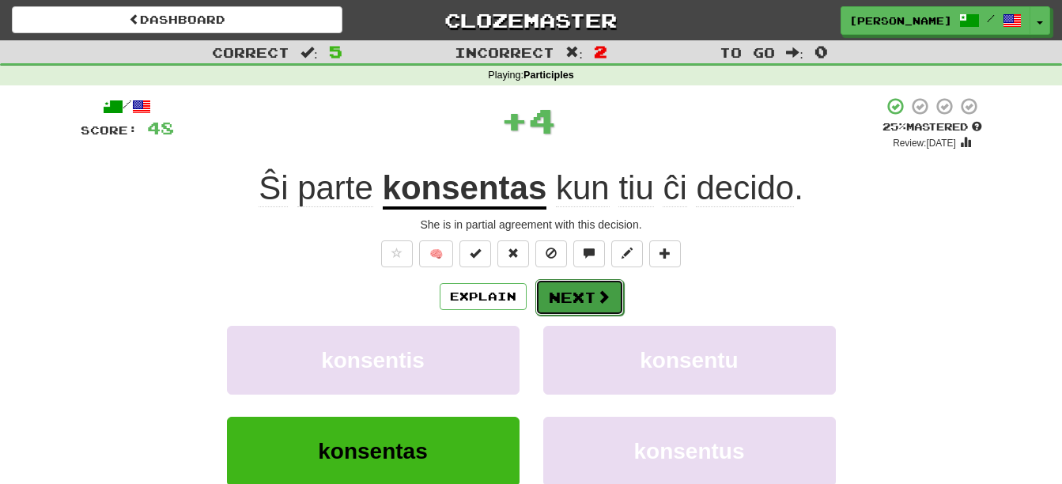
click at [558, 304] on button "Next" at bounding box center [579, 297] width 89 height 36
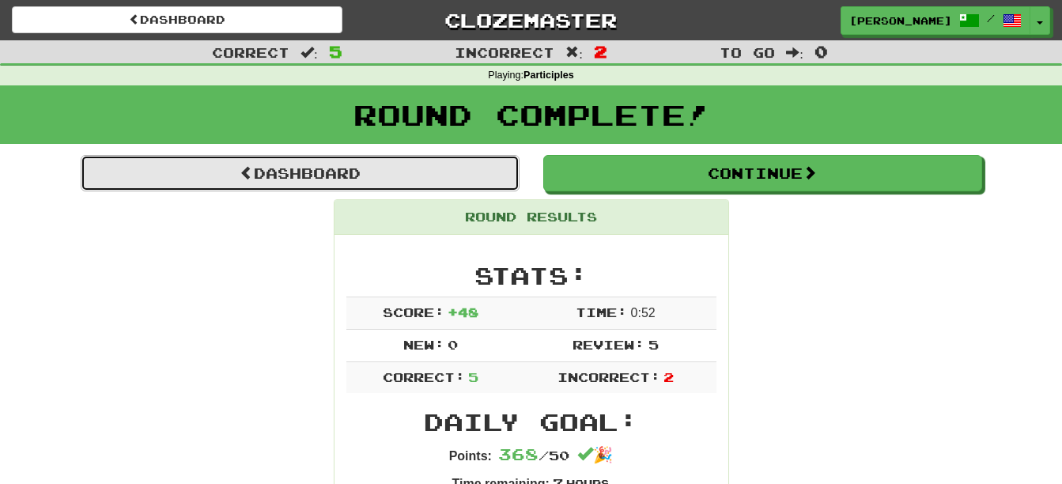
click at [350, 168] on link "Dashboard" at bounding box center [300, 173] width 439 height 36
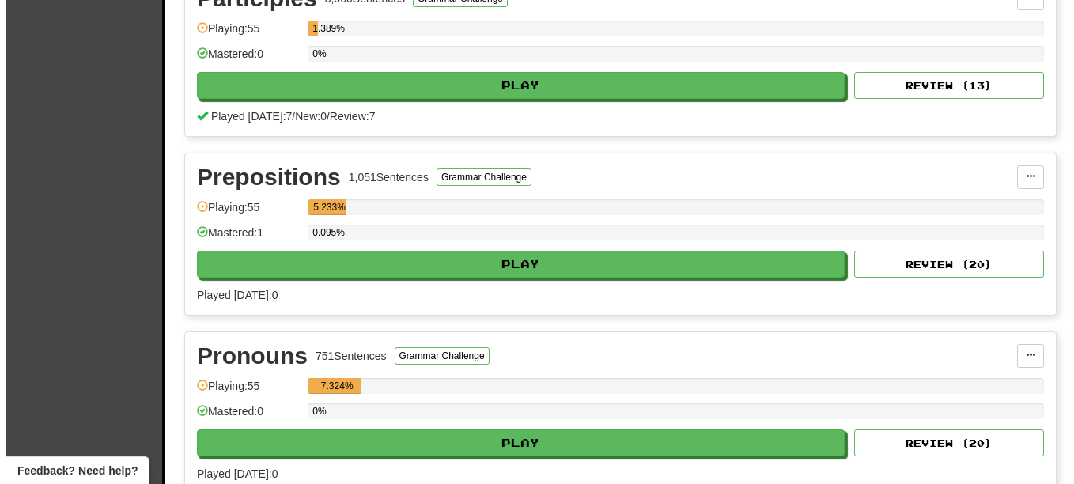
scroll to position [1745, 0]
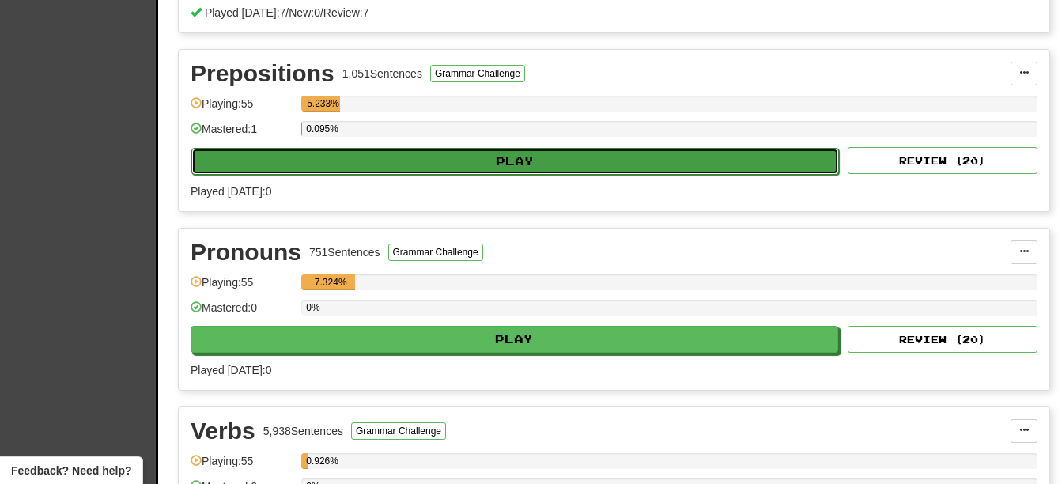
click at [587, 155] on button "Play" at bounding box center [515, 161] width 648 height 27
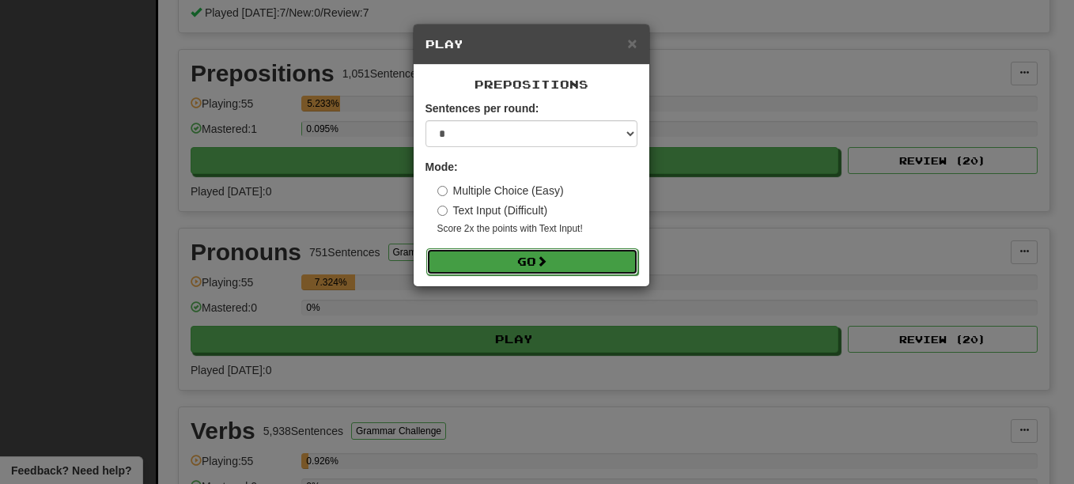
click at [569, 257] on button "Go" at bounding box center [532, 261] width 212 height 27
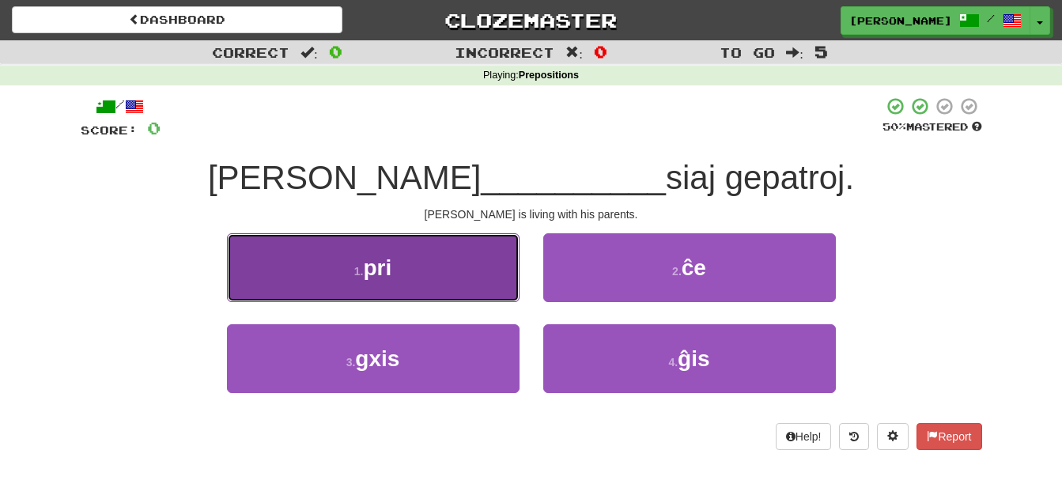
click at [464, 268] on button "1 . pri" at bounding box center [373, 267] width 293 height 69
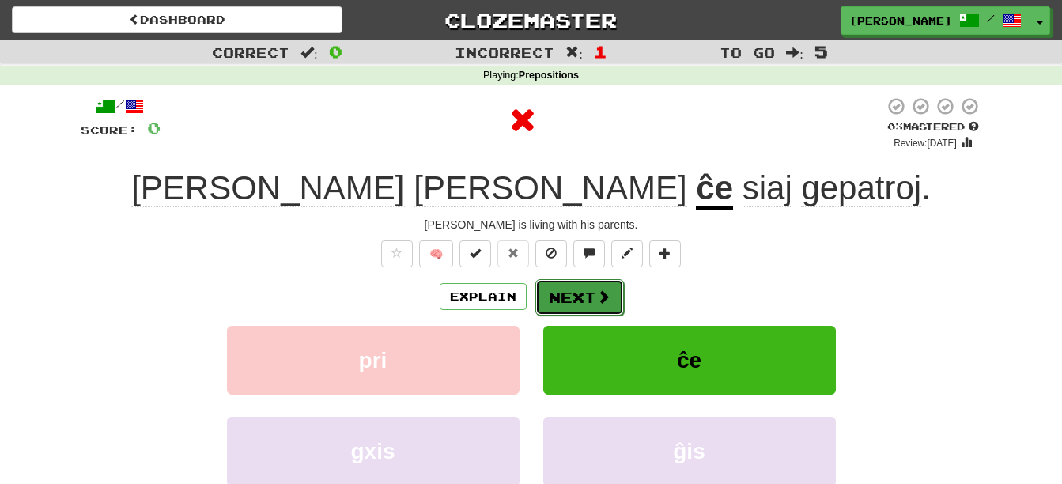
click at [580, 304] on button "Next" at bounding box center [579, 297] width 89 height 36
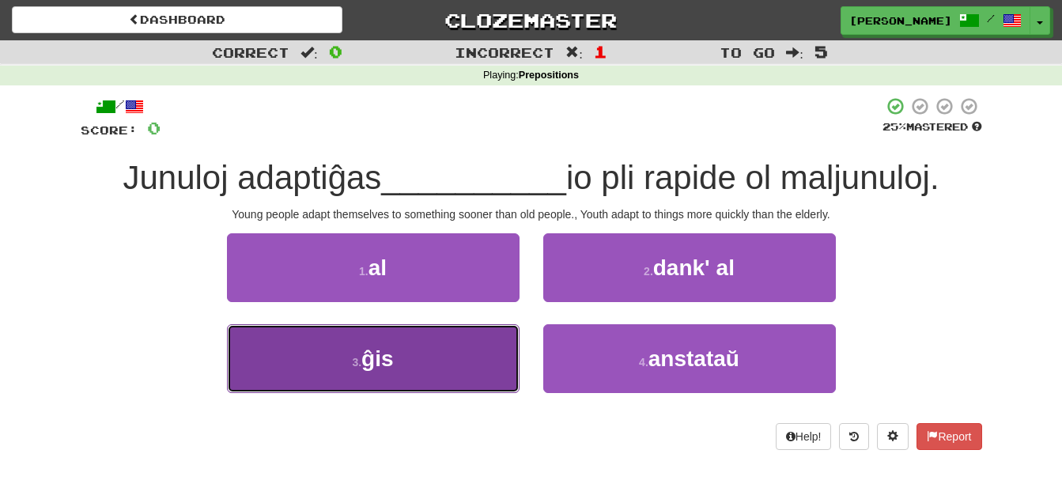
click at [464, 385] on button "3 . ĝis" at bounding box center [373, 358] width 293 height 69
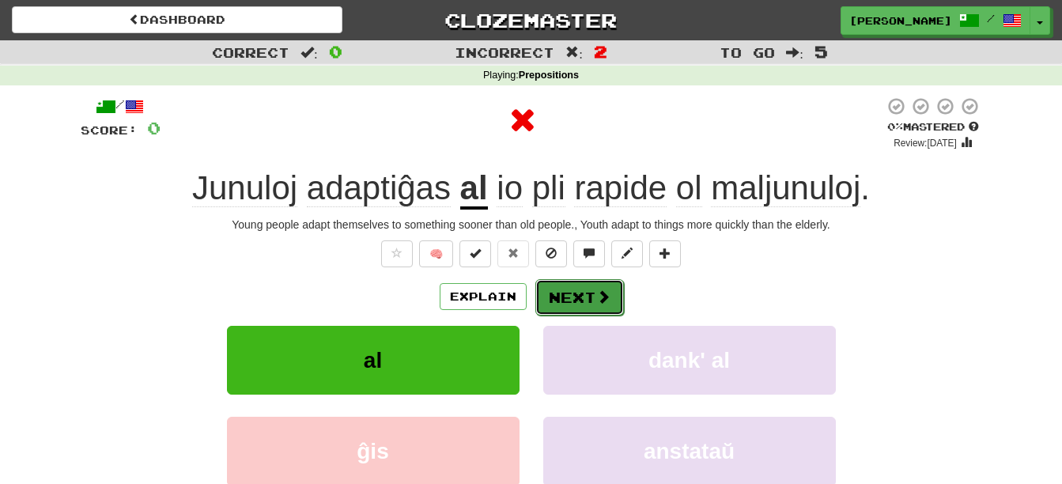
click at [562, 293] on button "Next" at bounding box center [579, 297] width 89 height 36
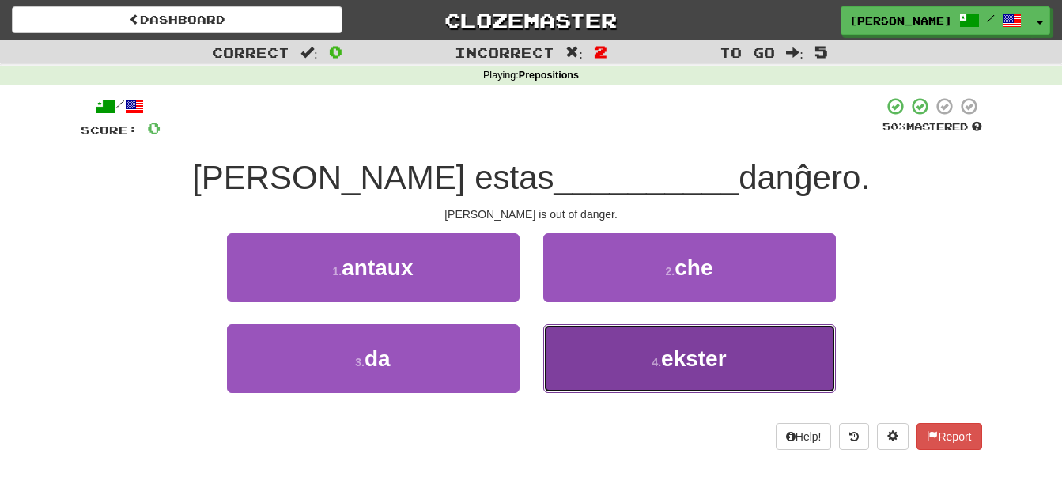
click at [733, 359] on button "4 . ekster" at bounding box center [689, 358] width 293 height 69
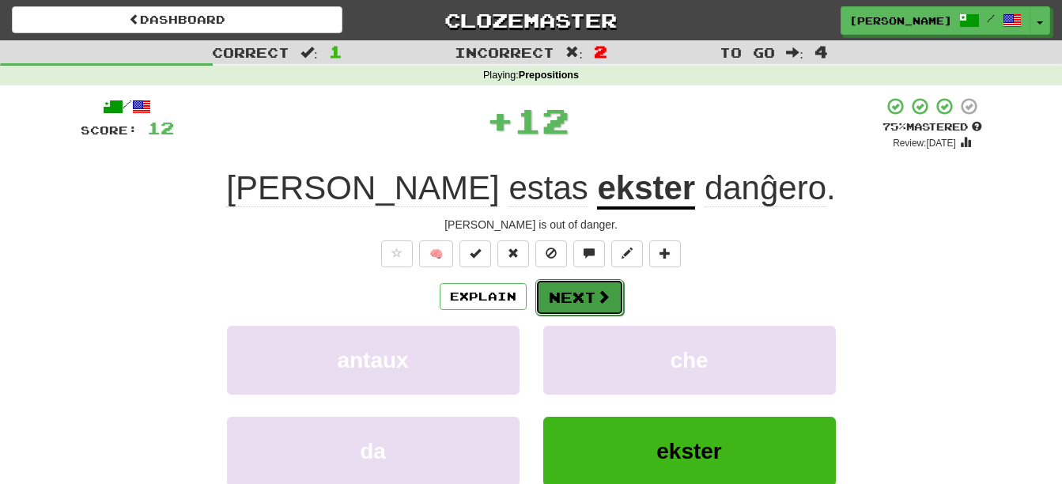
click at [580, 292] on button "Next" at bounding box center [579, 297] width 89 height 36
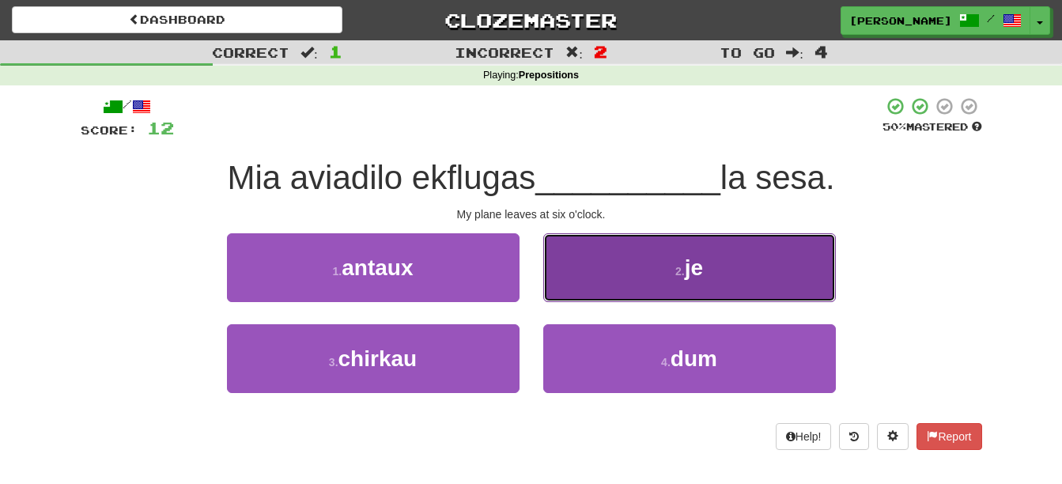
click at [761, 265] on button "2 . je" at bounding box center [689, 267] width 293 height 69
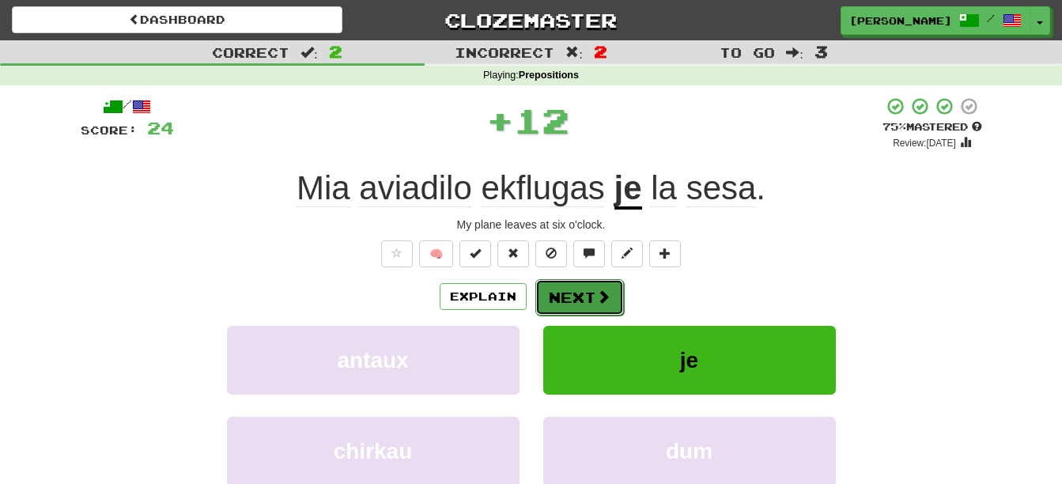
click at [597, 297] on span at bounding box center [603, 296] width 14 height 14
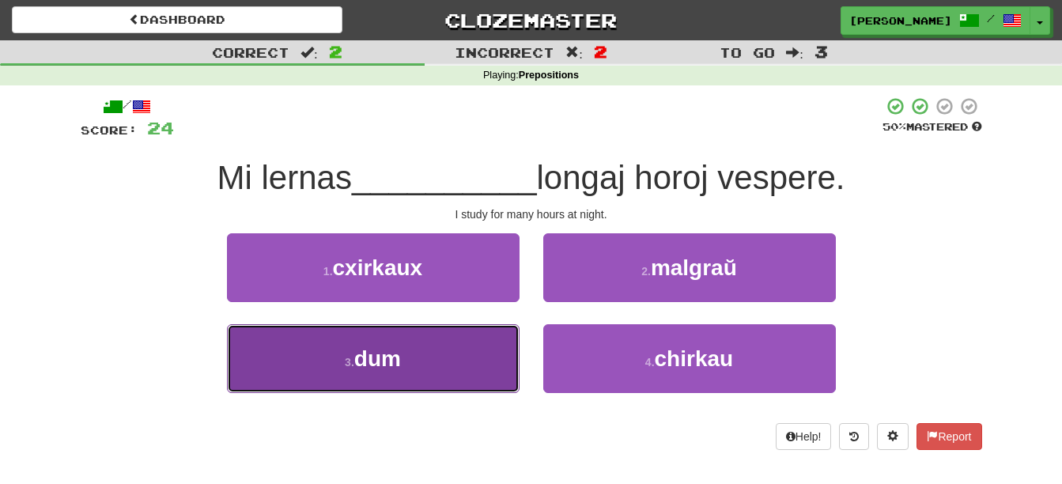
click at [405, 367] on button "3 . dum" at bounding box center [373, 358] width 293 height 69
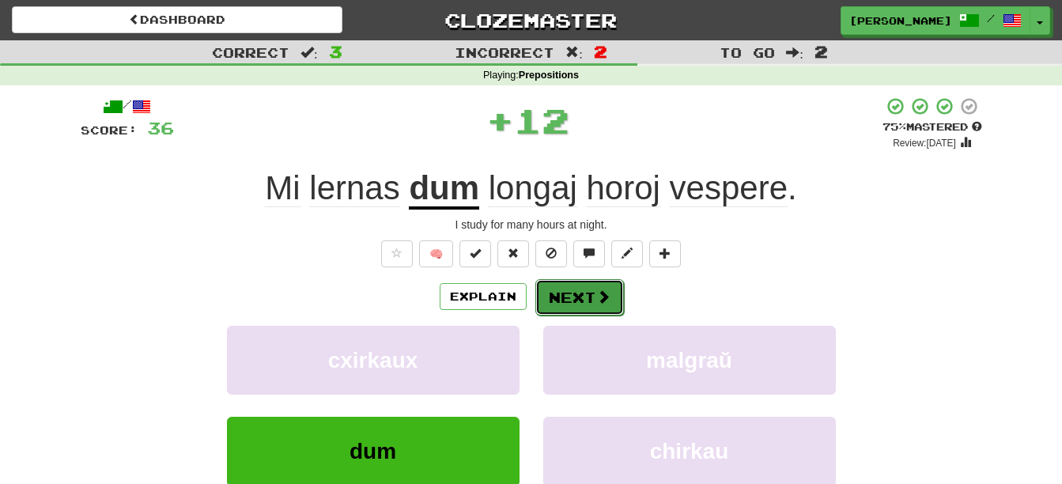
click at [585, 291] on button "Next" at bounding box center [579, 297] width 89 height 36
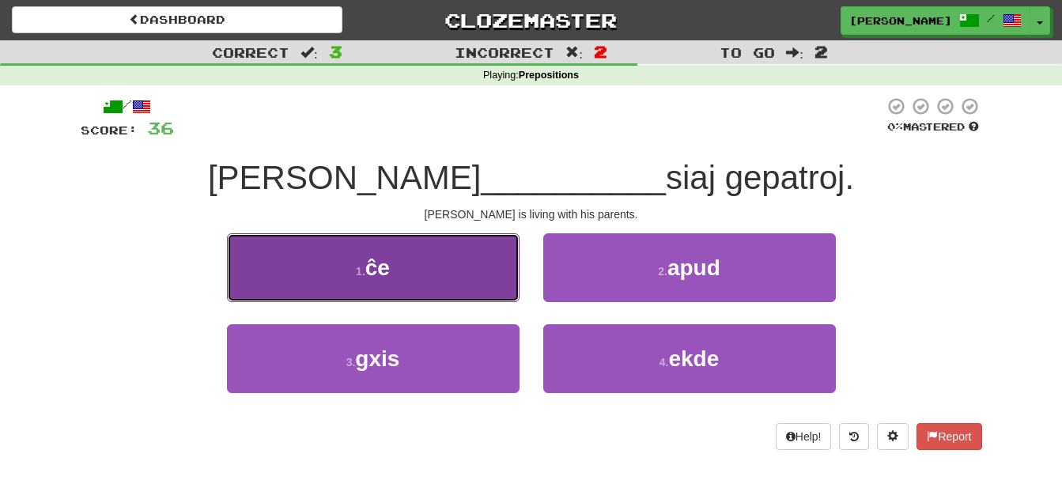
click at [450, 278] on button "1 . ĉe" at bounding box center [373, 267] width 293 height 69
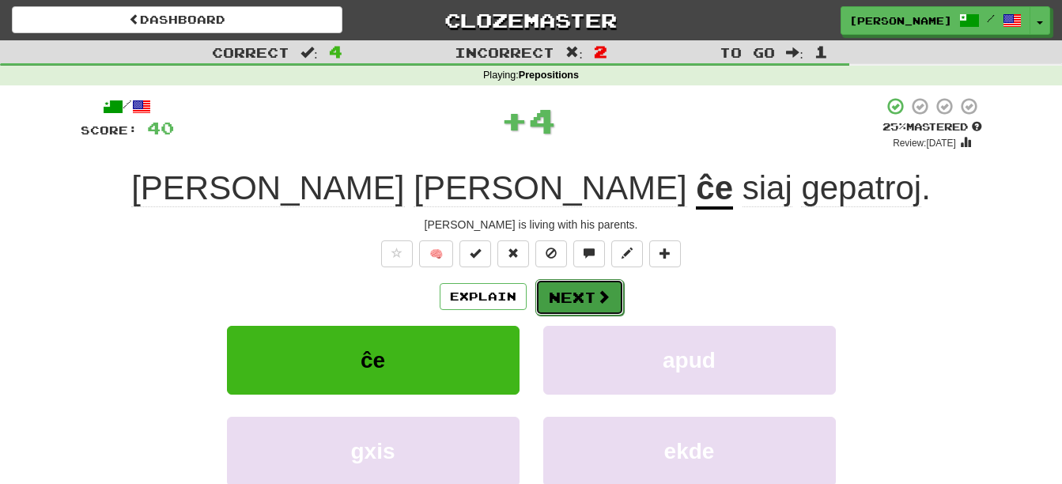
click at [589, 301] on button "Next" at bounding box center [579, 297] width 89 height 36
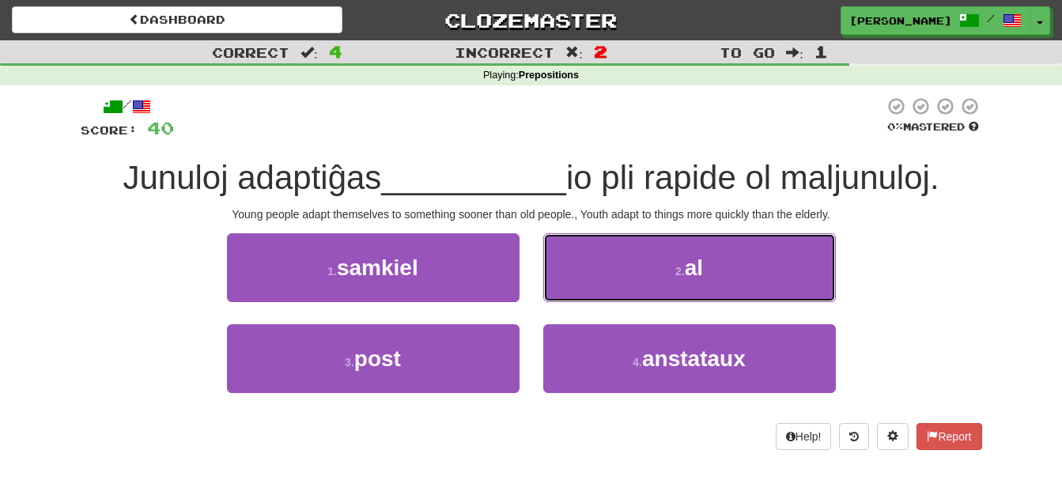
click at [759, 270] on button "2 . al" at bounding box center [689, 267] width 293 height 69
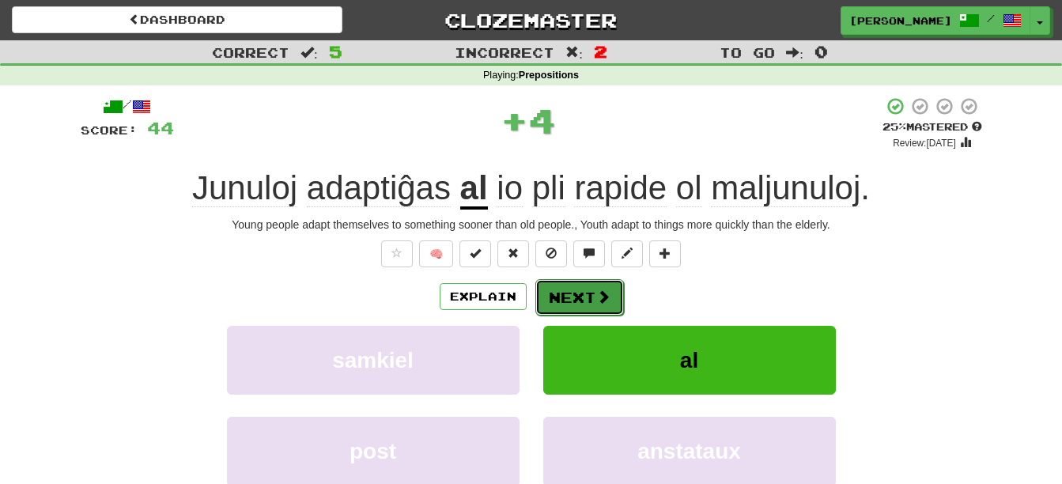
click at [579, 309] on button "Next" at bounding box center [579, 297] width 89 height 36
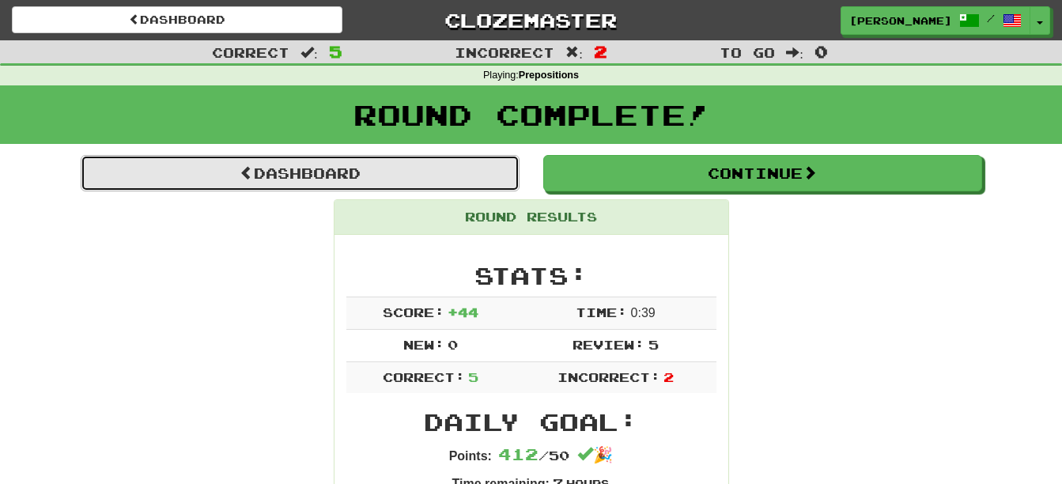
click at [393, 180] on link "Dashboard" at bounding box center [300, 173] width 439 height 36
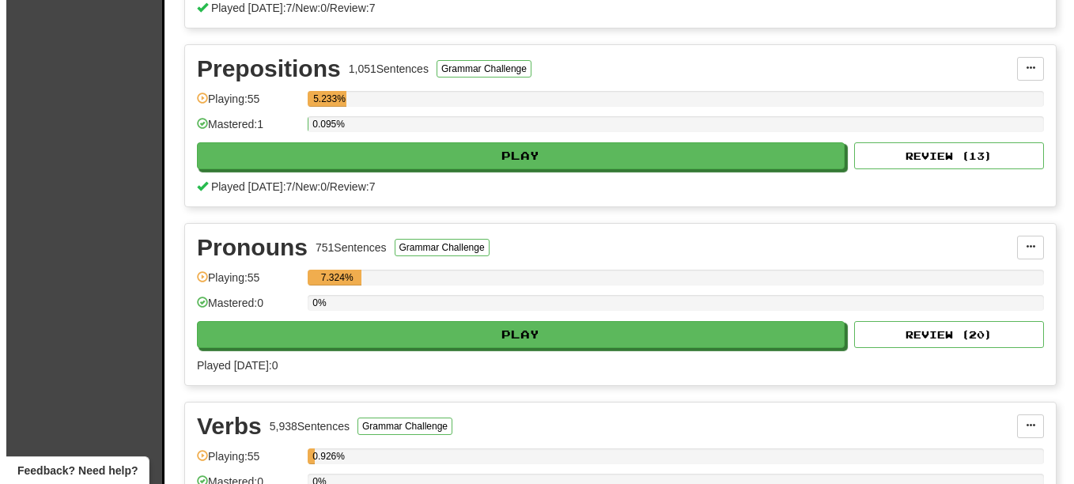
scroll to position [1766, 0]
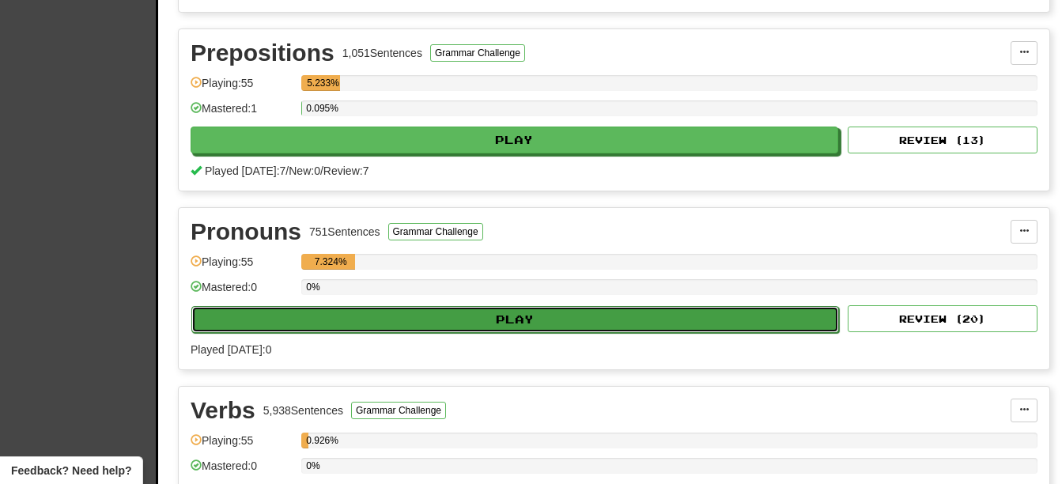
click at [560, 327] on button "Play" at bounding box center [515, 319] width 648 height 27
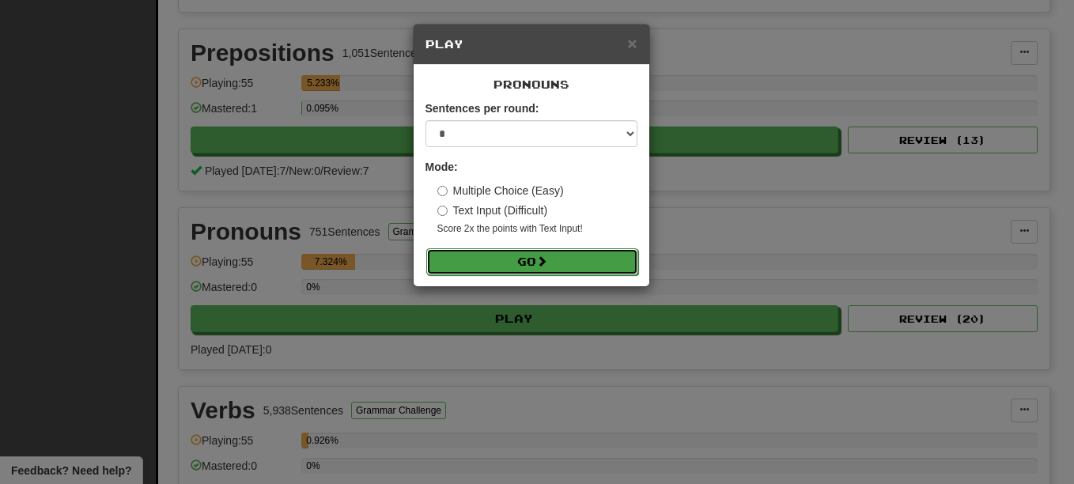
click at [548, 268] on button "Go" at bounding box center [532, 261] width 212 height 27
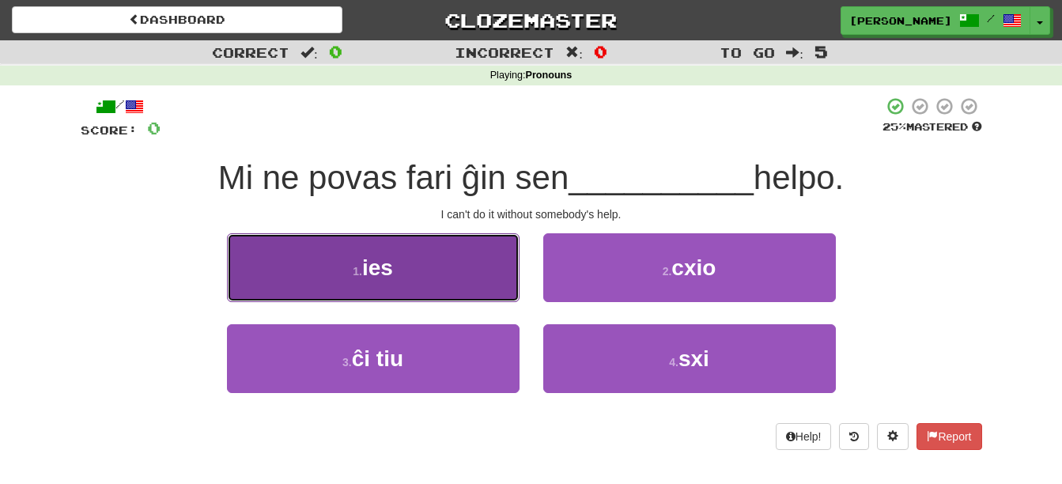
click at [448, 272] on button "1 . ies" at bounding box center [373, 267] width 293 height 69
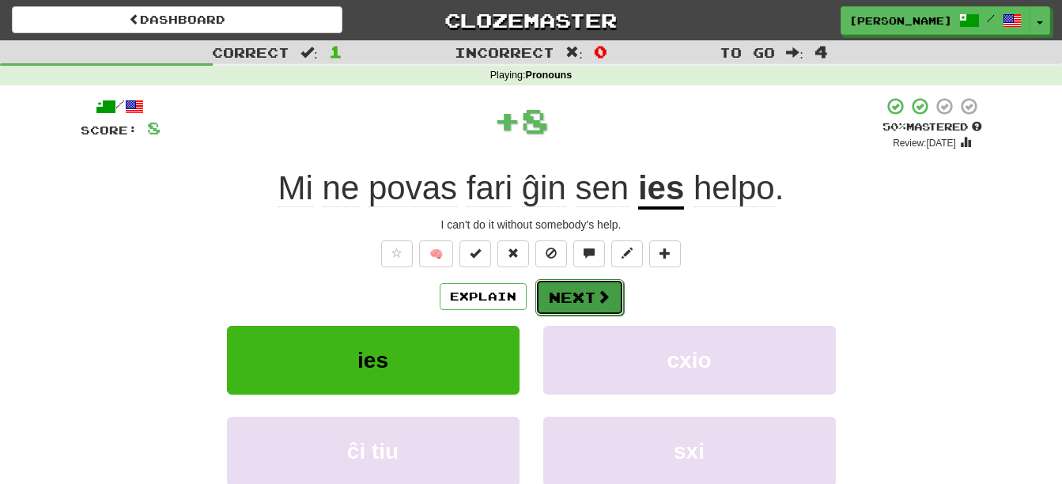
click at [573, 298] on button "Next" at bounding box center [579, 297] width 89 height 36
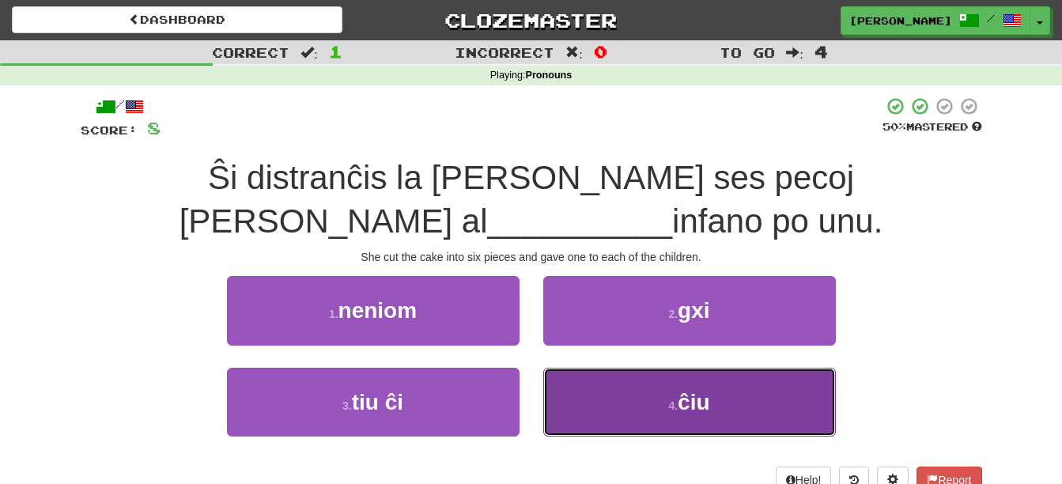
click at [762, 418] on button "4 . ĉiu" at bounding box center [689, 402] width 293 height 69
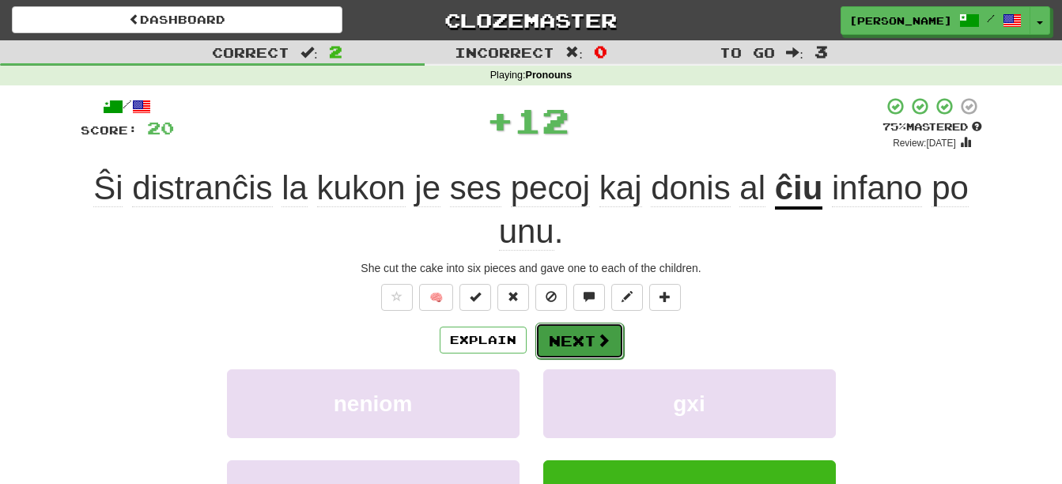
click at [576, 328] on button "Next" at bounding box center [579, 341] width 89 height 36
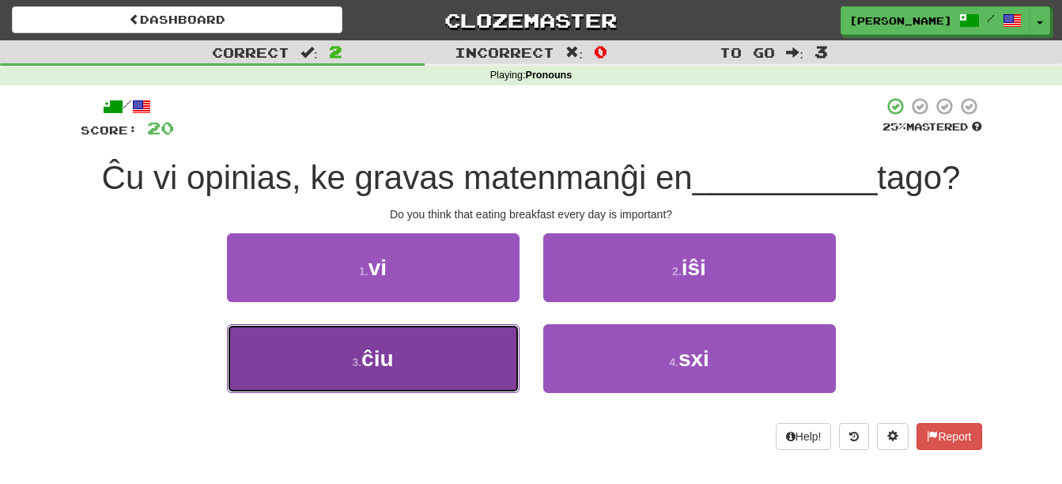
click at [452, 360] on button "3 . ĉiu" at bounding box center [373, 358] width 293 height 69
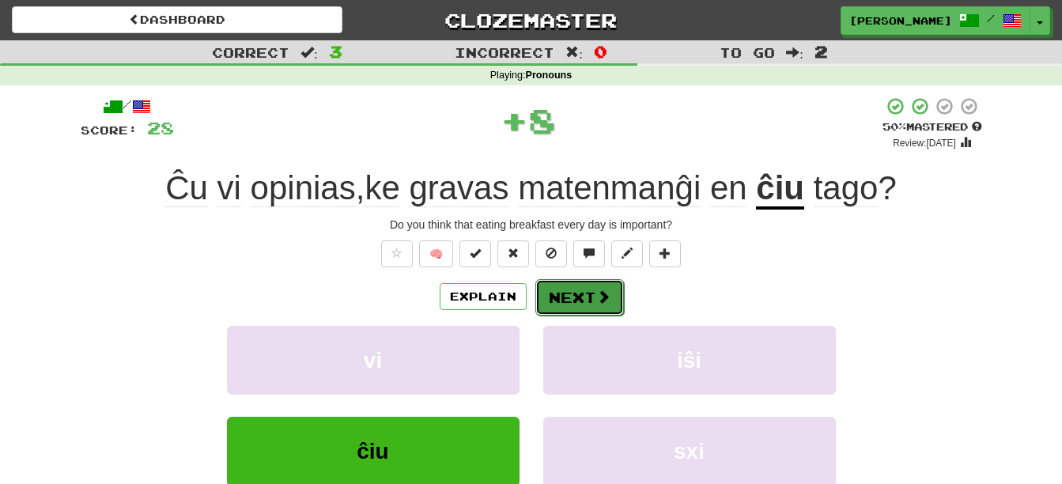
click at [597, 300] on span at bounding box center [603, 296] width 14 height 14
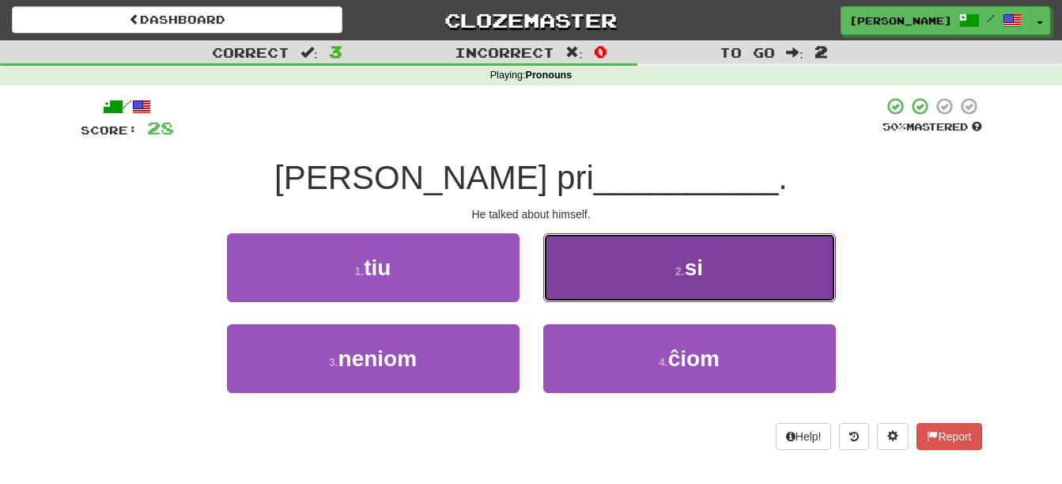
click at [771, 274] on button "2 . si" at bounding box center [689, 267] width 293 height 69
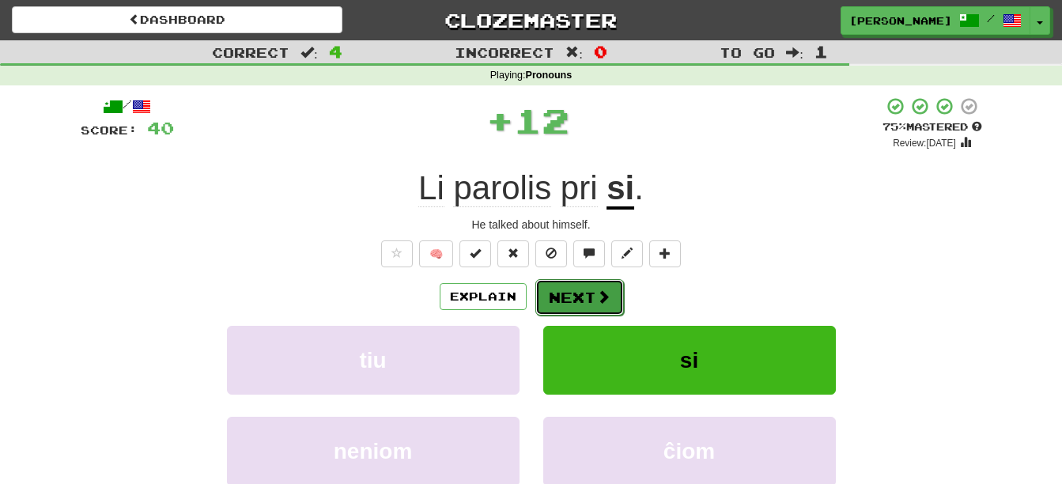
click at [586, 301] on button "Next" at bounding box center [579, 297] width 89 height 36
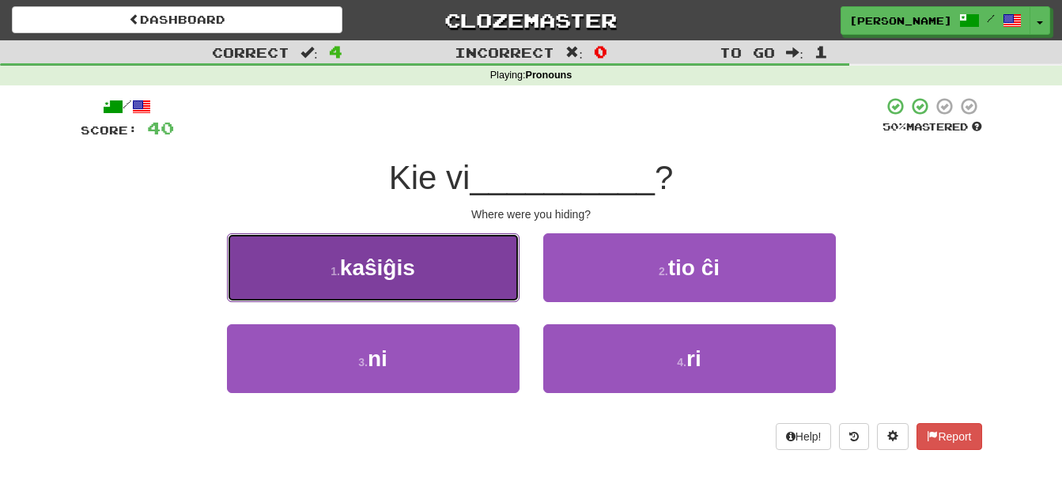
click at [447, 261] on button "1 . kaŝiĝis" at bounding box center [373, 267] width 293 height 69
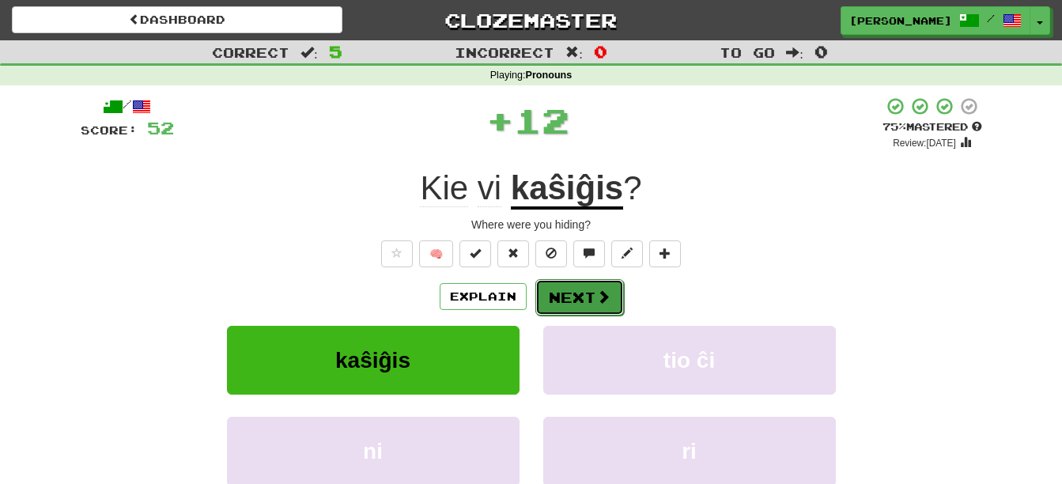
click at [580, 289] on button "Next" at bounding box center [579, 297] width 89 height 36
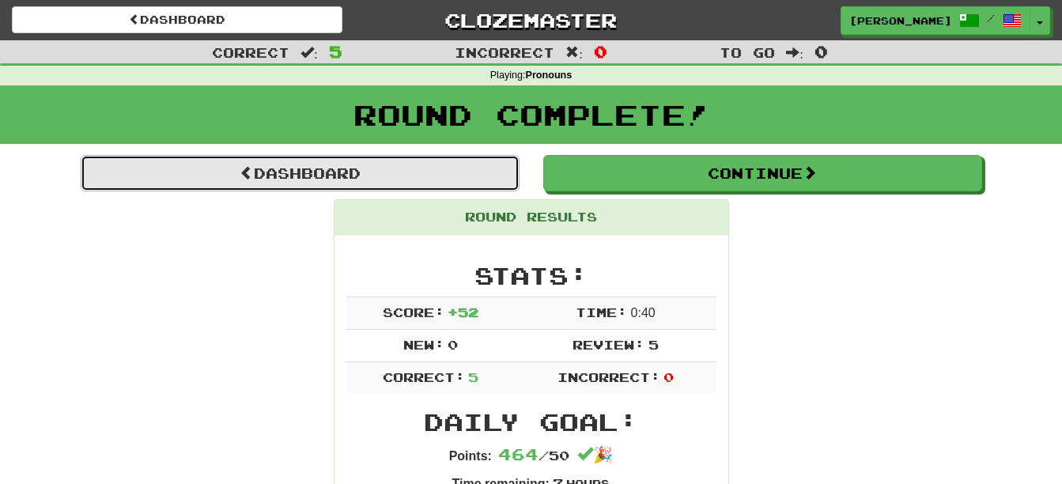
click at [452, 172] on link "Dashboard" at bounding box center [300, 173] width 439 height 36
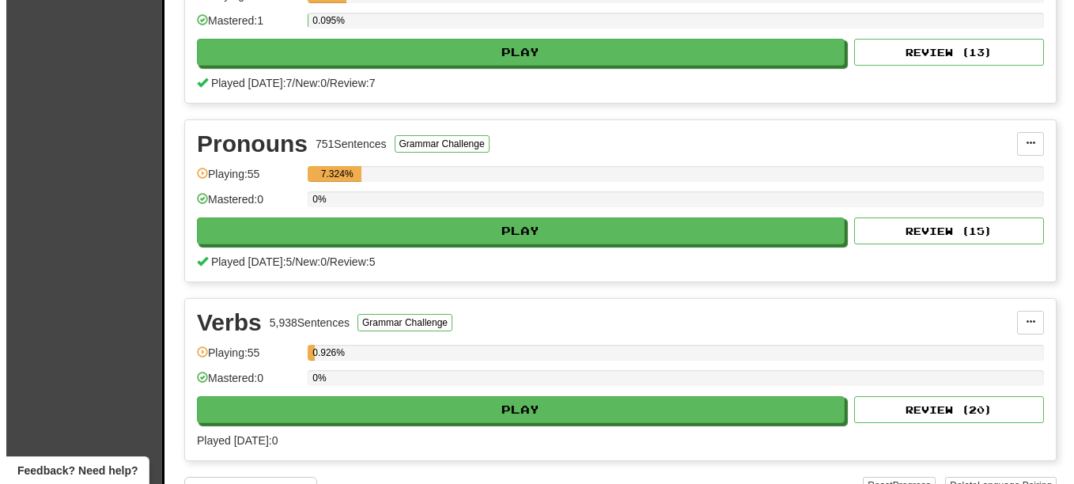
scroll to position [1875, 0]
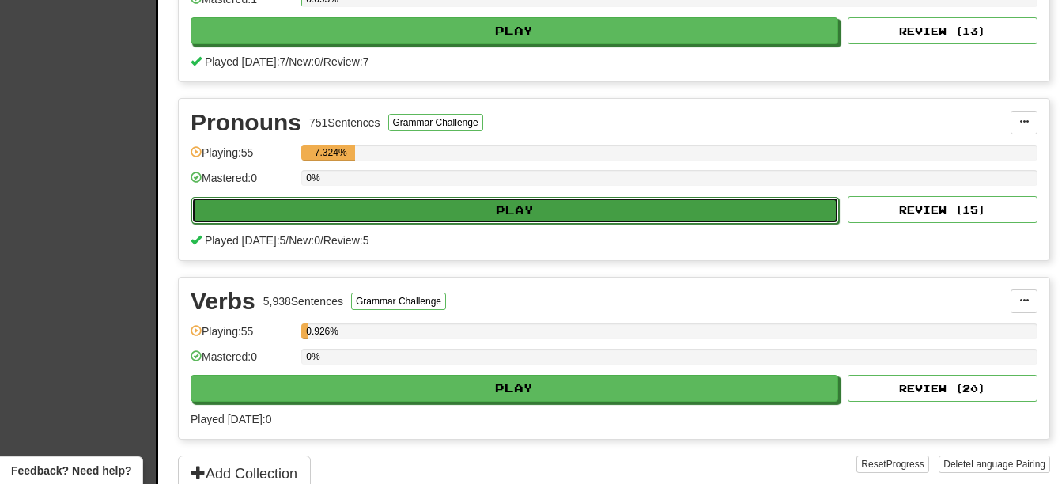
click at [682, 210] on button "Play" at bounding box center [515, 210] width 648 height 27
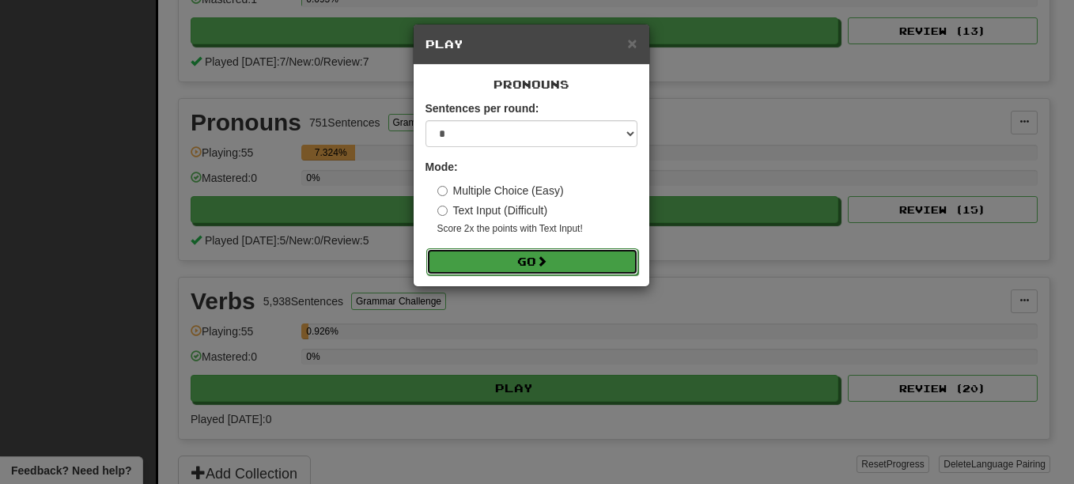
click at [582, 259] on button "Go" at bounding box center [532, 261] width 212 height 27
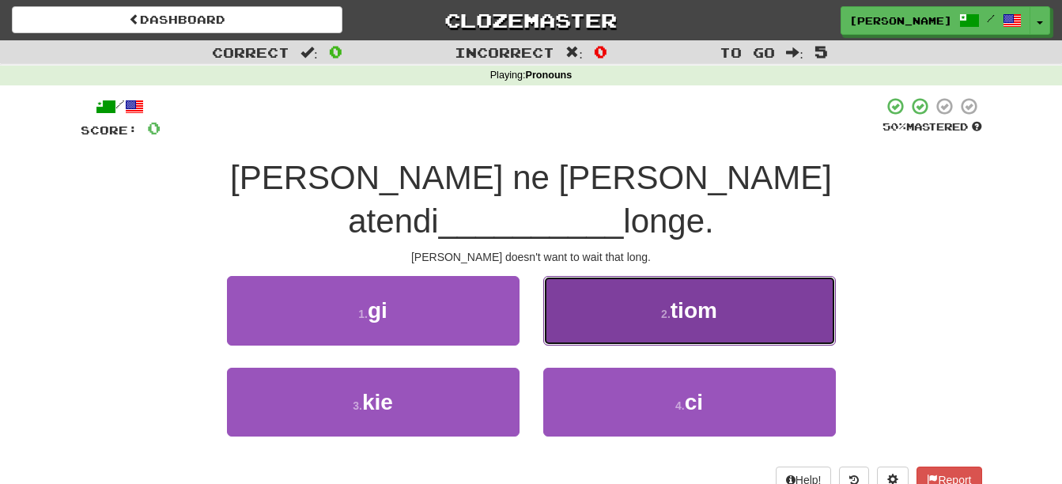
click at [747, 276] on button "2 . tiom" at bounding box center [689, 310] width 293 height 69
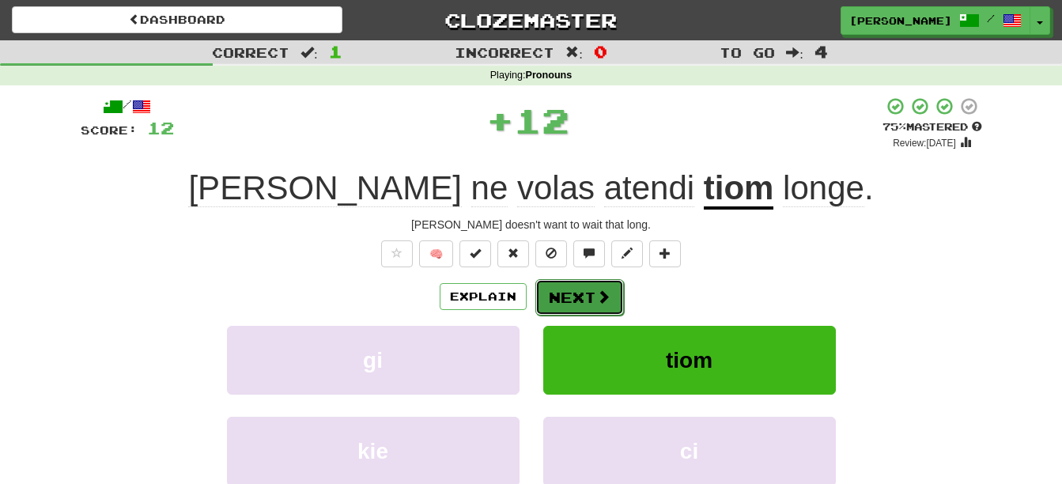
click at [598, 295] on span at bounding box center [603, 296] width 14 height 14
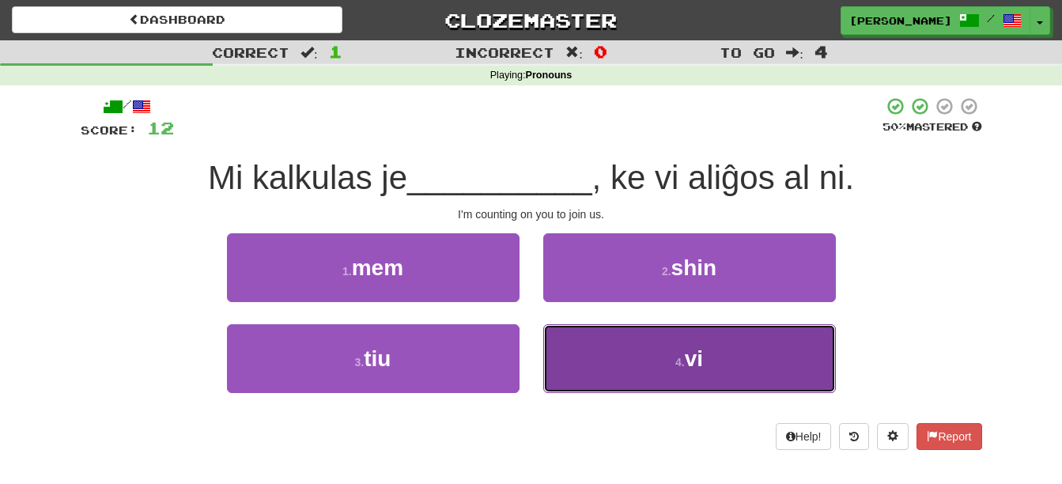
click at [766, 359] on button "4 . vi" at bounding box center [689, 358] width 293 height 69
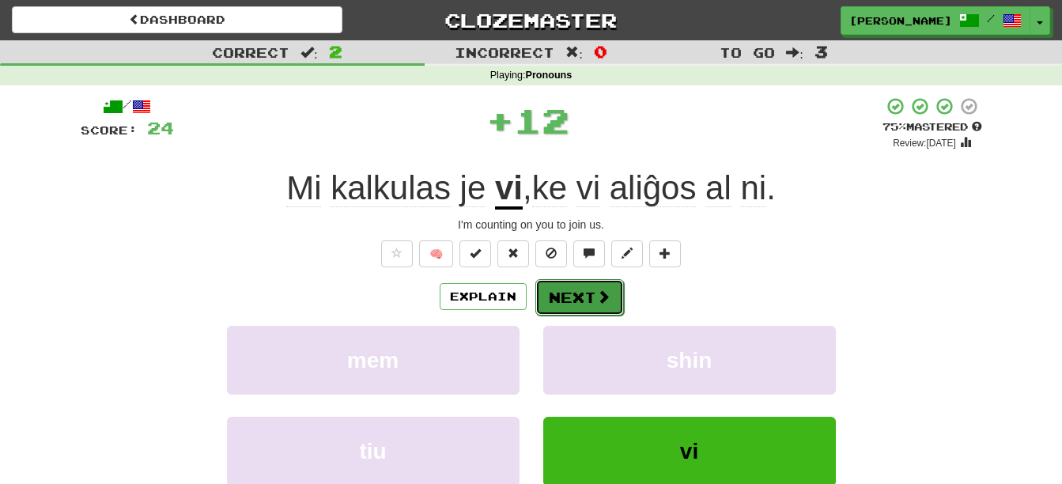
click at [575, 291] on button "Next" at bounding box center [579, 297] width 89 height 36
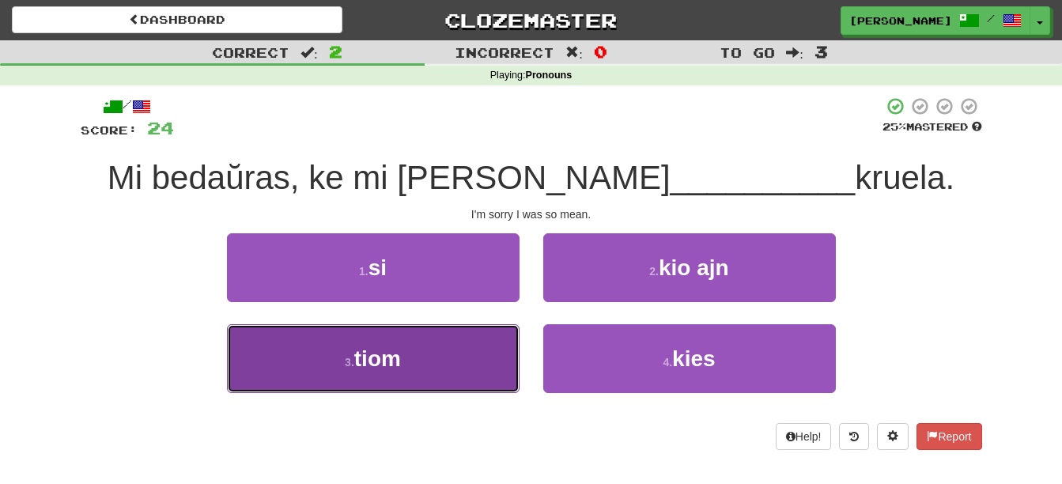
click at [441, 363] on button "3 . tiom" at bounding box center [373, 358] width 293 height 69
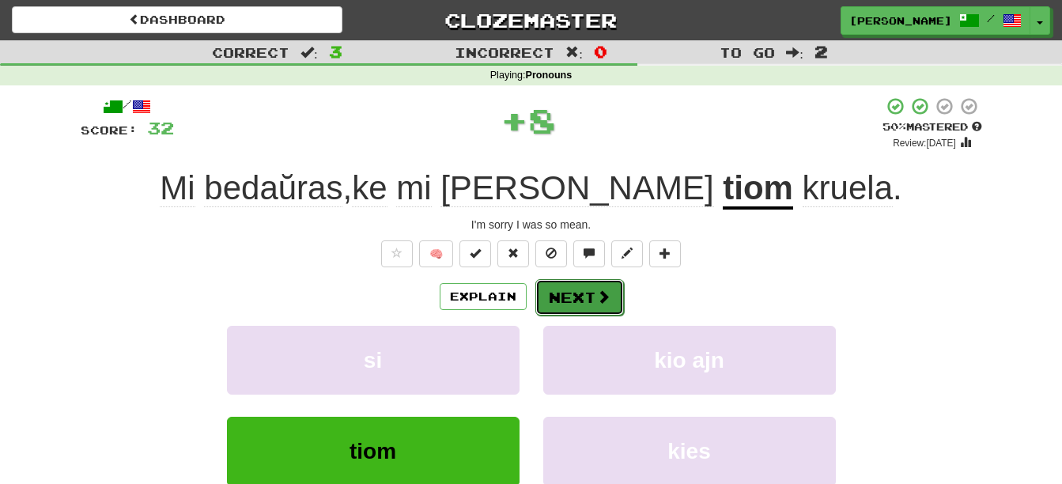
click at [566, 289] on button "Next" at bounding box center [579, 297] width 89 height 36
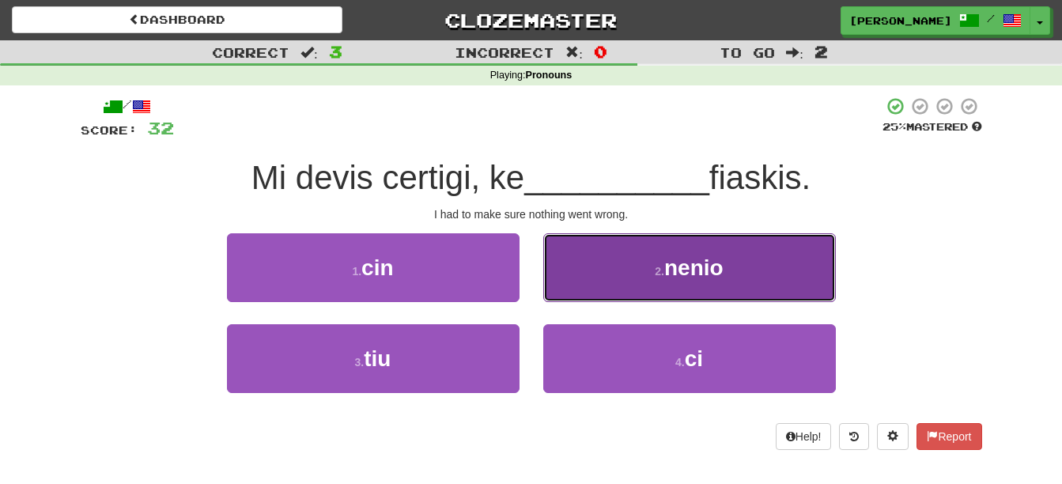
click at [724, 267] on span "nenio" at bounding box center [693, 267] width 59 height 25
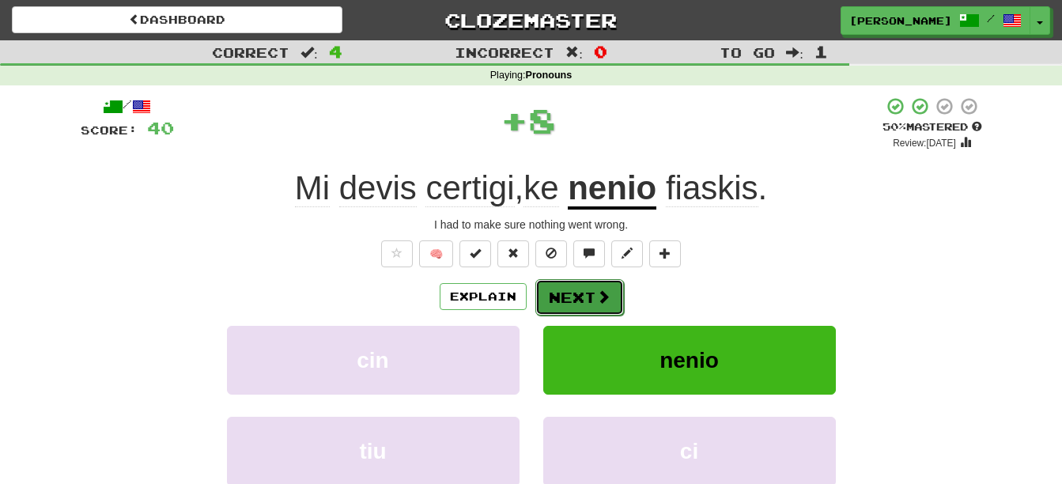
click at [585, 303] on button "Next" at bounding box center [579, 297] width 89 height 36
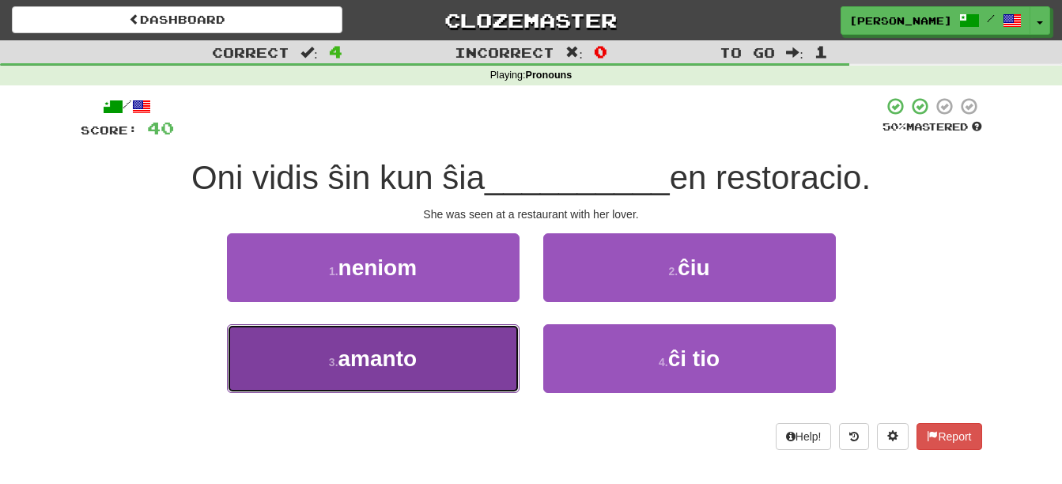
click at [452, 367] on button "3 . amanto" at bounding box center [373, 358] width 293 height 69
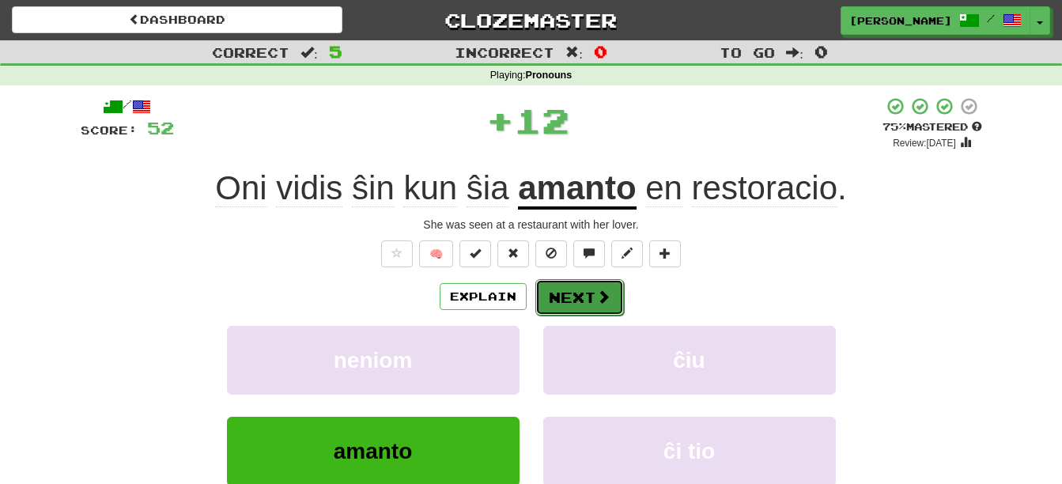
click at [562, 289] on button "Next" at bounding box center [579, 297] width 89 height 36
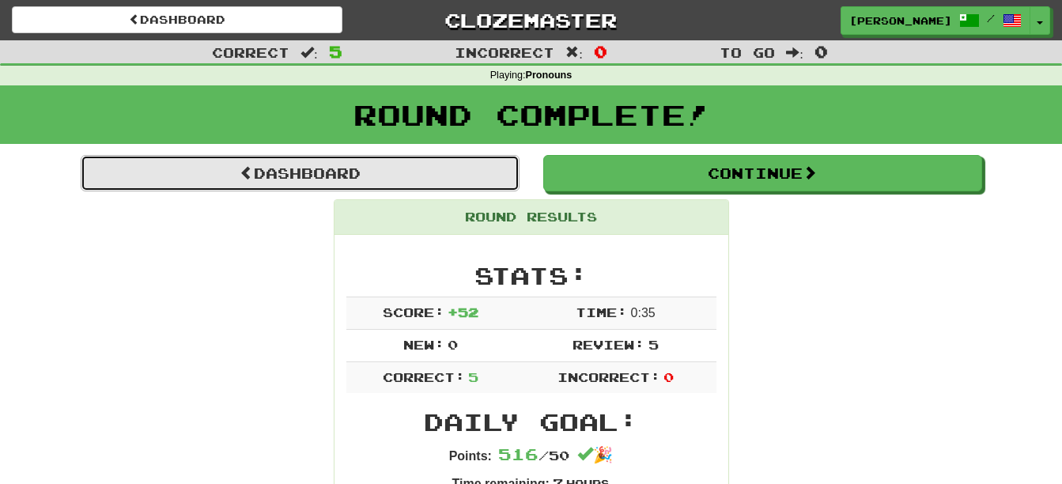
click at [317, 181] on link "Dashboard" at bounding box center [300, 173] width 439 height 36
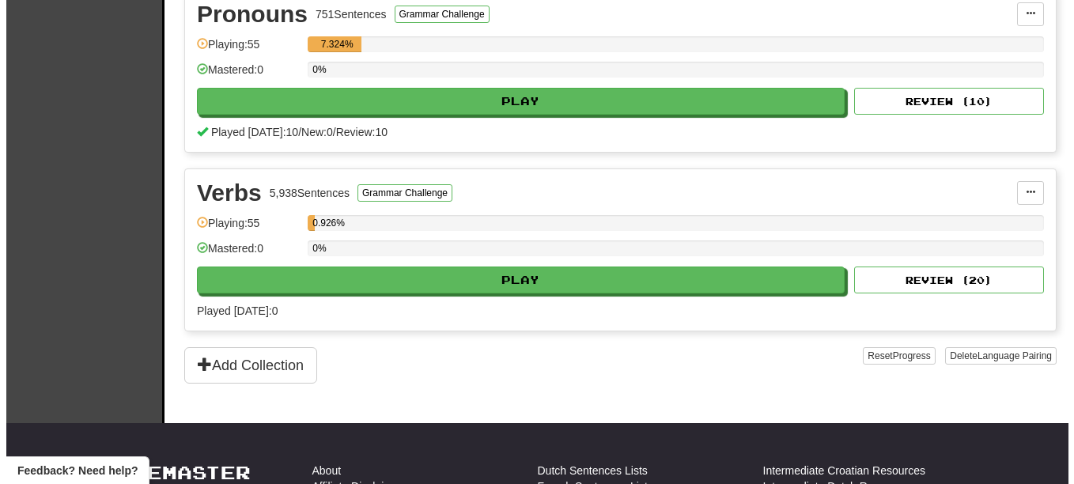
scroll to position [1989, 0]
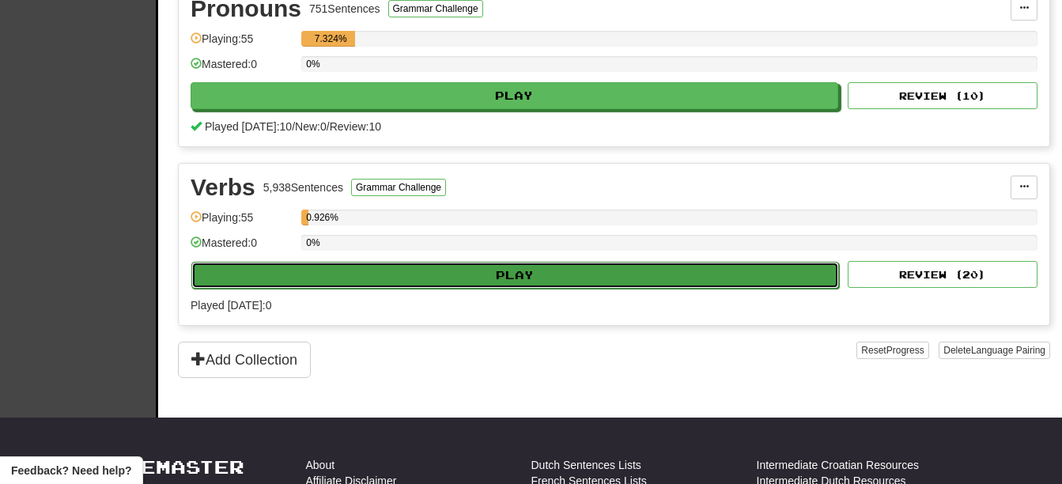
click at [618, 282] on button "Play" at bounding box center [515, 275] width 648 height 27
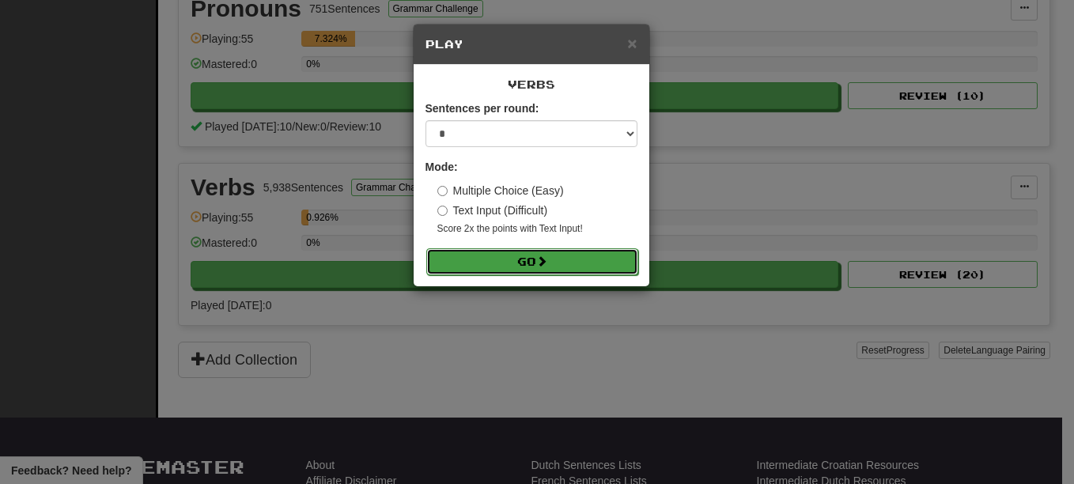
click at [585, 267] on button "Go" at bounding box center [532, 261] width 212 height 27
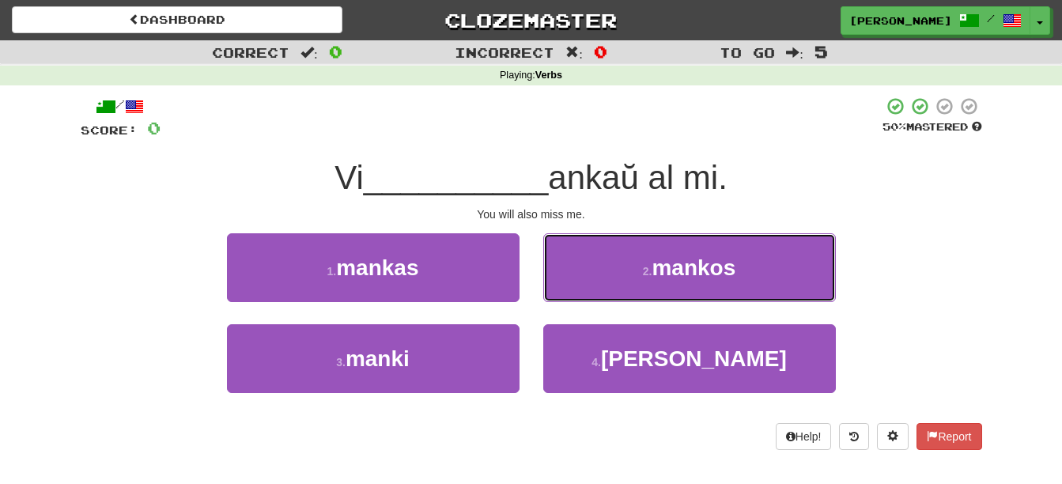
click at [708, 271] on span "mankos" at bounding box center [694, 267] width 84 height 25
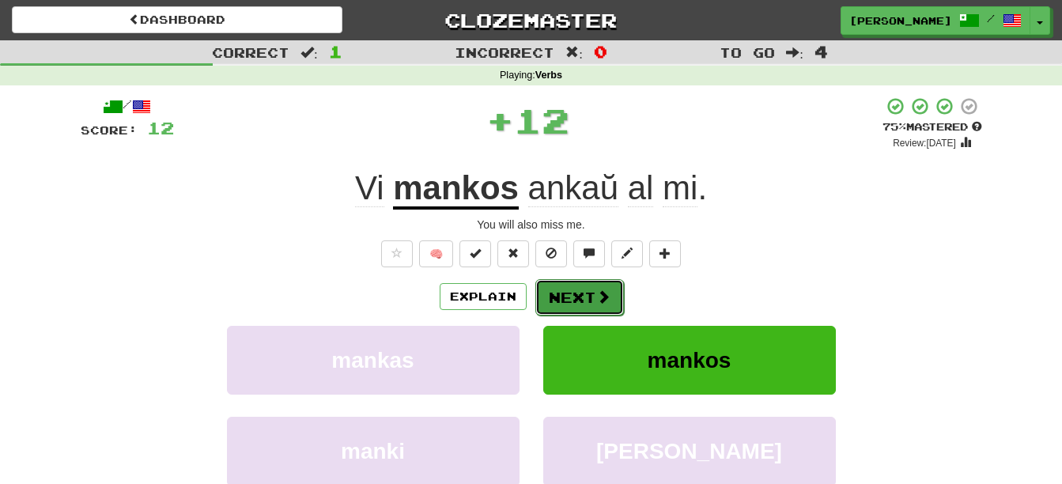
click at [590, 292] on button "Next" at bounding box center [579, 297] width 89 height 36
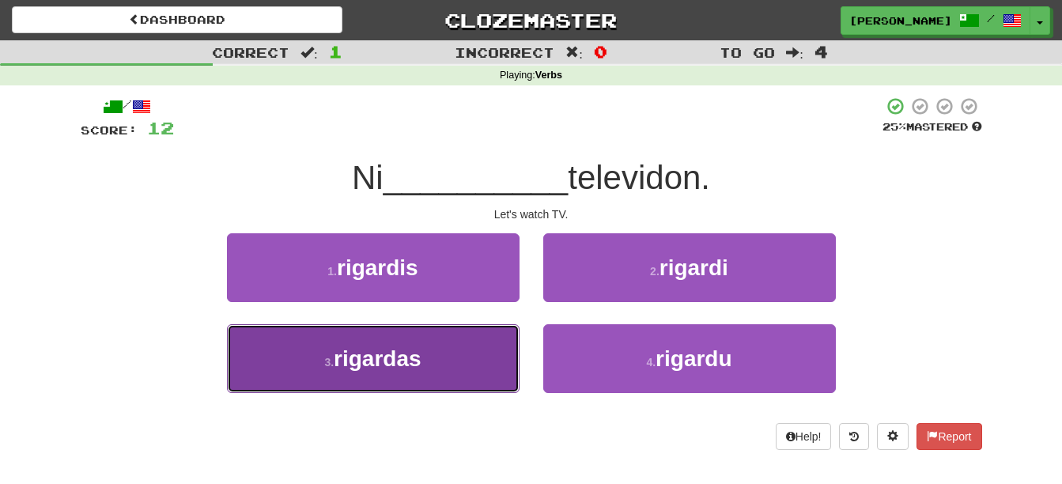
click at [444, 351] on button "3 . rigardas" at bounding box center [373, 358] width 293 height 69
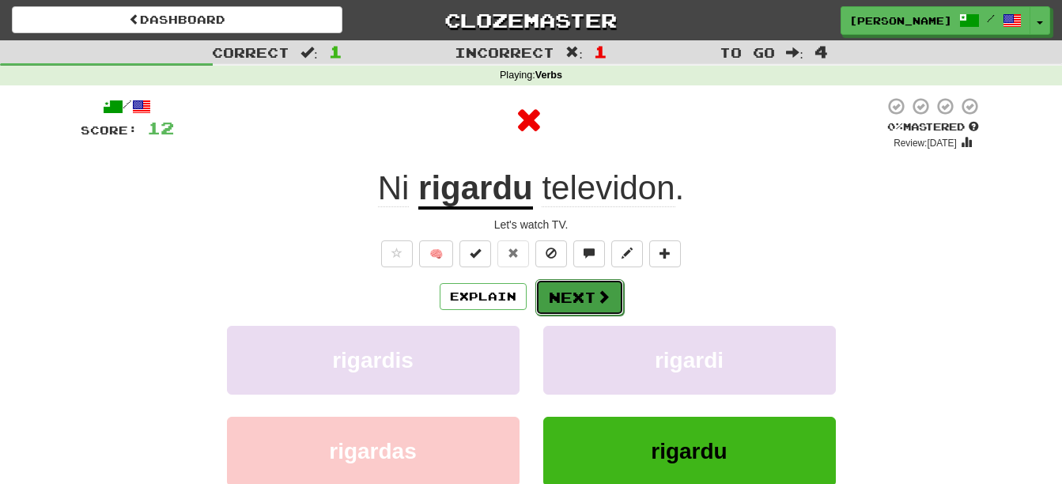
click at [581, 305] on button "Next" at bounding box center [579, 297] width 89 height 36
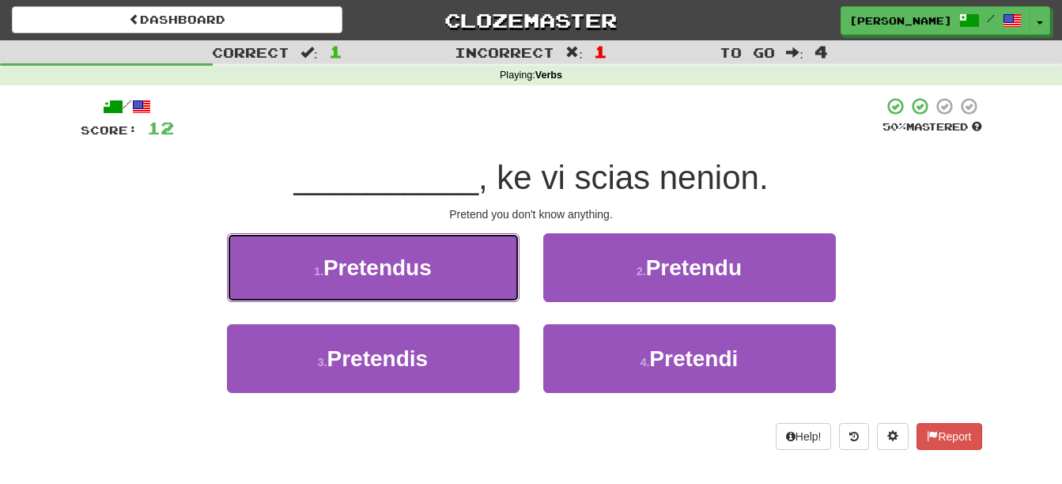
drag, startPoint x: 426, startPoint y: 264, endPoint x: 429, endPoint y: 276, distance: 12.3
click at [425, 264] on span "Pretendus" at bounding box center [377, 267] width 108 height 25
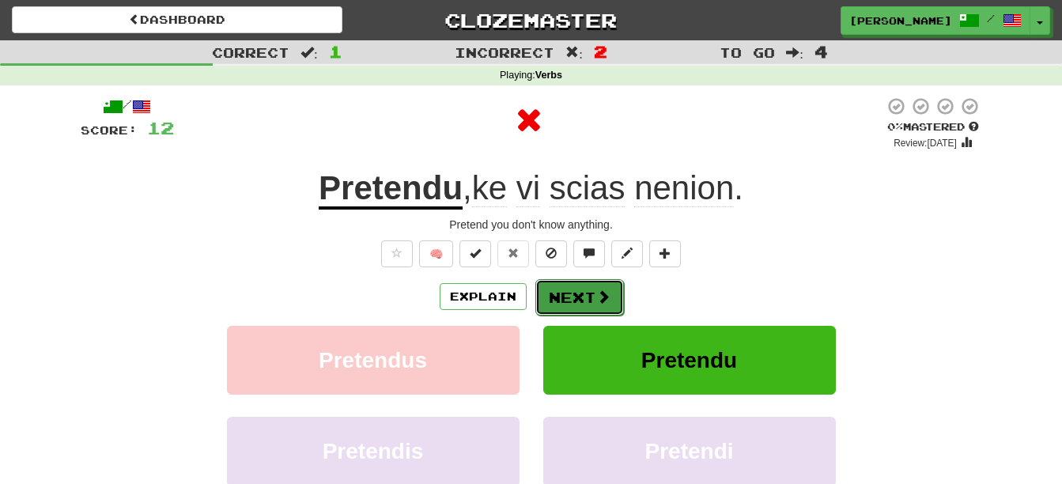
click at [572, 289] on button "Next" at bounding box center [579, 297] width 89 height 36
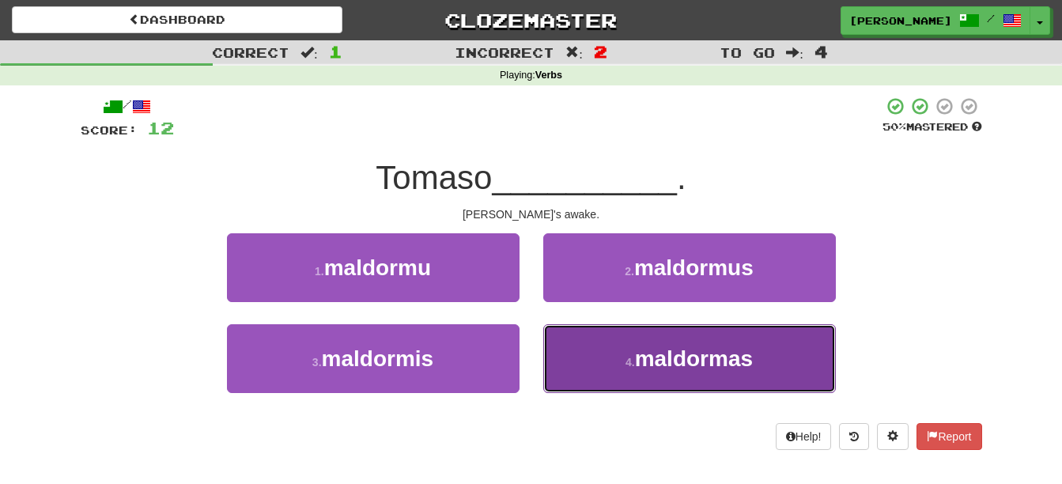
click at [772, 366] on button "4 . maldormas" at bounding box center [689, 358] width 293 height 69
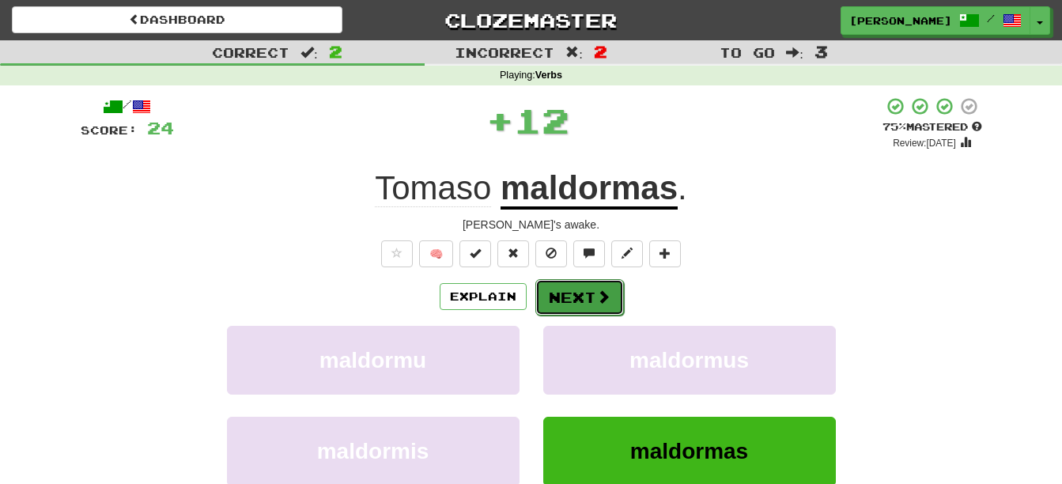
click at [565, 297] on button "Next" at bounding box center [579, 297] width 89 height 36
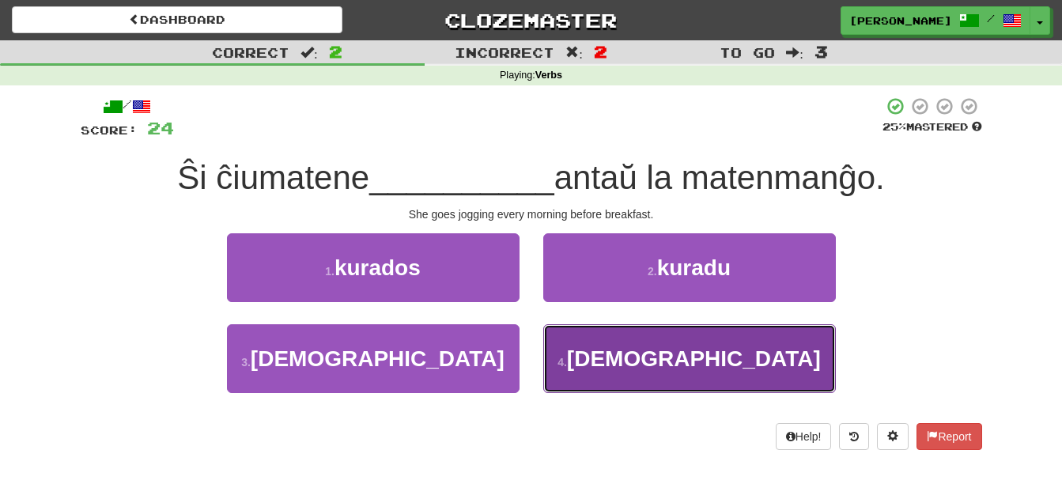
click at [721, 356] on span "kuradas" at bounding box center [694, 358] width 254 height 25
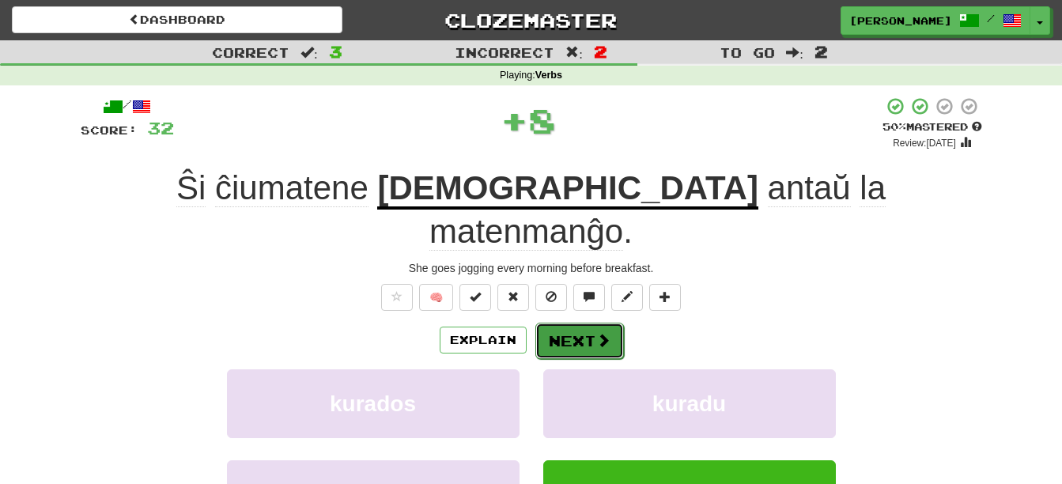
click at [576, 323] on button "Next" at bounding box center [579, 341] width 89 height 36
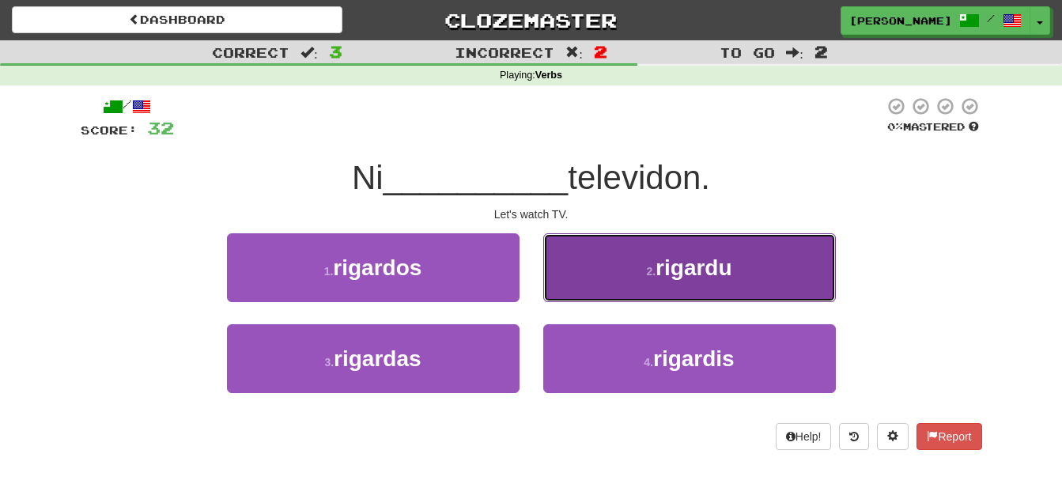
click at [629, 255] on button "2 . rigardu" at bounding box center [689, 267] width 293 height 69
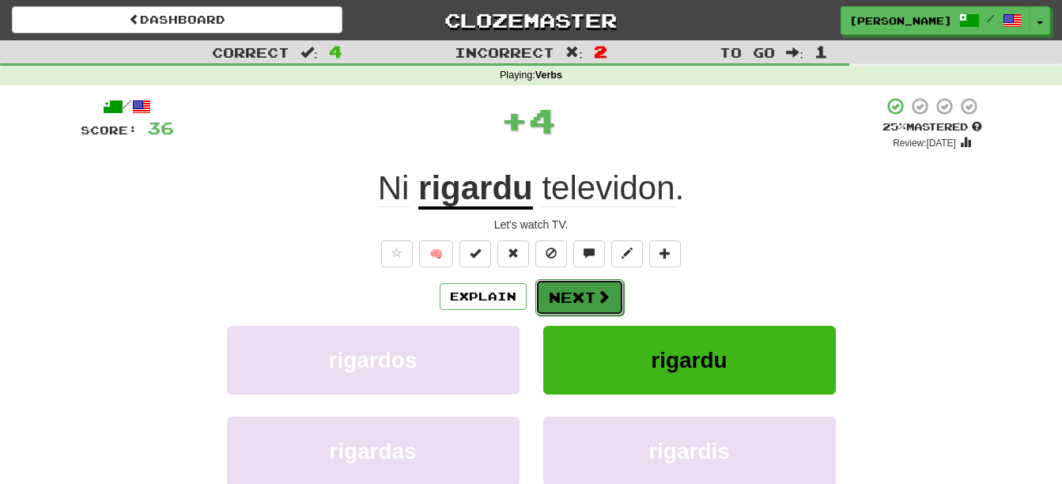
click at [586, 295] on button "Next" at bounding box center [579, 297] width 89 height 36
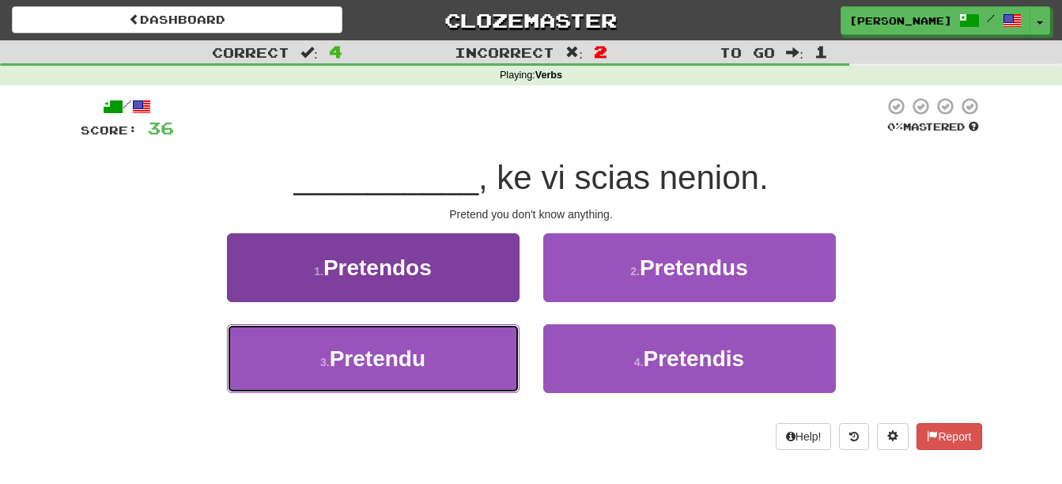
drag, startPoint x: 425, startPoint y: 372, endPoint x: 442, endPoint y: 369, distance: 16.8
click at [425, 370] on button "3 . Pretendu" at bounding box center [373, 358] width 293 height 69
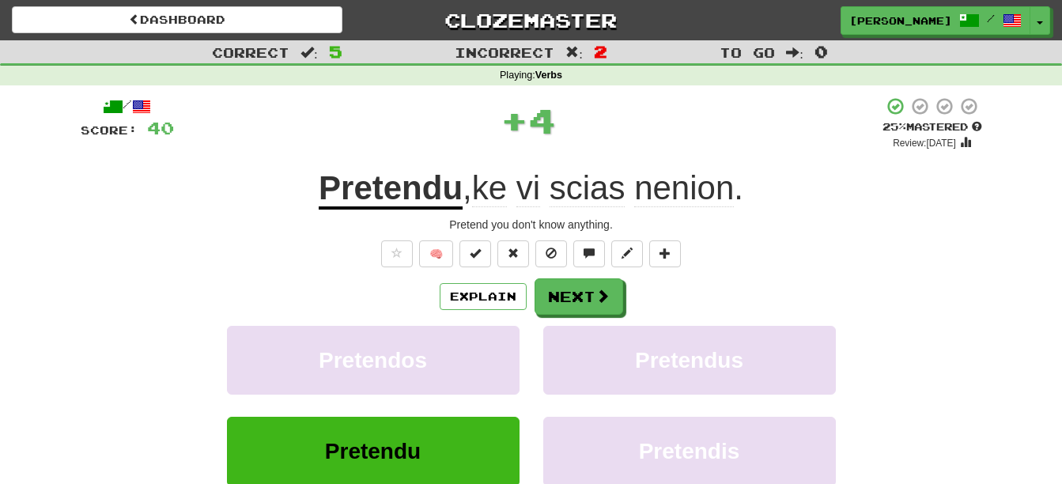
click at [566, 315] on div "Explain Next Pretendos Pretendus Pretendu Pretendis Learn more: Pretendos Prete…" at bounding box center [532, 405] width 902 height 254
click at [578, 298] on button "Next" at bounding box center [579, 297] width 89 height 36
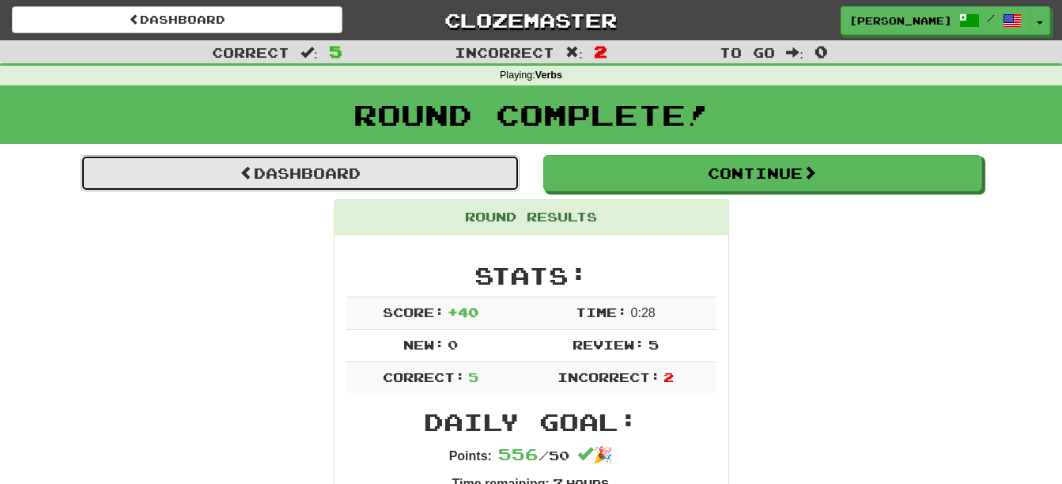
click at [416, 162] on link "Dashboard" at bounding box center [300, 173] width 439 height 36
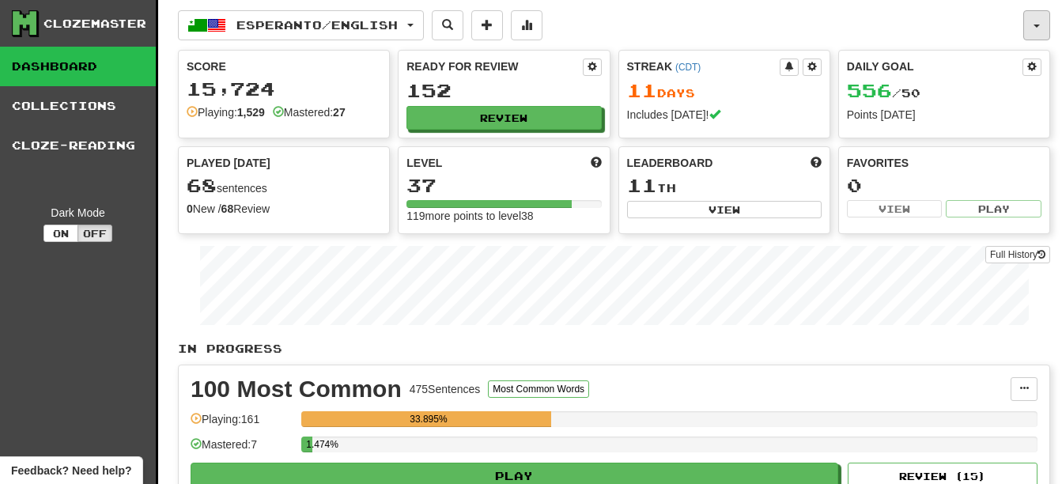
click at [1030, 20] on button "button" at bounding box center [1036, 25] width 27 height 30
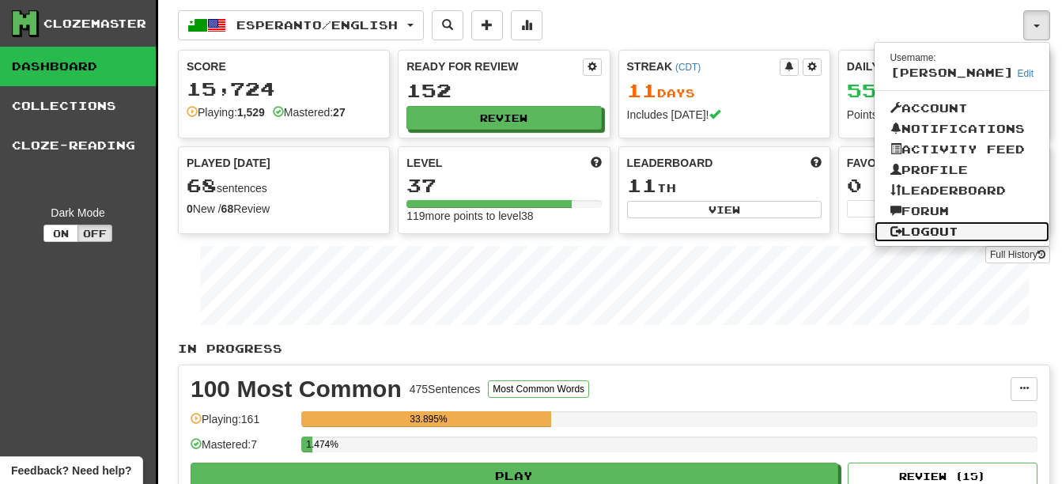
click at [945, 230] on link "Logout" at bounding box center [963, 231] width 176 height 21
